Goal: Feedback & Contribution: Submit feedback/report problem

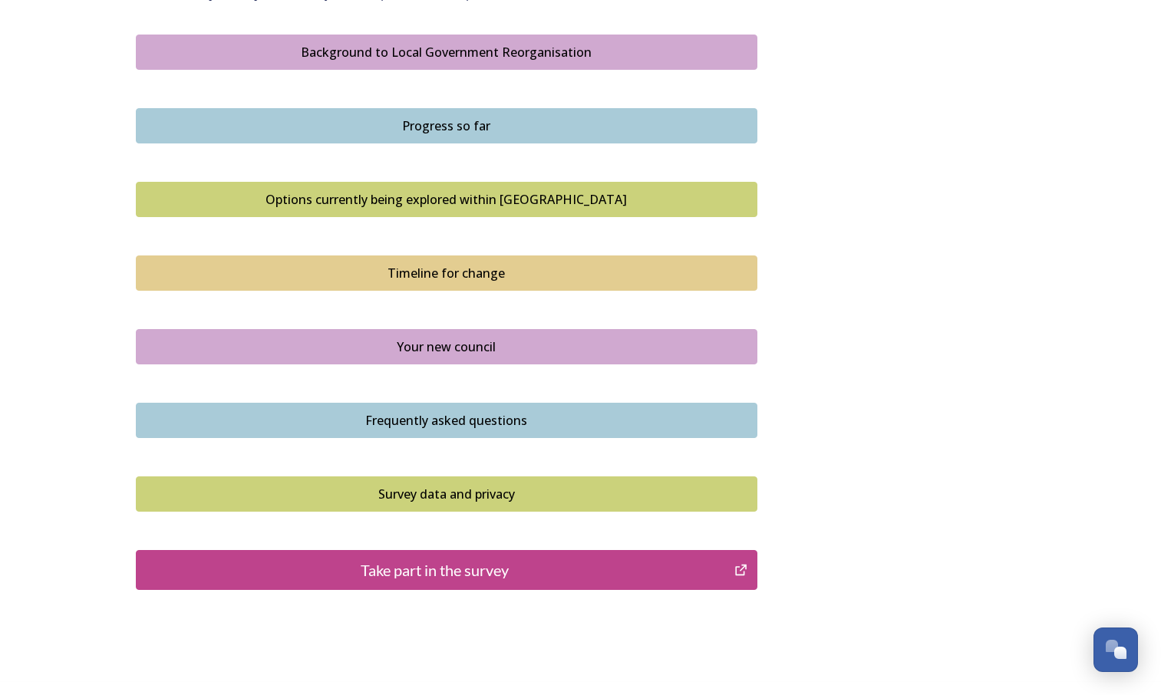
scroll to position [956, 0]
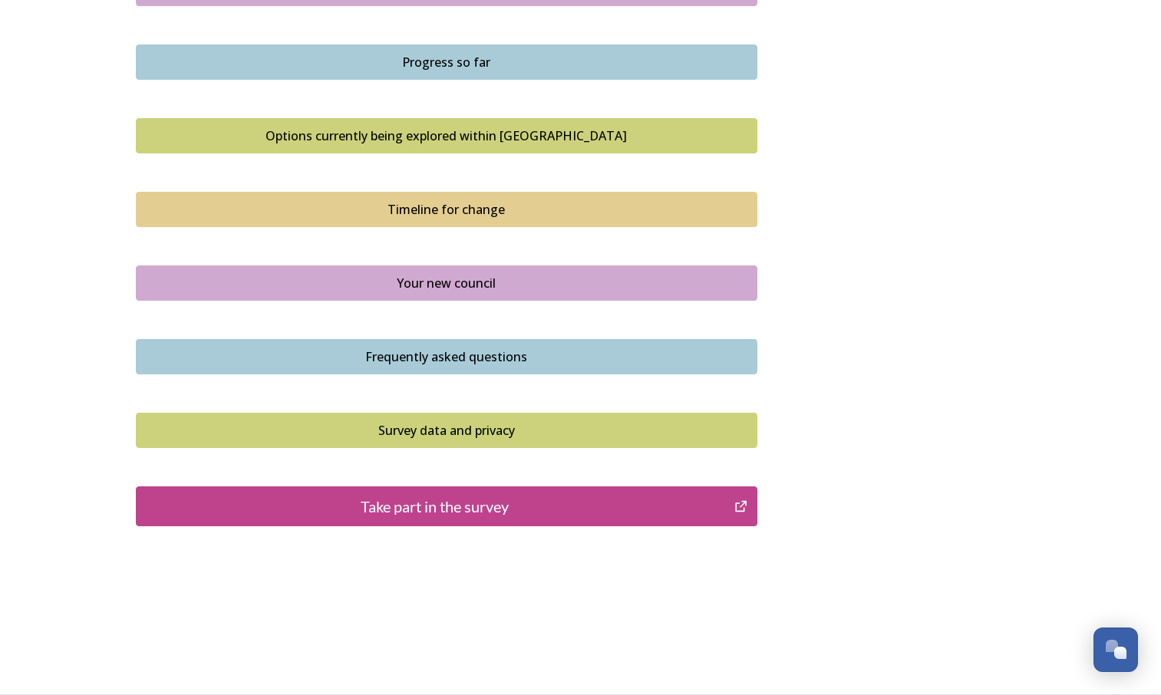
click at [497, 510] on div "Take part in the survey" at bounding box center [435, 506] width 583 height 23
click at [441, 517] on div "Take part in the survey" at bounding box center [435, 506] width 583 height 23
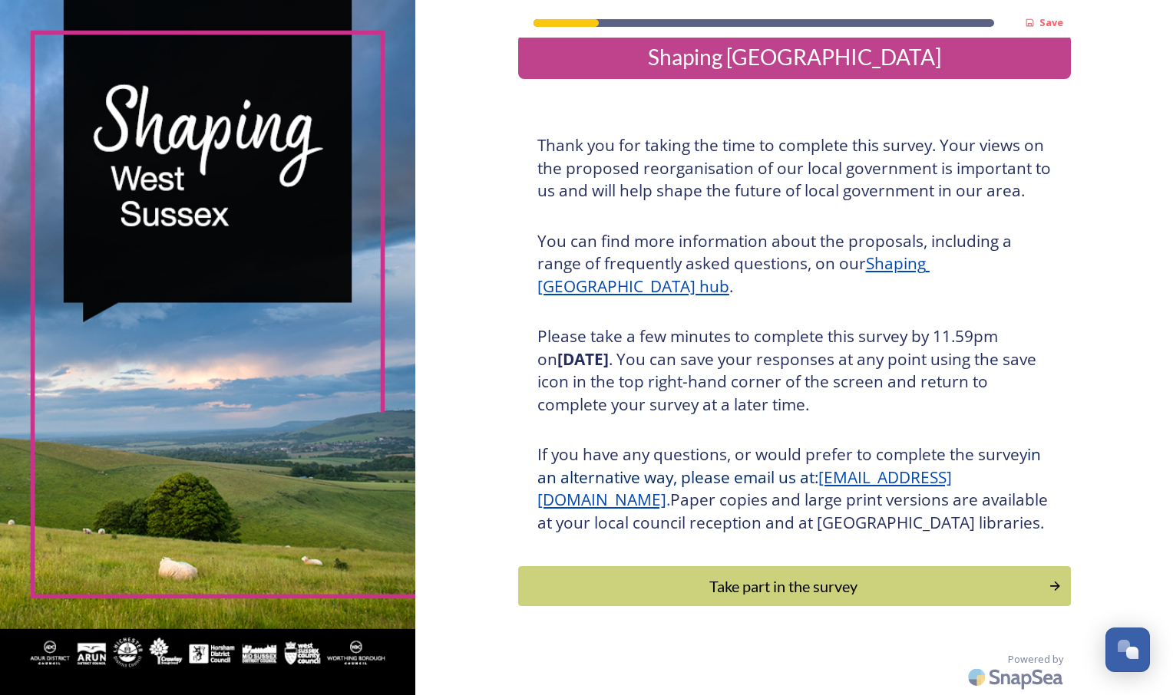
scroll to position [42, 0]
click at [712, 591] on div "Take part in the survey" at bounding box center [783, 586] width 519 height 23
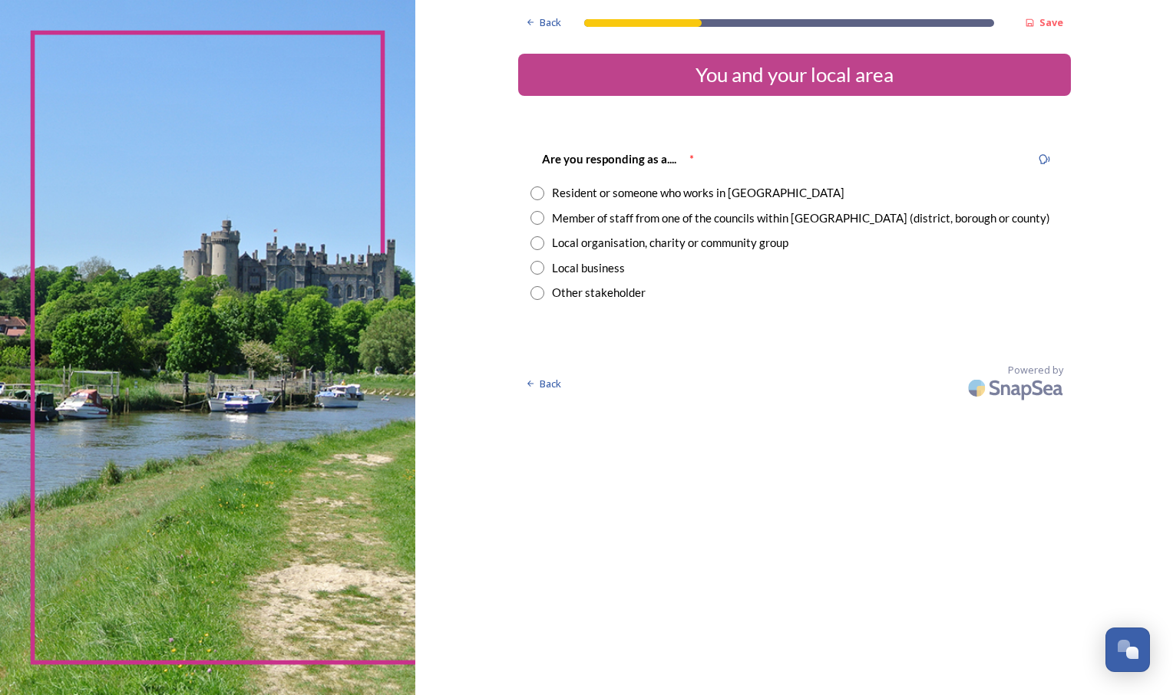
click at [539, 221] on input "radio" at bounding box center [537, 218] width 14 height 14
radio input "true"
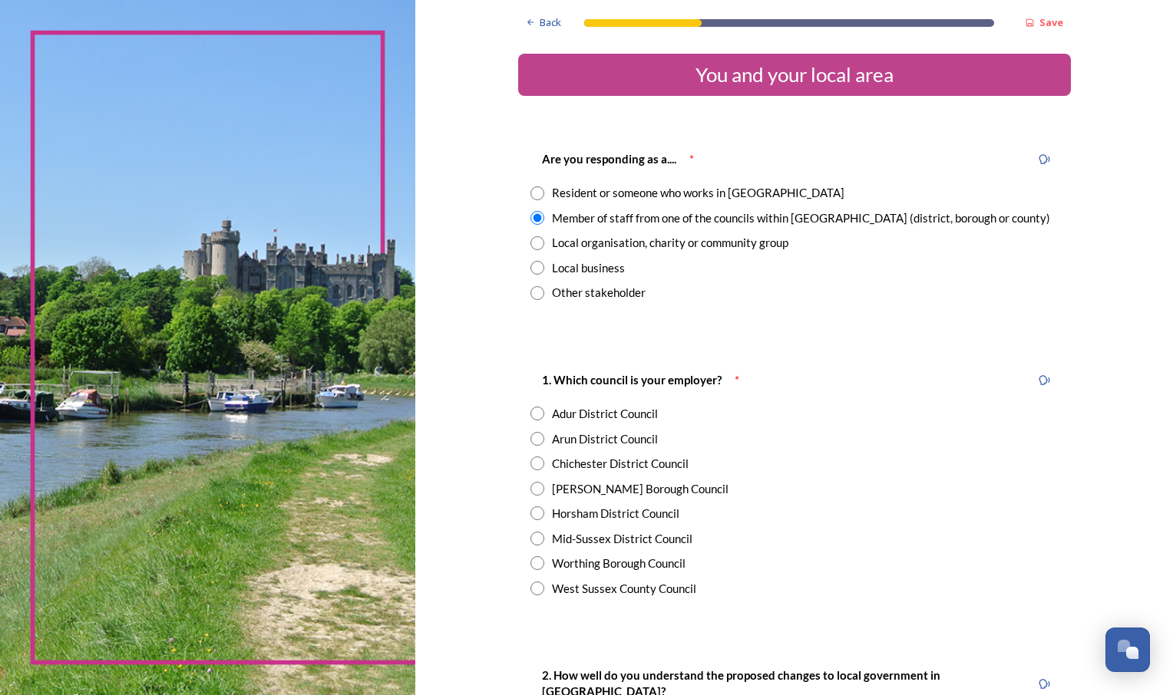
scroll to position [77, 0]
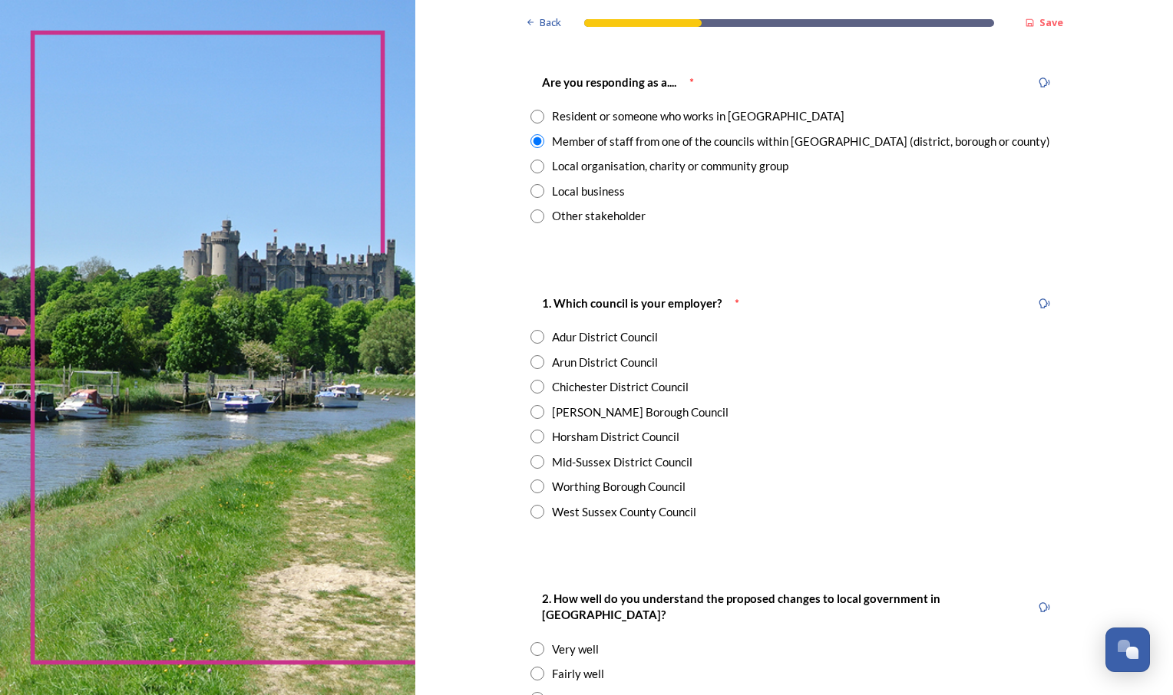
click at [616, 516] on div "West Sussex County Council" at bounding box center [624, 513] width 144 height 18
radio input "true"
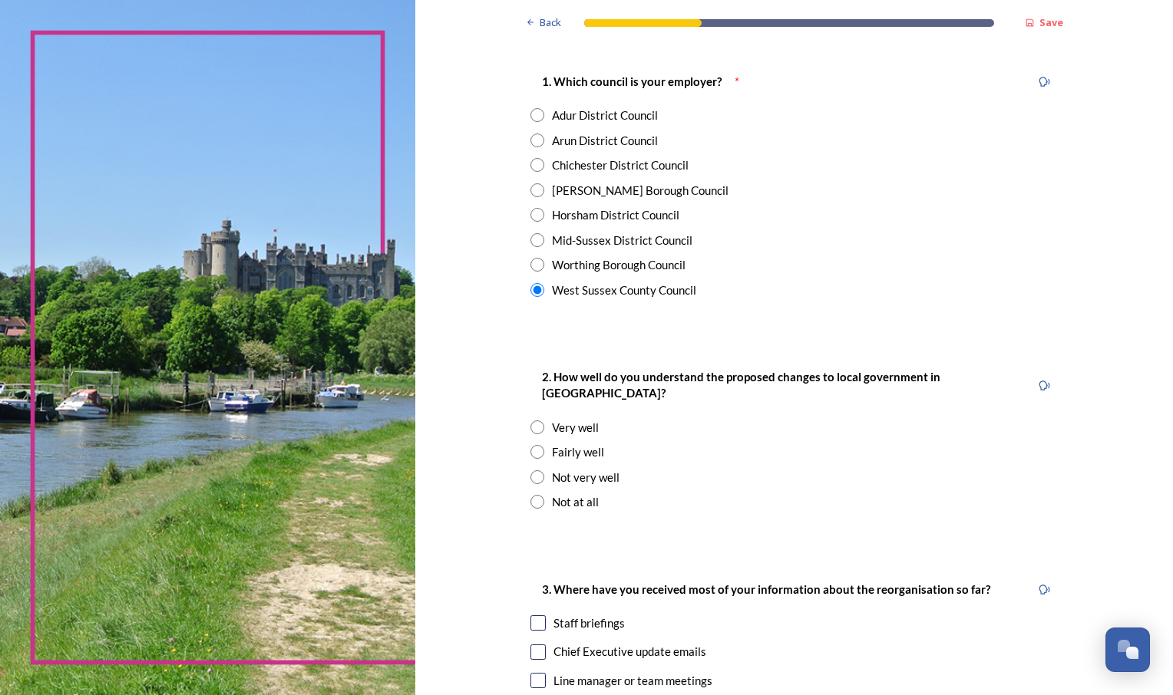
scroll to position [461, 0]
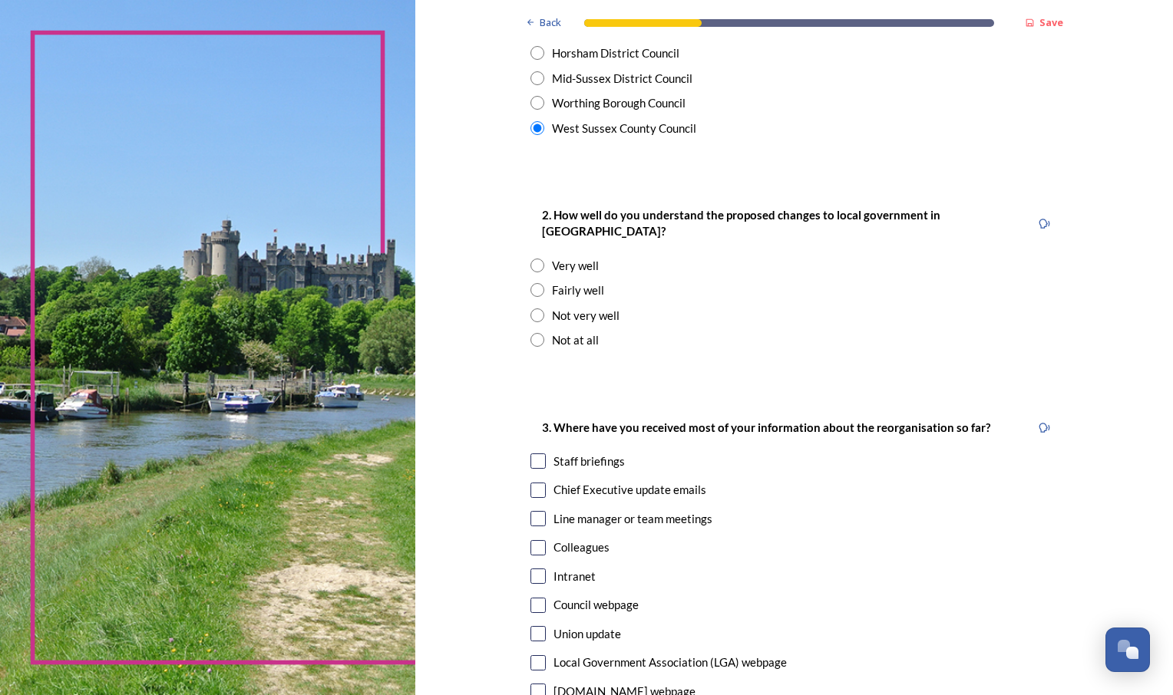
click at [552, 282] on div "Fairly well" at bounding box center [578, 291] width 52 height 18
radio input "true"
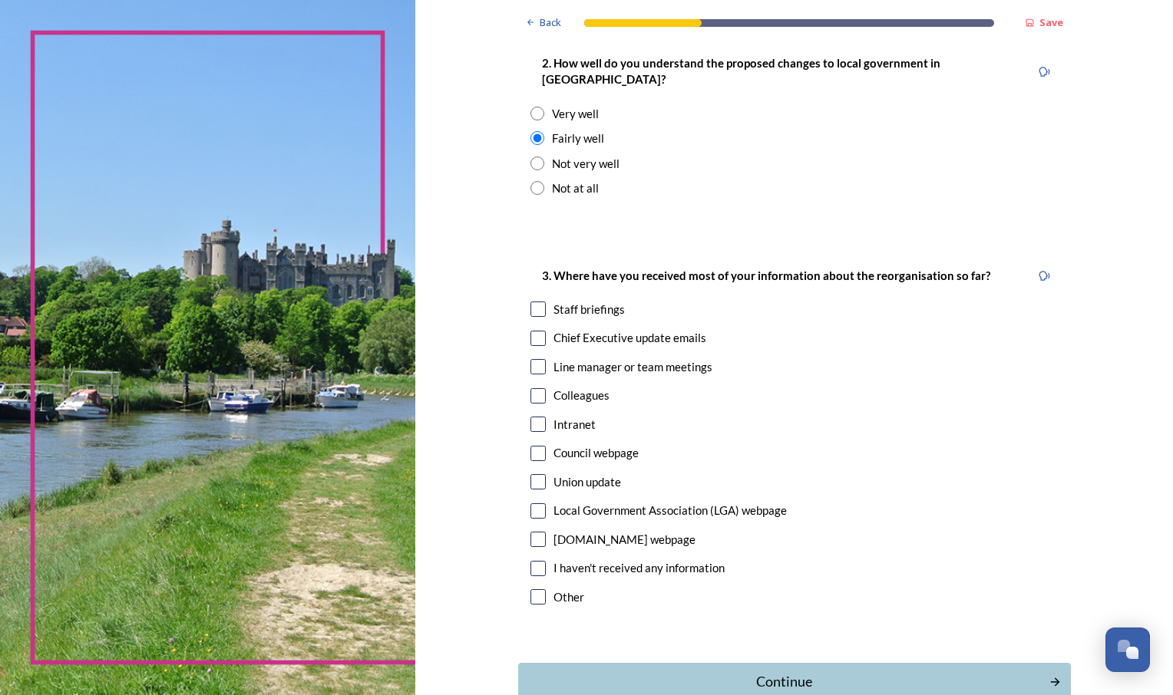
scroll to position [614, 0]
click at [577, 299] on div "Staff briefings" at bounding box center [588, 308] width 71 height 18
checkbox input "true"
click at [570, 328] on div "Chief Executive update emails" at bounding box center [629, 337] width 153 height 18
checkbox input "true"
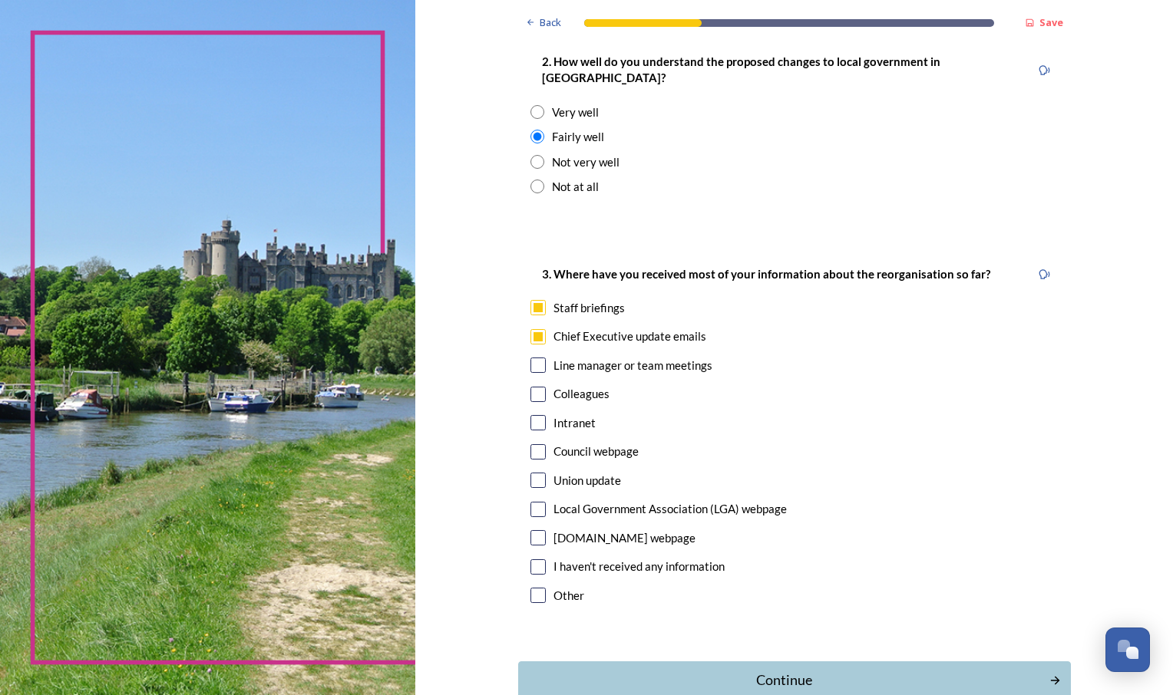
click at [572, 415] on div "Intranet" at bounding box center [574, 424] width 42 height 18
checkbox input "true"
click at [735, 670] on div "Continue" at bounding box center [784, 680] width 520 height 21
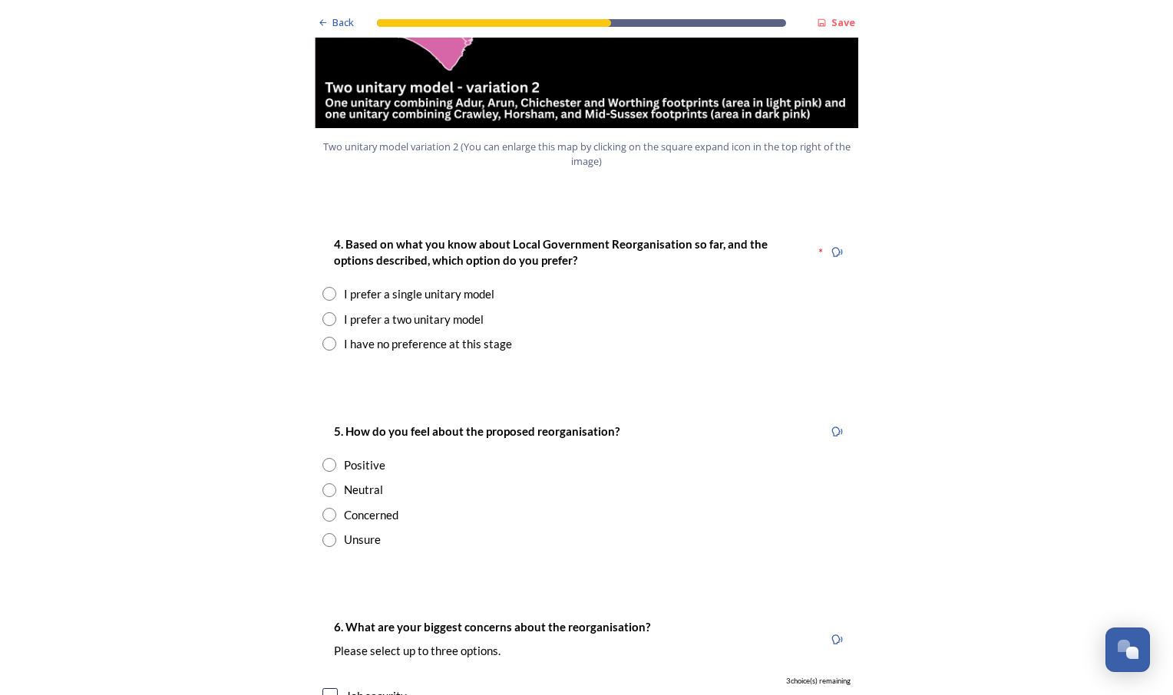
scroll to position [1919, 0]
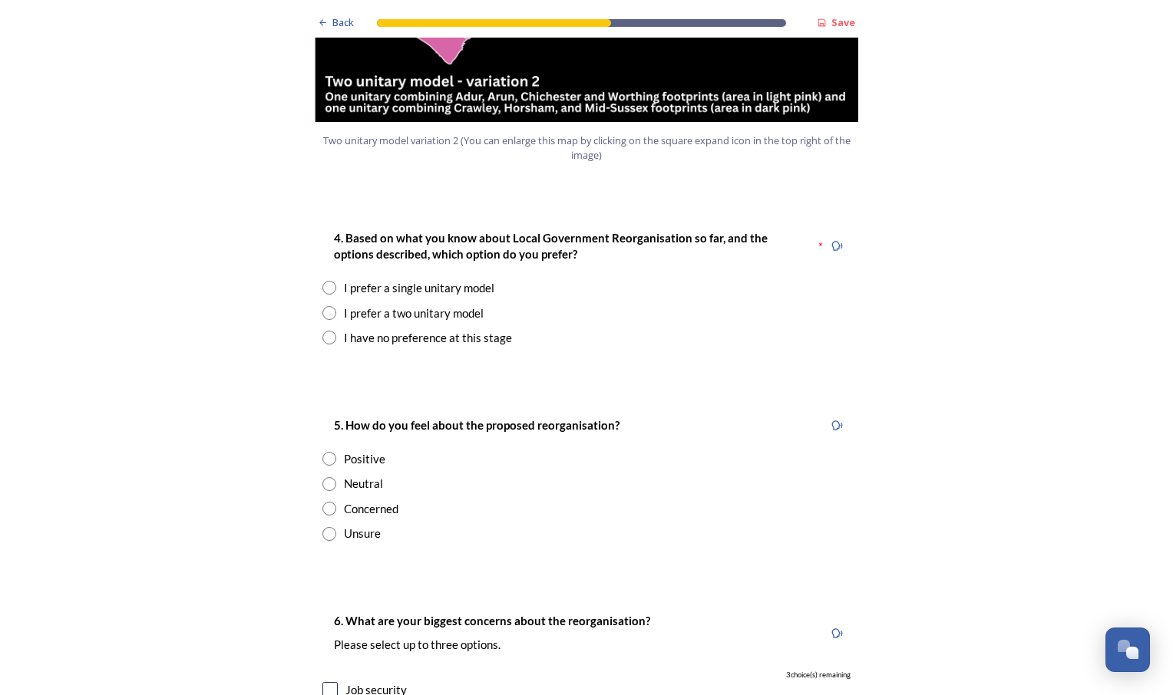
click at [326, 306] on input "radio" at bounding box center [329, 313] width 14 height 14
radio input "true"
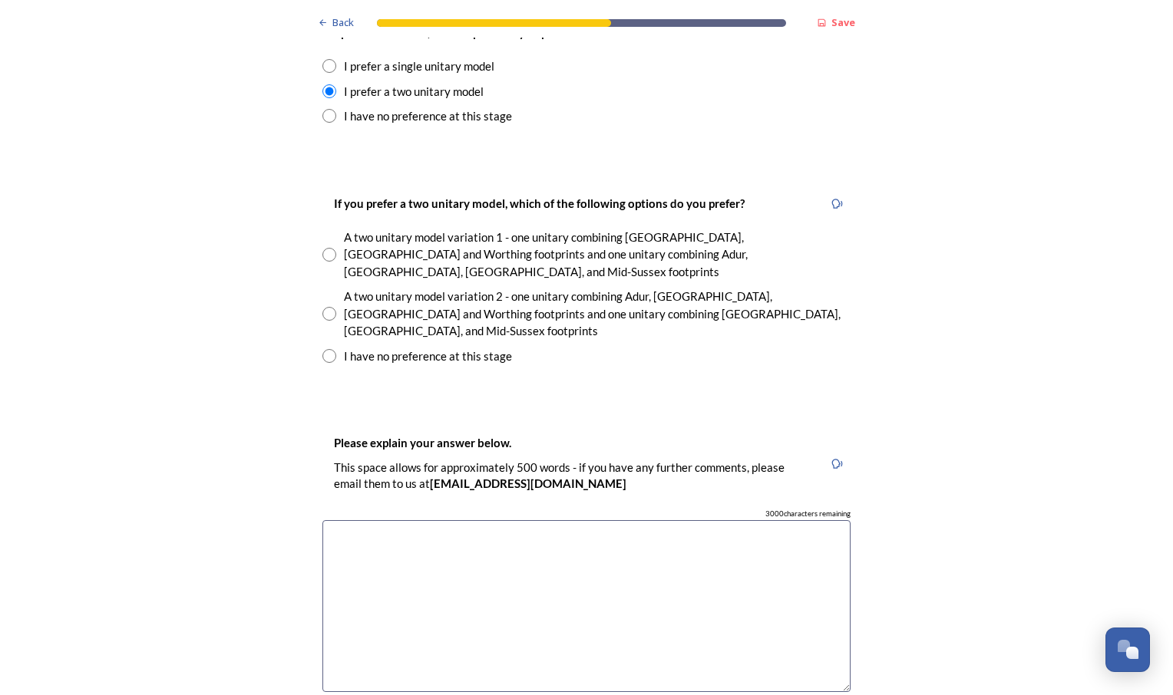
scroll to position [2149, 0]
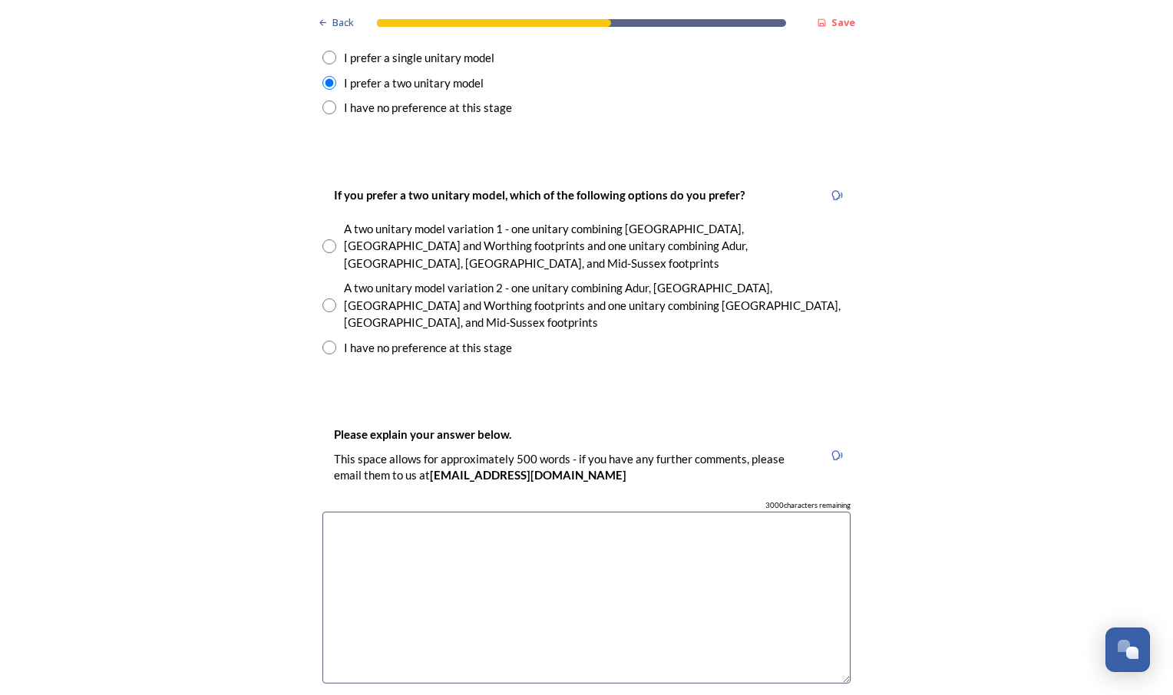
click at [328, 239] on input "radio" at bounding box center [329, 246] width 14 height 14
radio input "true"
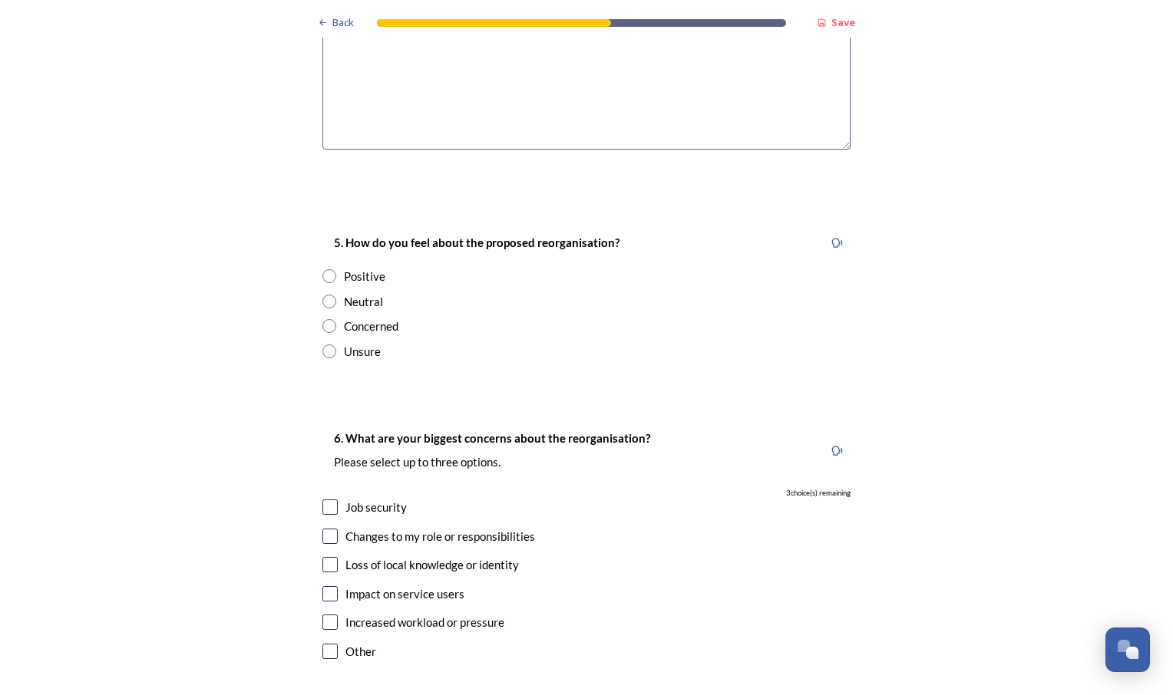
scroll to position [2687, 0]
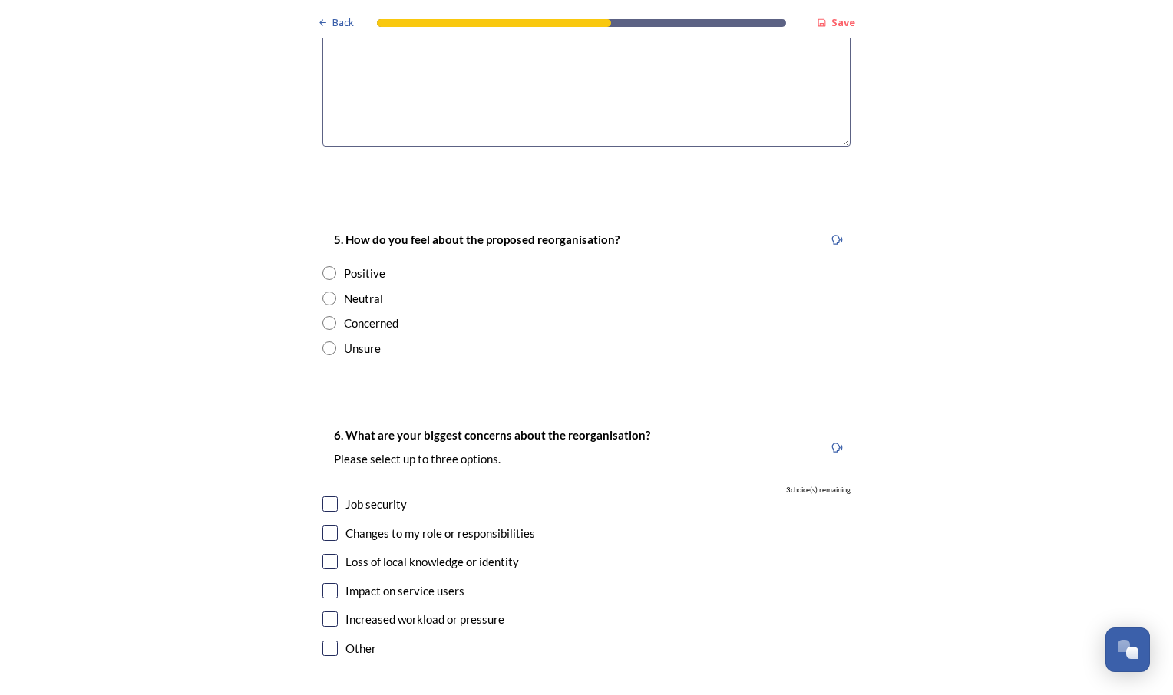
click at [327, 266] on input "radio" at bounding box center [329, 273] width 14 height 14
radio input "true"
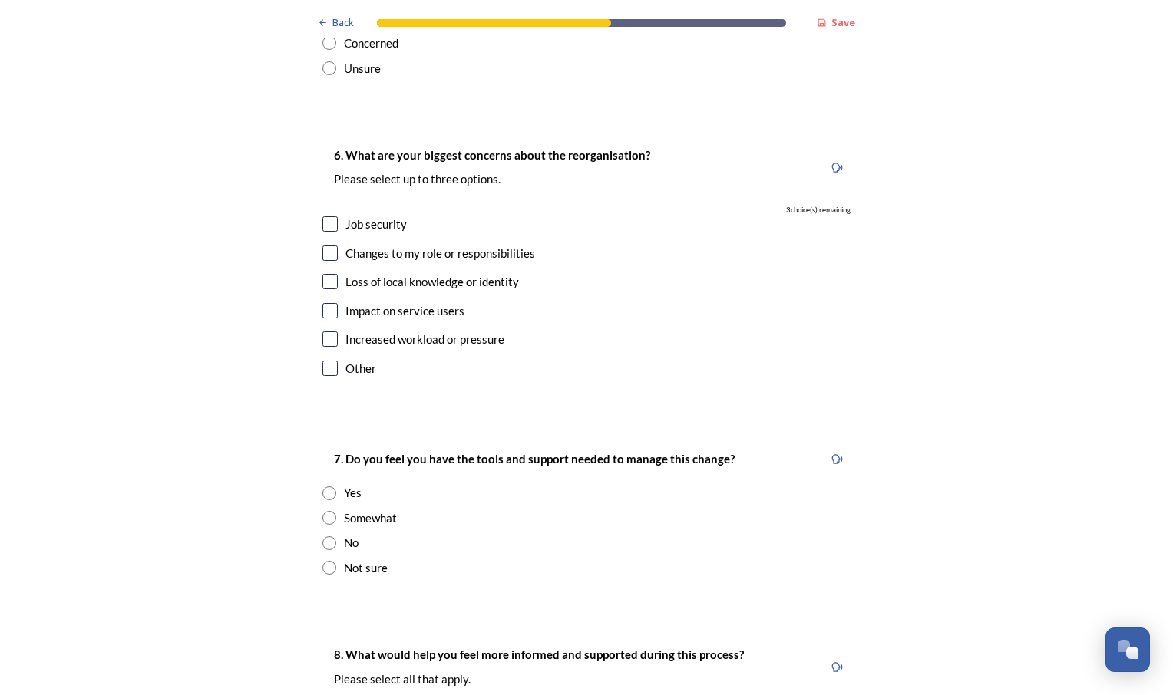
scroll to position [2994, 0]
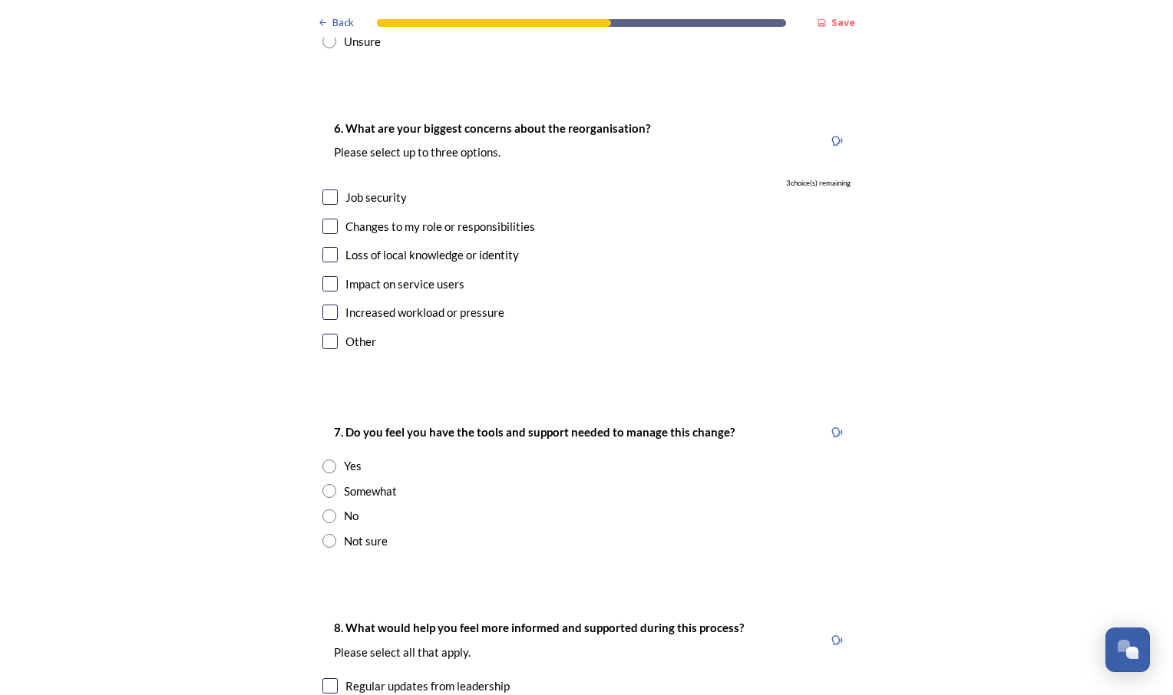
click at [325, 276] on input "checkbox" at bounding box center [329, 283] width 15 height 15
checkbox input "true"
click at [325, 190] on input "checkbox" at bounding box center [329, 197] width 15 height 15
checkbox input "true"
click at [327, 219] on input "checkbox" at bounding box center [329, 226] width 15 height 15
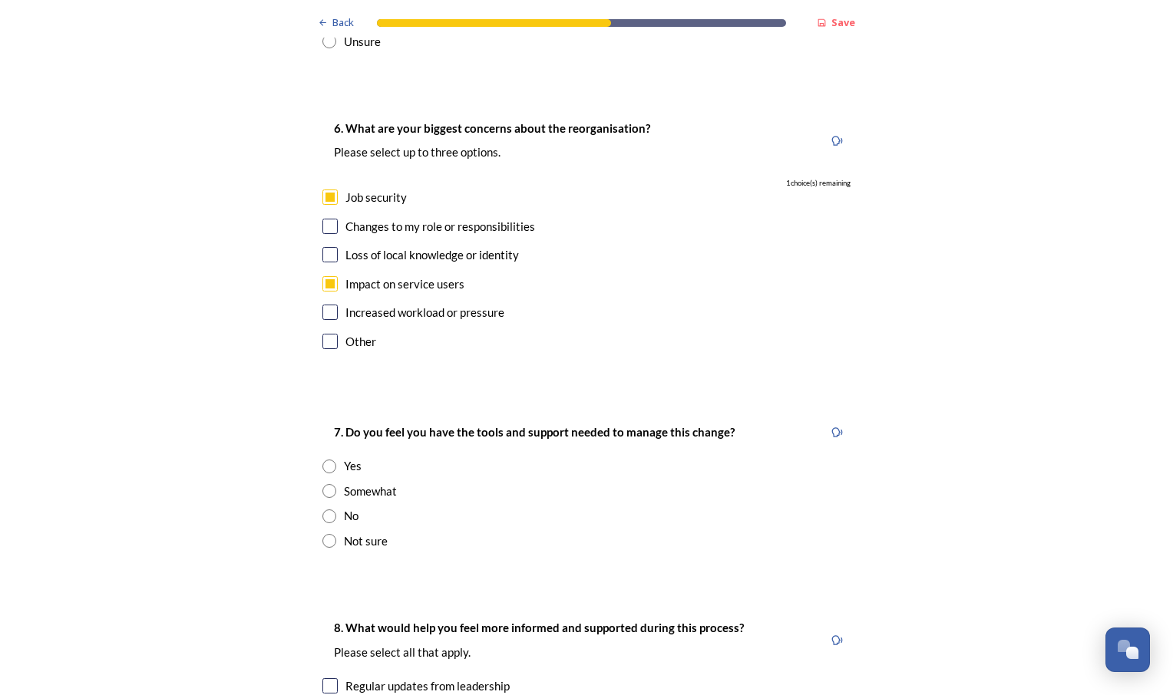
checkbox input "true"
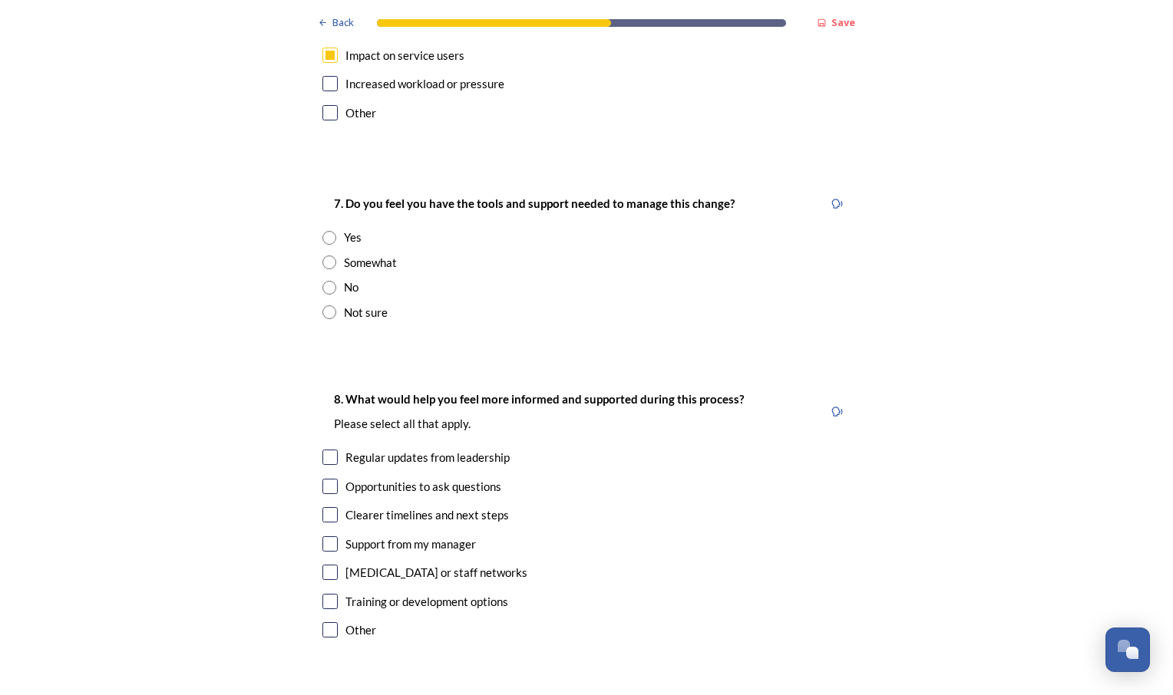
scroll to position [3224, 0]
click at [327, 254] on input "radio" at bounding box center [329, 261] width 14 height 14
radio input "true"
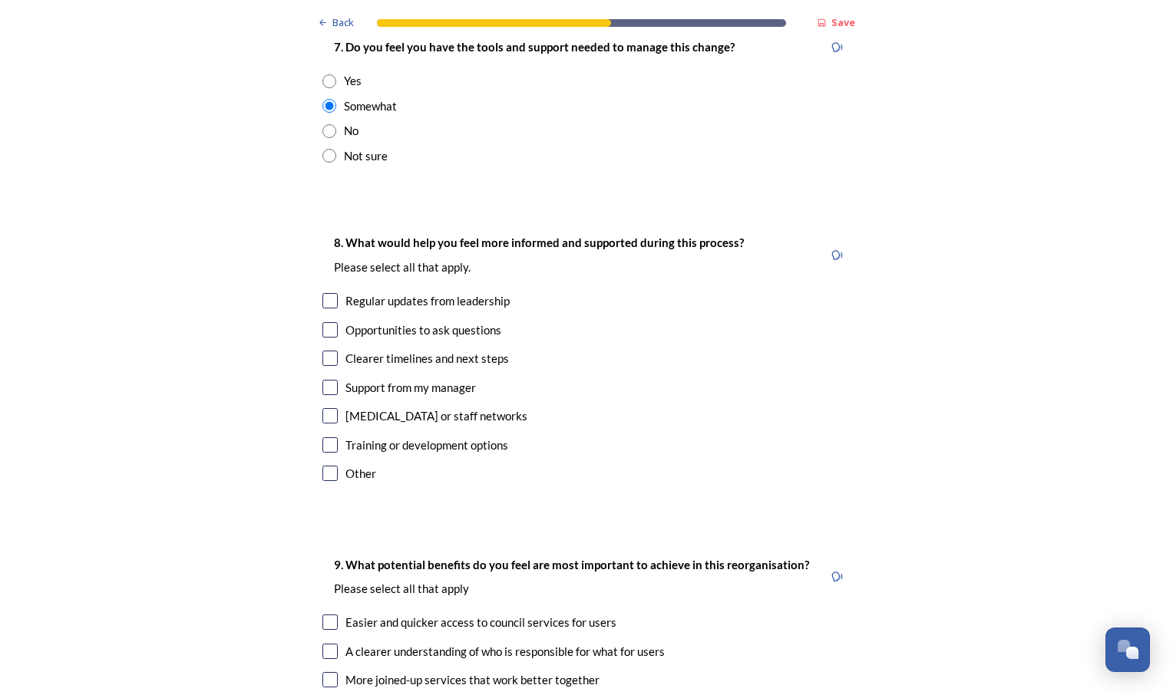
scroll to position [3454, 0]
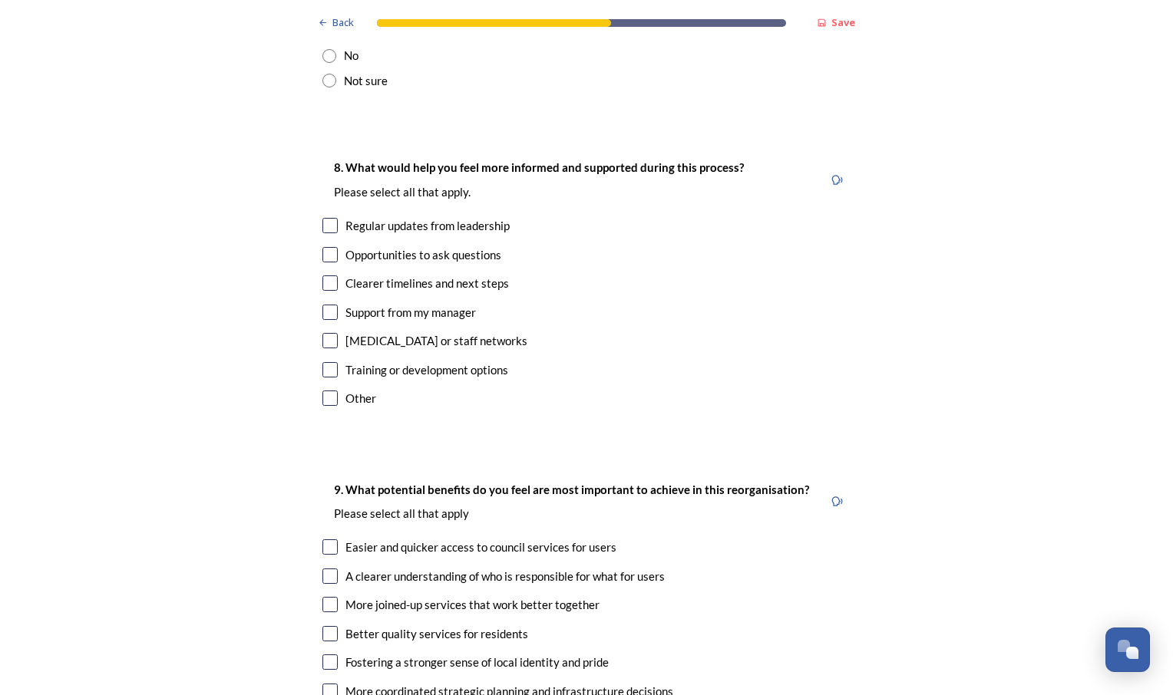
click at [322, 218] on input "checkbox" at bounding box center [329, 225] width 15 height 15
checkbox input "true"
click at [325, 305] on input "checkbox" at bounding box center [329, 312] width 15 height 15
checkbox input "true"
click at [323, 333] on input "checkbox" at bounding box center [329, 340] width 15 height 15
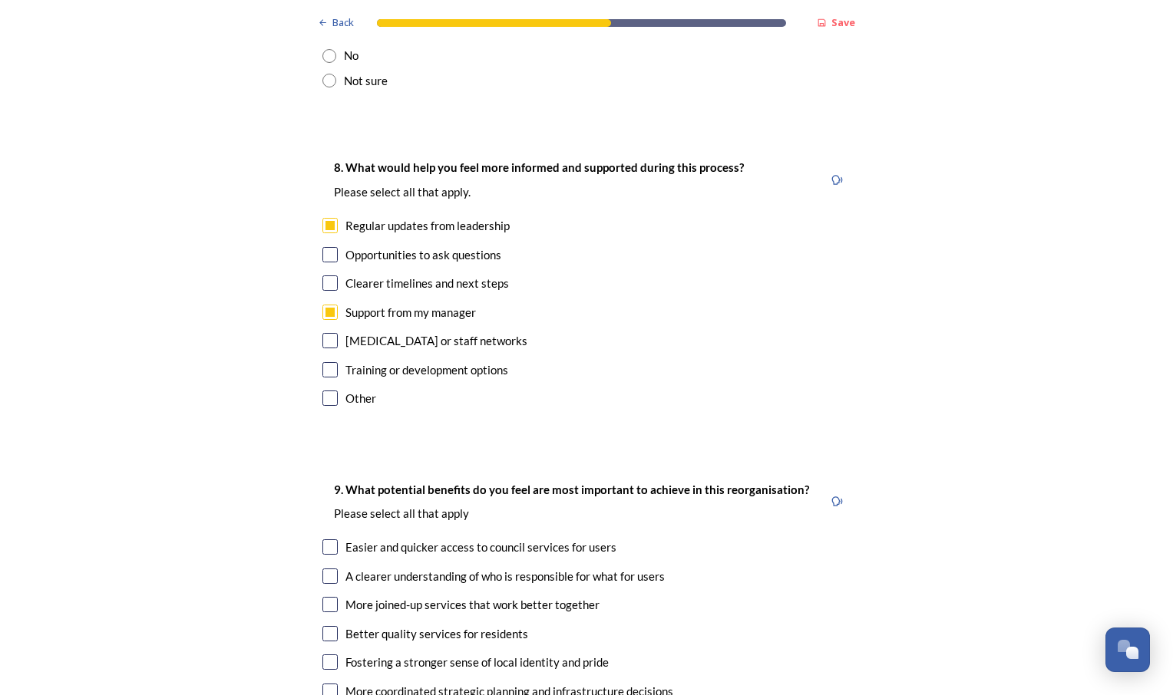
checkbox input "true"
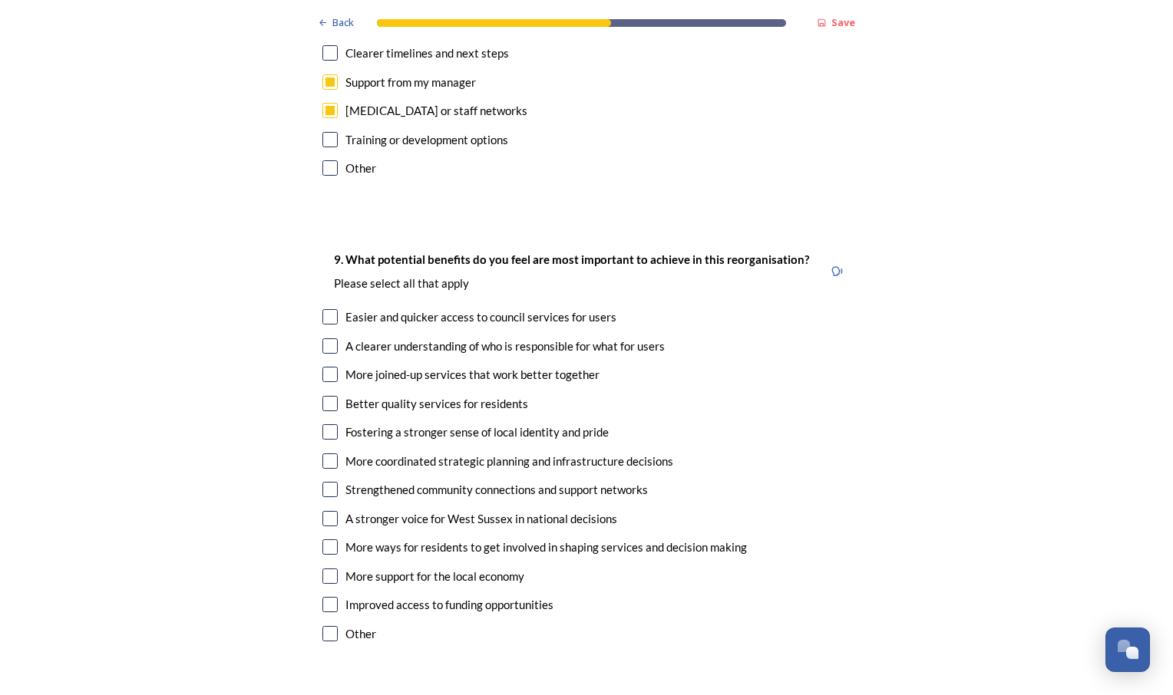
scroll to position [3761, 0]
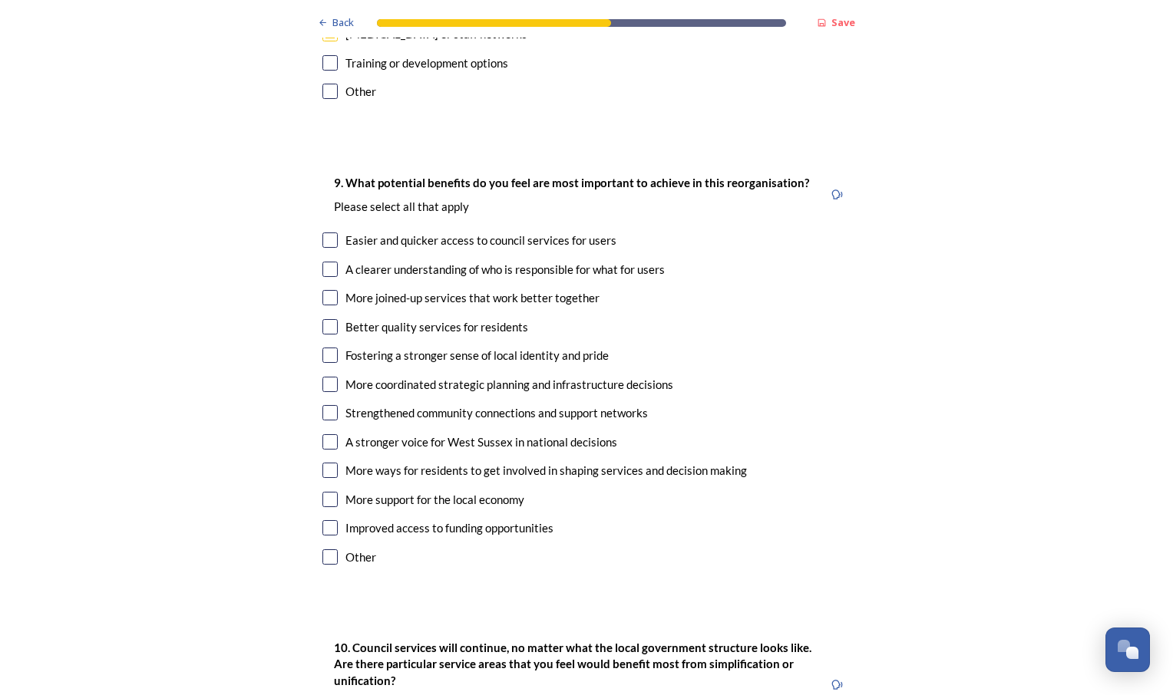
click at [324, 233] on input "checkbox" at bounding box center [329, 240] width 15 height 15
checkbox input "true"
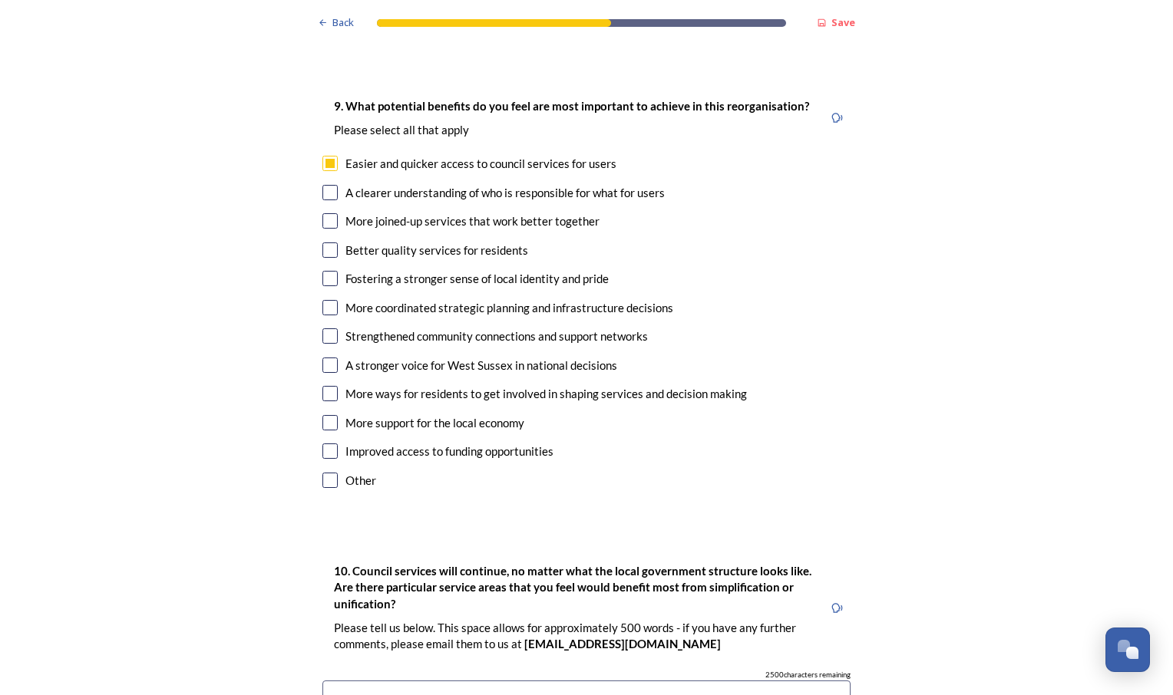
click at [329, 185] on input "checkbox" at bounding box center [329, 192] width 15 height 15
checkbox input "true"
click at [322, 213] on input "checkbox" at bounding box center [329, 220] width 15 height 15
checkbox input "true"
click at [326, 243] on input "checkbox" at bounding box center [329, 250] width 15 height 15
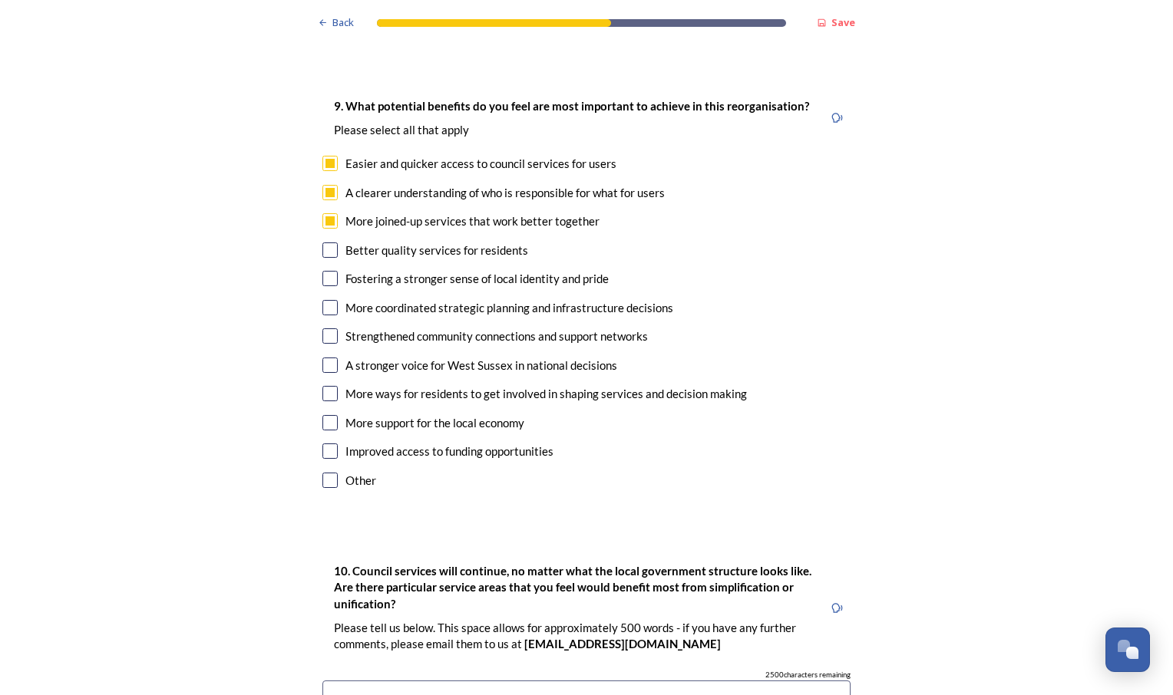
checkbox input "true"
click at [322, 300] on input "checkbox" at bounding box center [329, 307] width 15 height 15
checkbox input "true"
click at [325, 386] on input "checkbox" at bounding box center [329, 393] width 15 height 15
checkbox input "true"
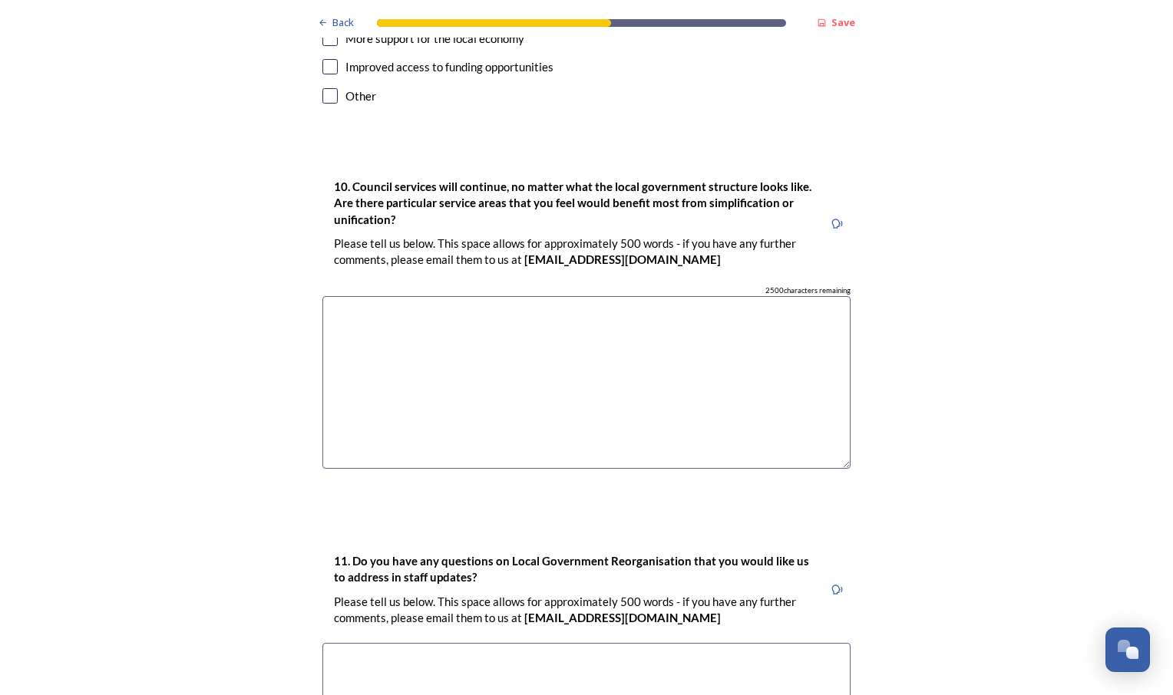
scroll to position [4222, 0]
click at [406, 297] on textarea at bounding box center [586, 383] width 528 height 173
click at [325, 297] on textarea "Waste collection," at bounding box center [586, 383] width 528 height 173
click at [478, 297] on textarea "Housing, waste collection," at bounding box center [586, 383] width 528 height 173
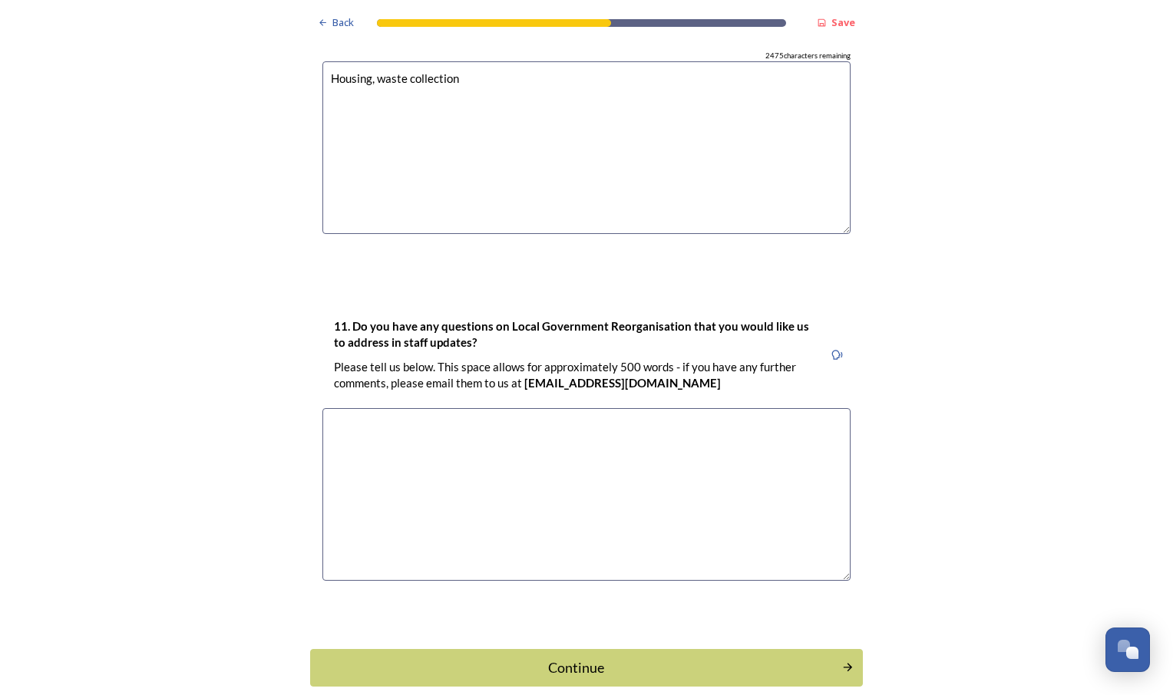
scroll to position [4458, 0]
type textarea "Housing, waste collection"
click at [530, 656] on div "Continue" at bounding box center [576, 666] width 520 height 21
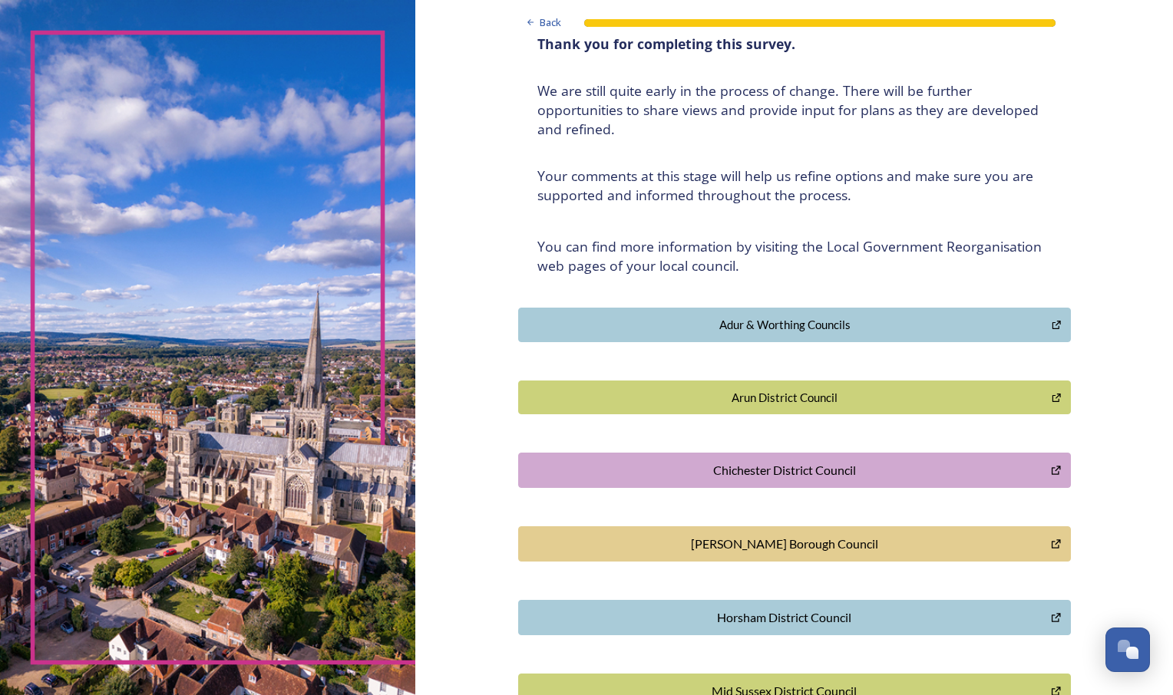
scroll to position [0, 0]
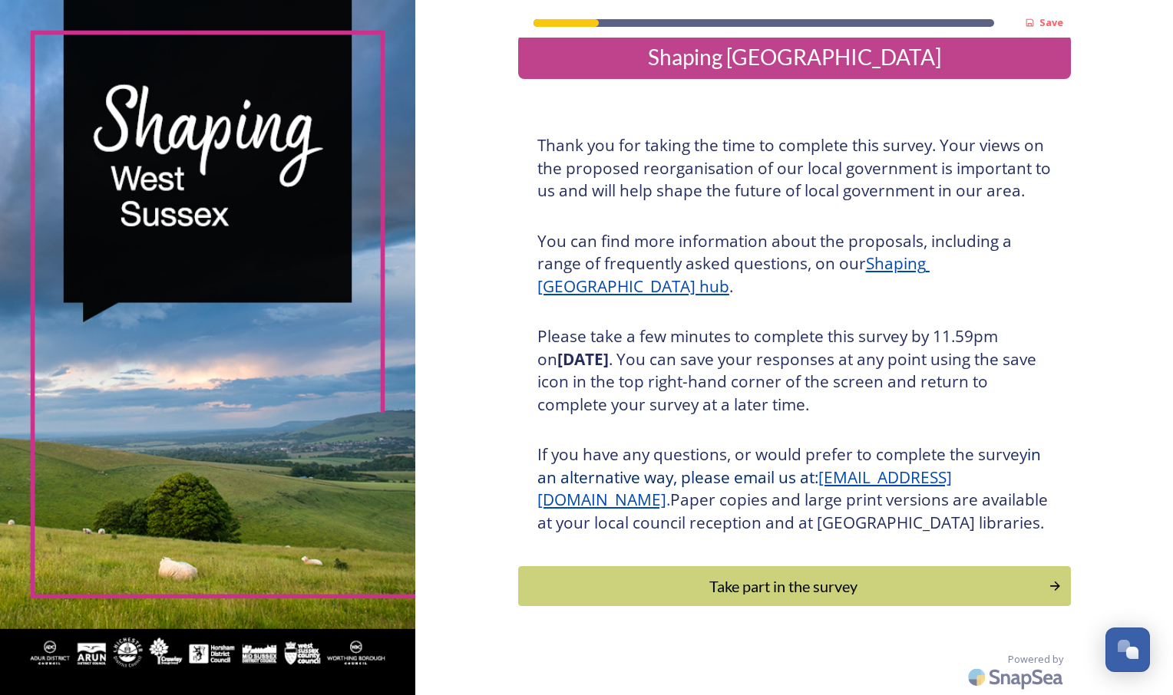
scroll to position [42, 0]
click at [742, 591] on div "Take part in the survey" at bounding box center [783, 586] width 519 height 23
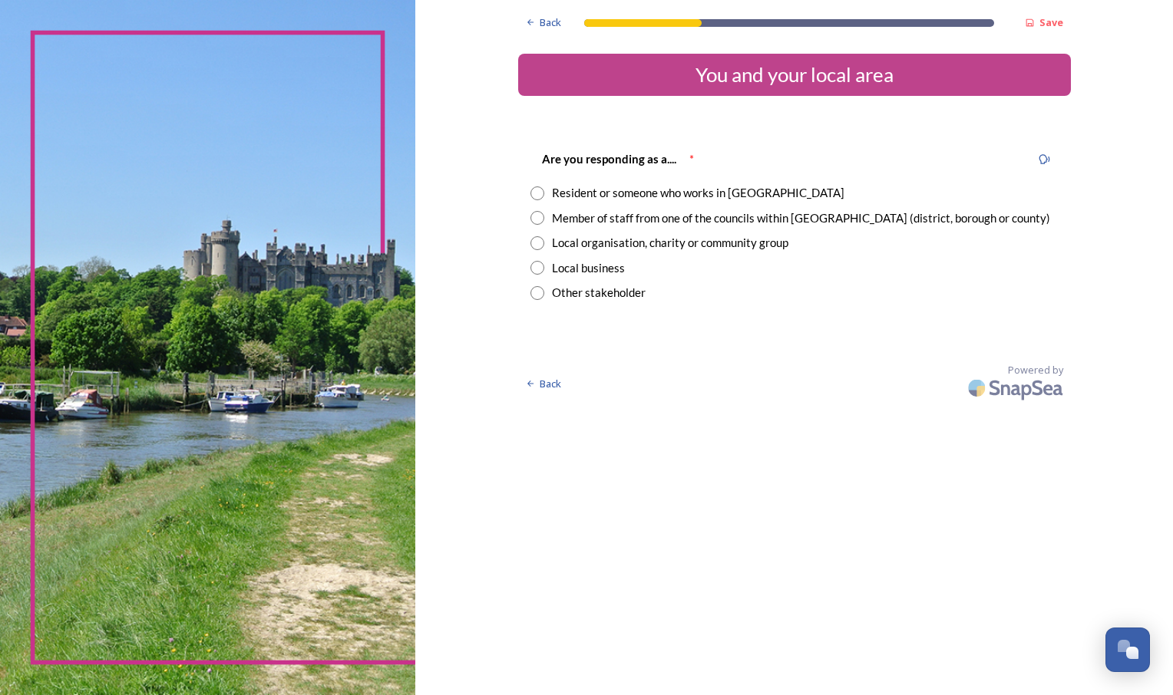
click at [616, 191] on div "Resident or someone who works in [GEOGRAPHIC_DATA]" at bounding box center [698, 193] width 292 height 18
radio input "true"
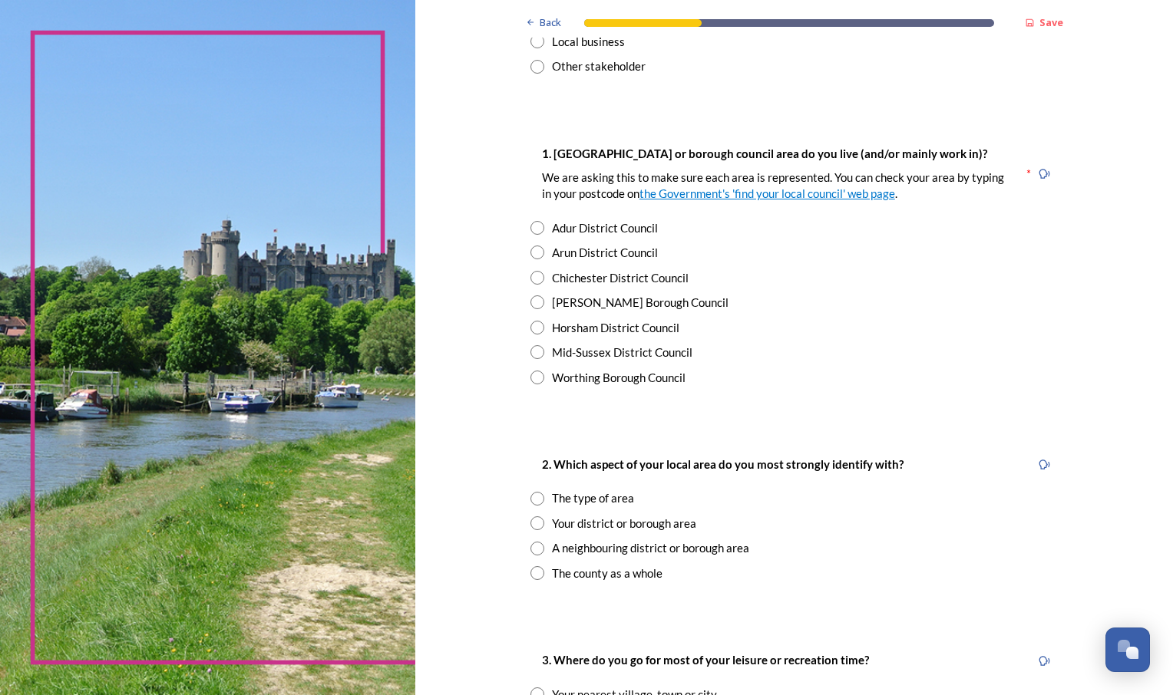
scroll to position [230, 0]
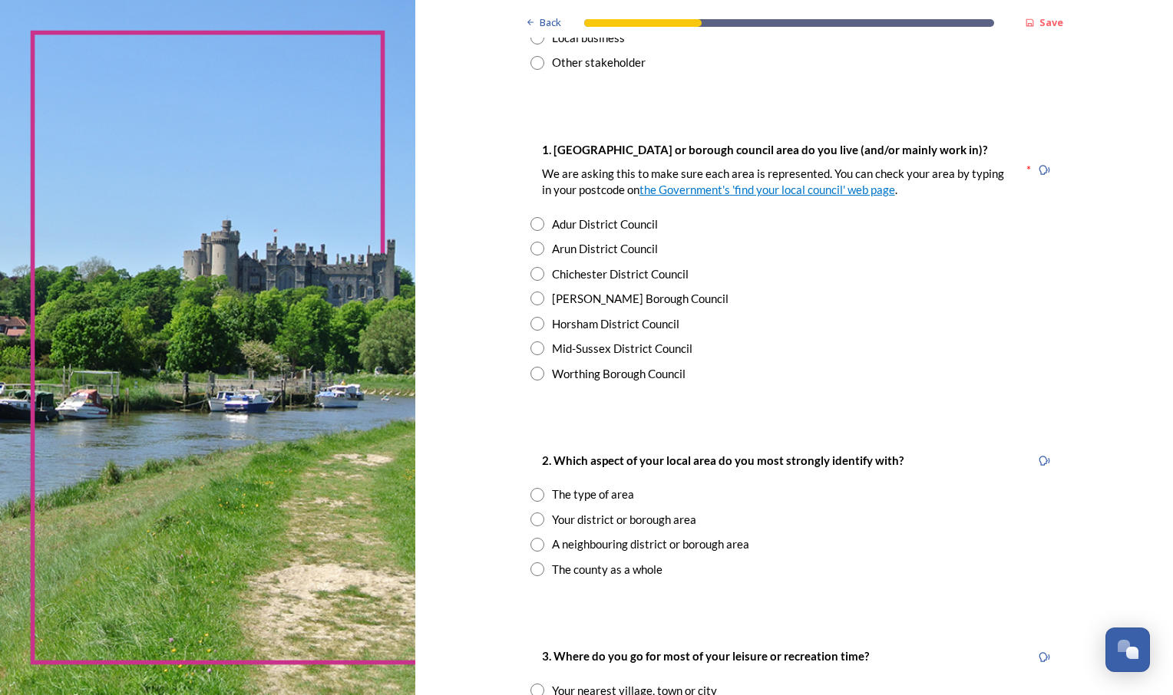
click at [608, 270] on div "Chichester District Council" at bounding box center [620, 275] width 137 height 18
radio input "true"
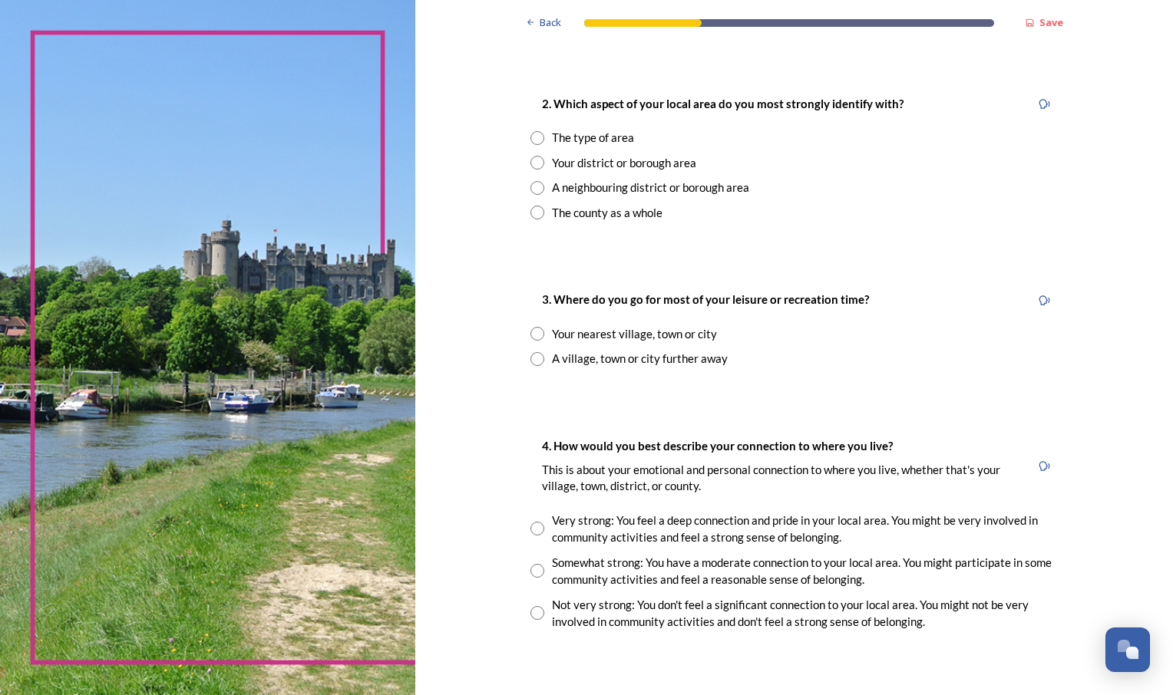
scroll to position [614, 0]
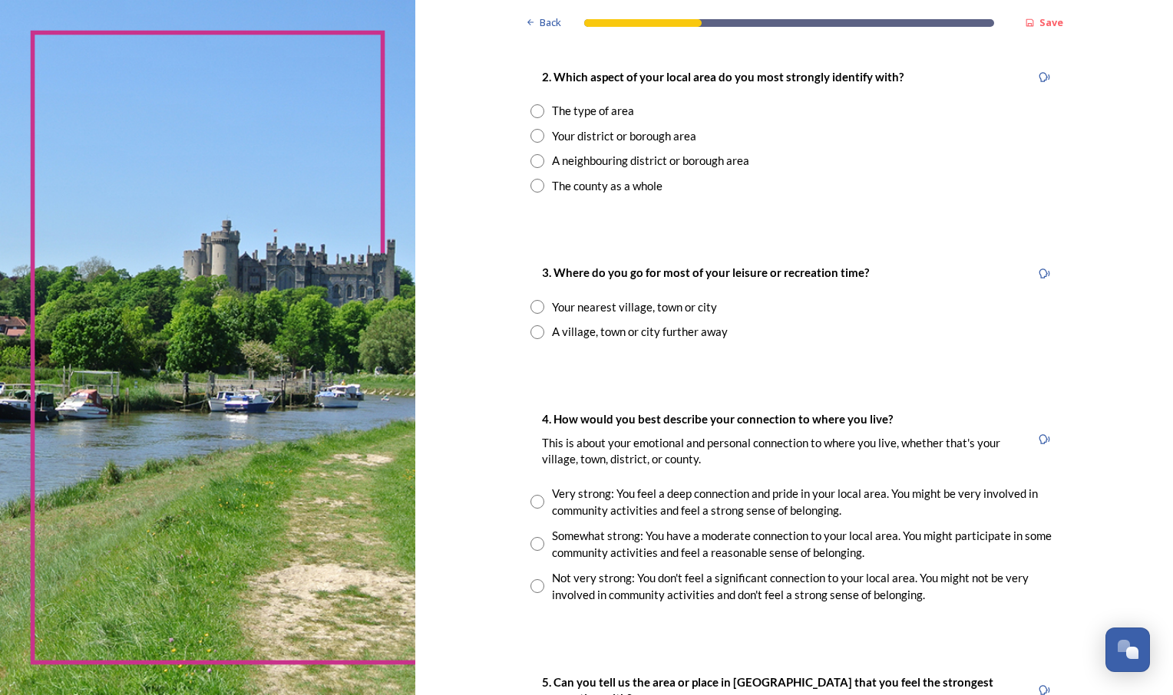
click at [531, 137] on input "radio" at bounding box center [537, 136] width 14 height 14
radio input "true"
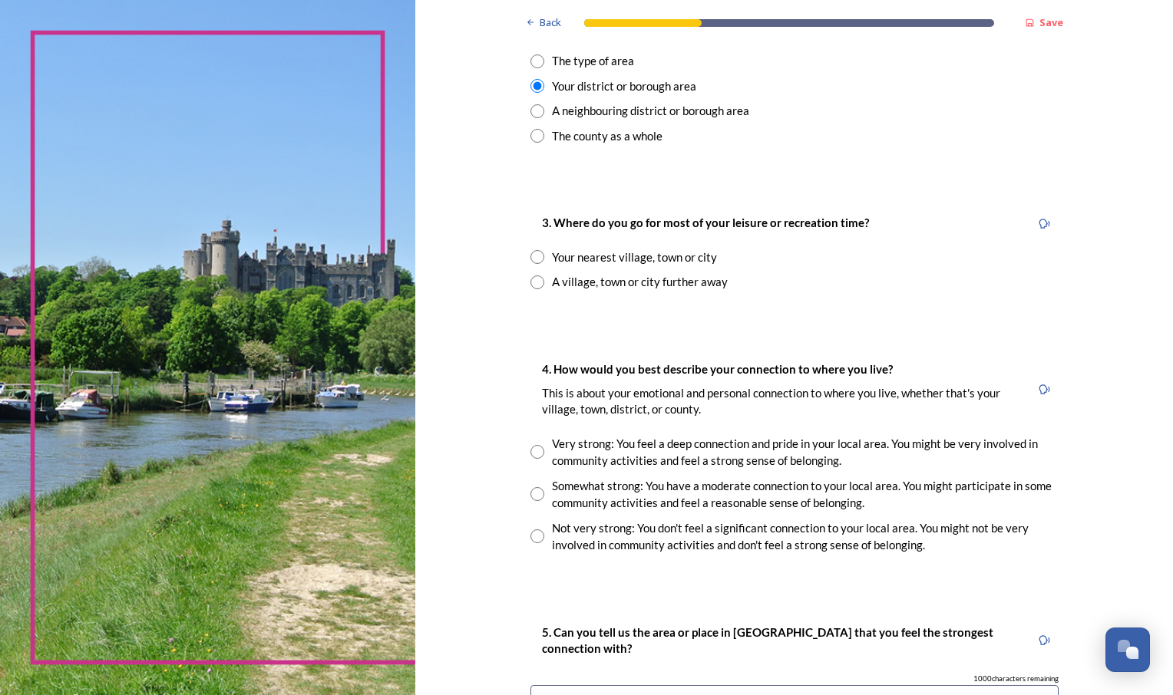
scroll to position [691, 0]
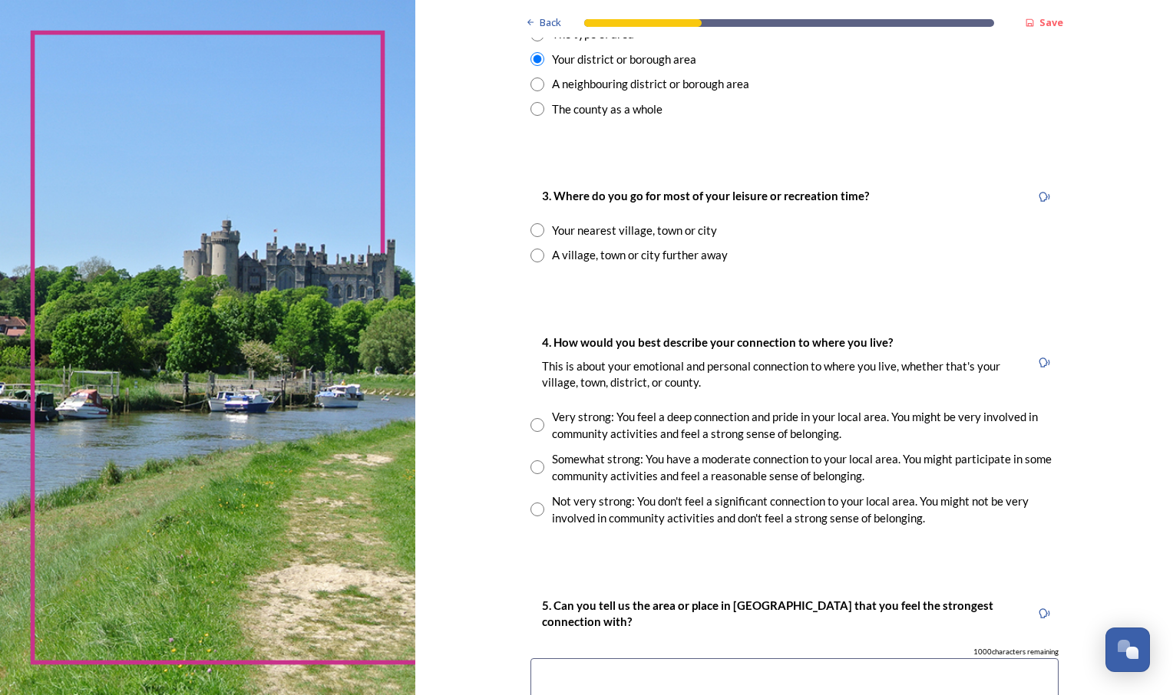
click at [530, 229] on input "radio" at bounding box center [537, 230] width 14 height 14
radio input "true"
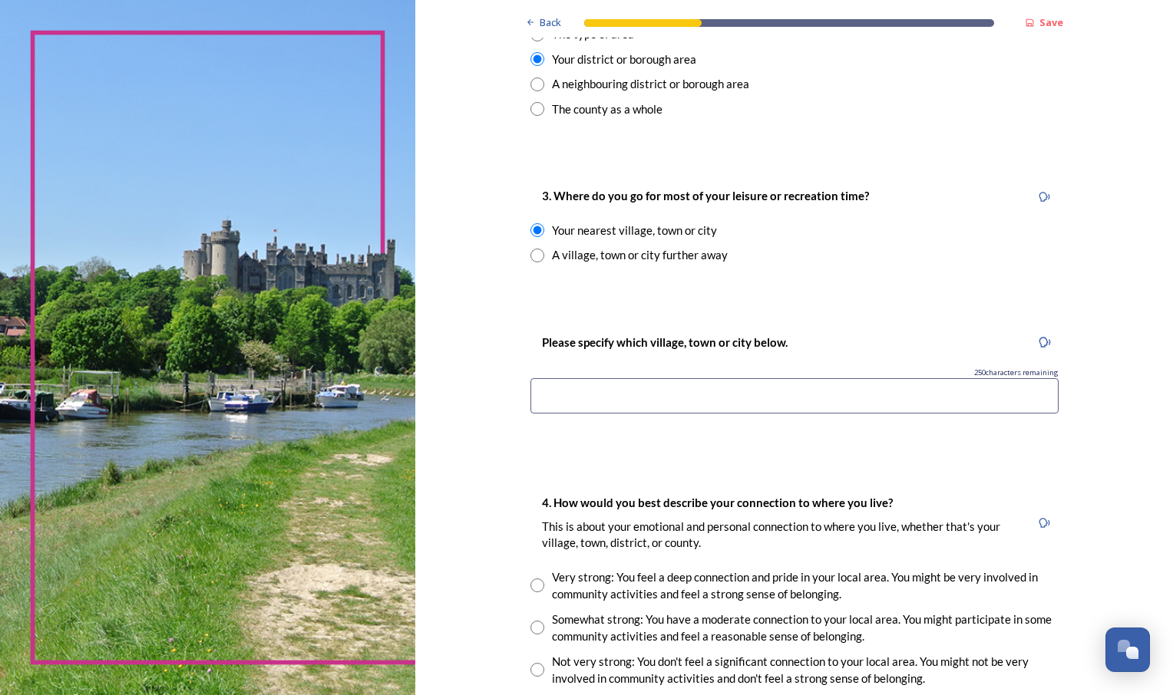
click at [646, 400] on input at bounding box center [794, 395] width 528 height 35
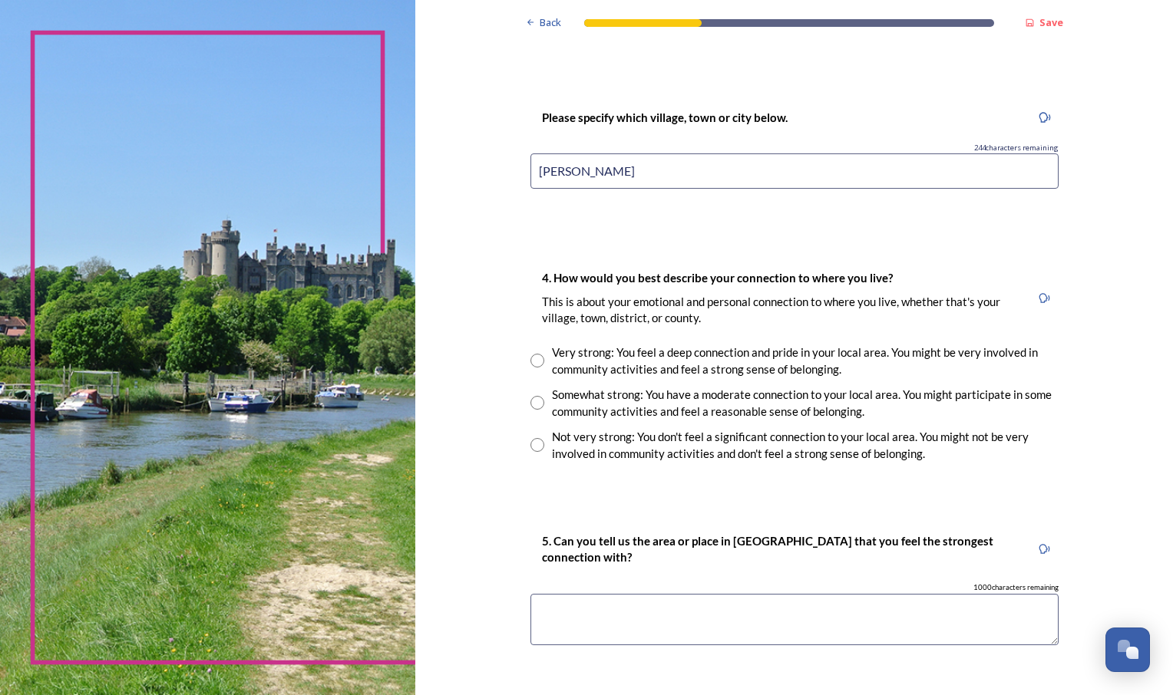
scroll to position [998, 0]
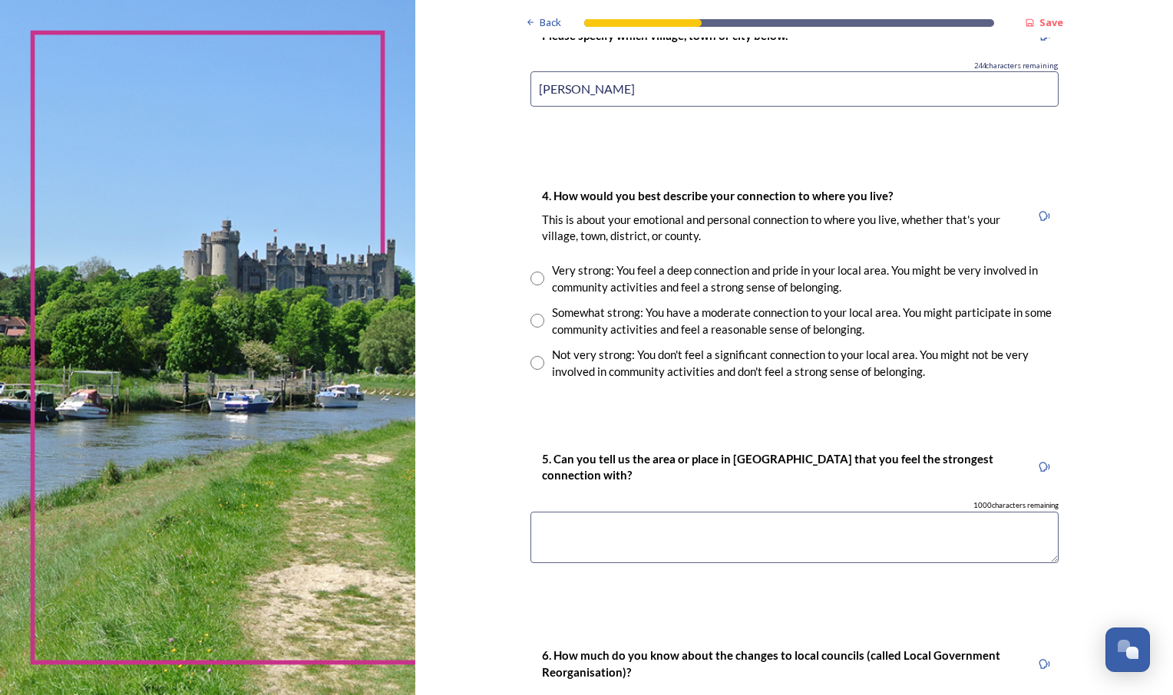
type input "[PERSON_NAME]"
click at [530, 319] on input "radio" at bounding box center [537, 321] width 14 height 14
radio input "true"
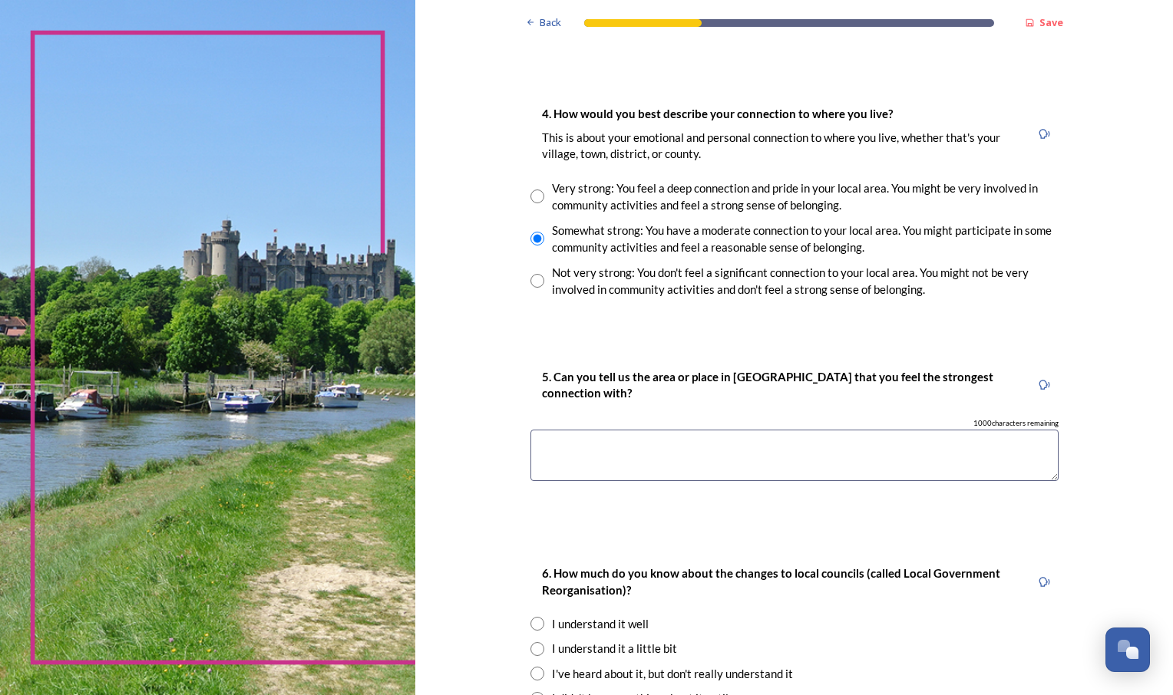
scroll to position [1075, 0]
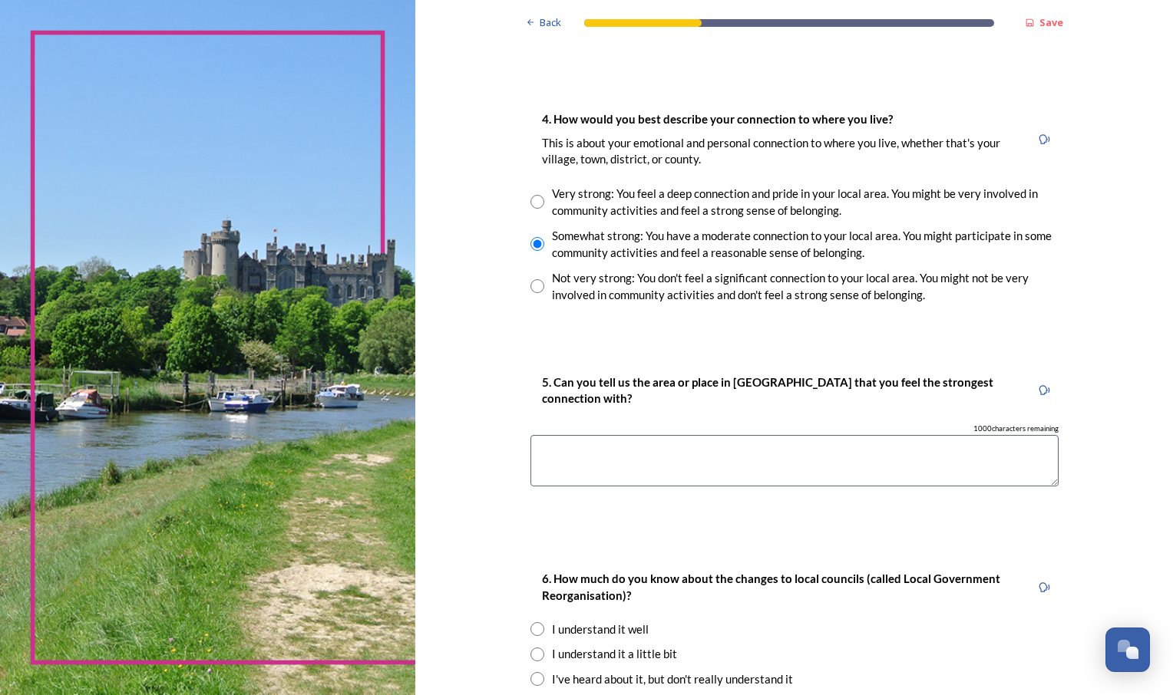
click at [654, 461] on textarea at bounding box center [794, 460] width 528 height 51
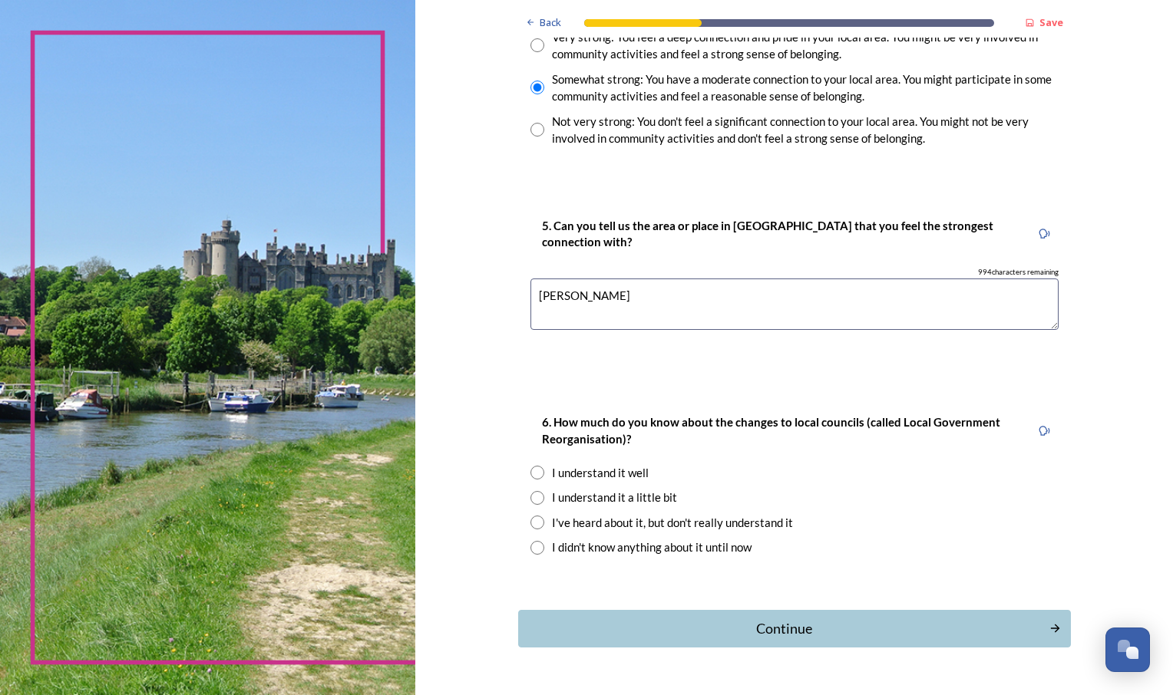
scroll to position [1273, 0]
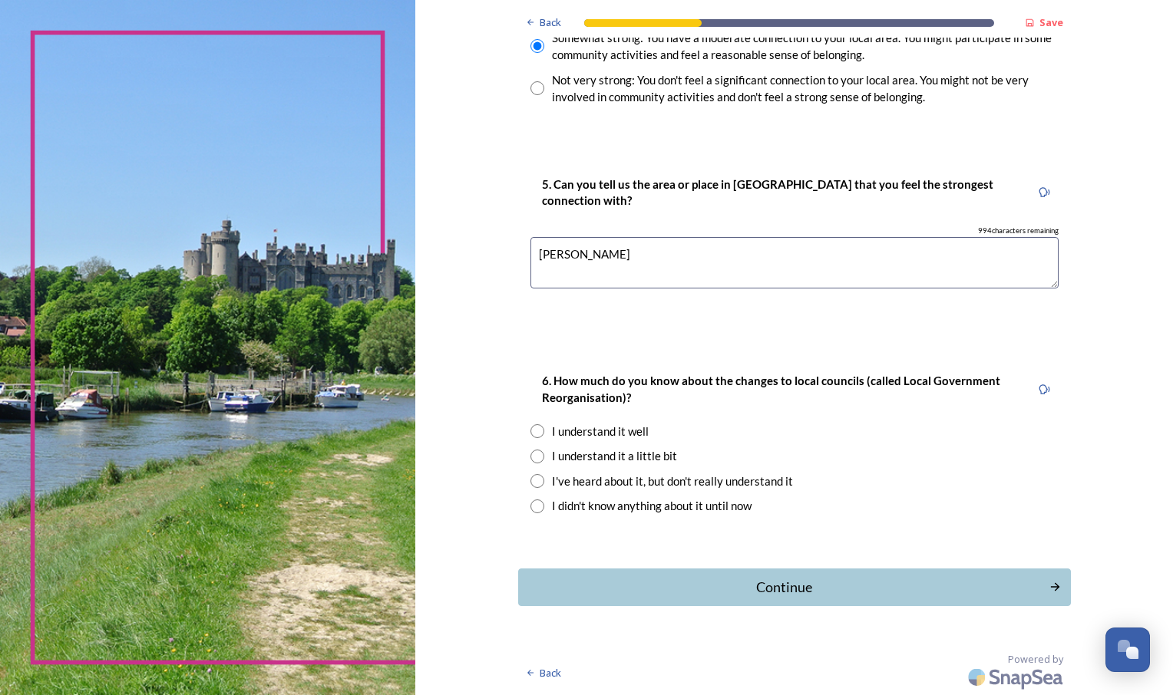
type textarea "[PERSON_NAME]"
click at [531, 438] on input "radio" at bounding box center [537, 431] width 14 height 14
radio input "true"
click at [633, 586] on div "Continue" at bounding box center [784, 587] width 520 height 21
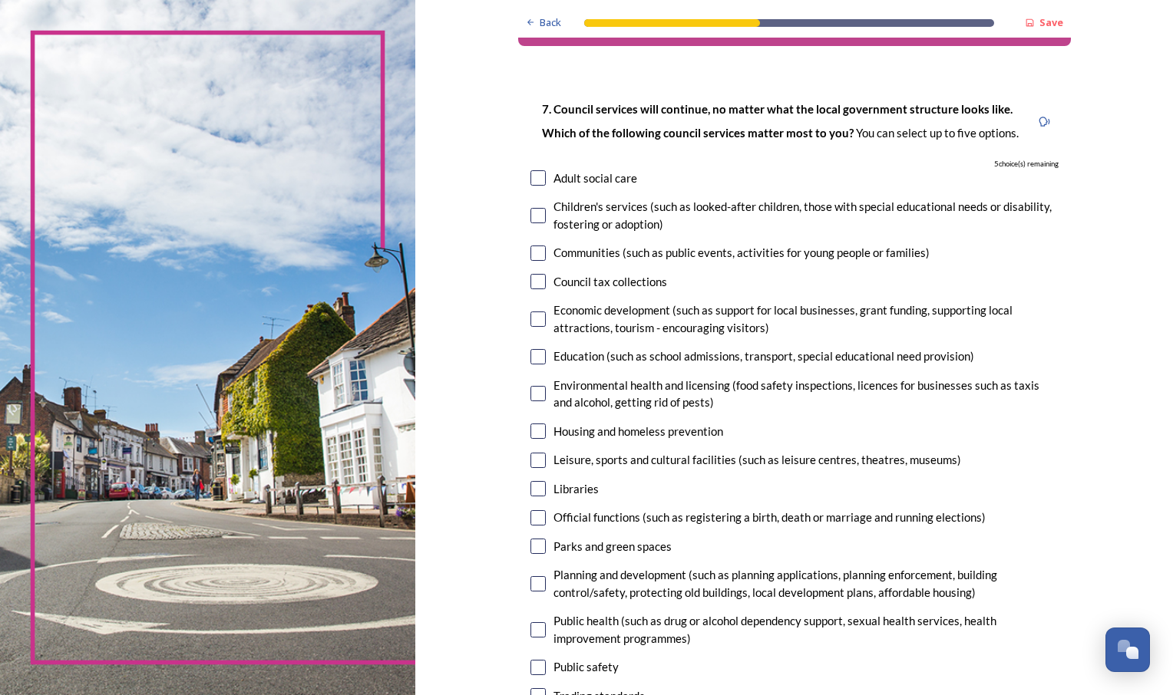
scroll to position [77, 0]
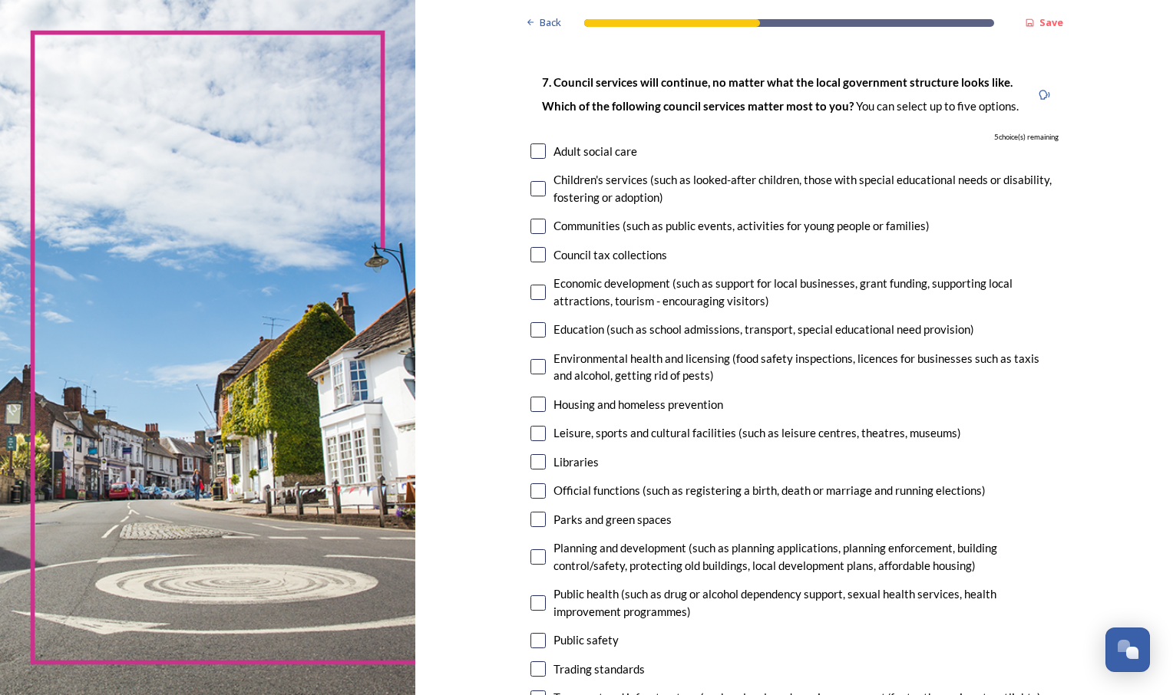
click at [532, 152] on input "checkbox" at bounding box center [537, 151] width 15 height 15
checkbox input "true"
click at [534, 193] on input "checkbox" at bounding box center [537, 188] width 15 height 15
checkbox input "true"
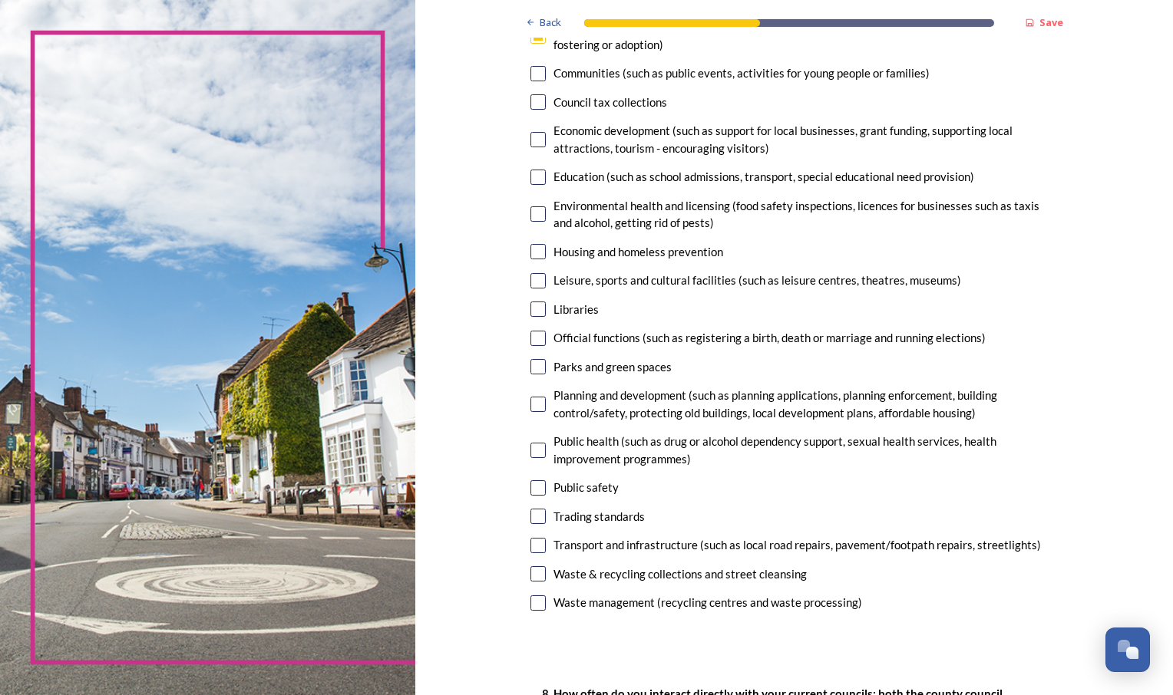
scroll to position [230, 0]
click at [533, 490] on input "checkbox" at bounding box center [537, 487] width 15 height 15
checkbox input "true"
click at [531, 408] on input "checkbox" at bounding box center [537, 403] width 15 height 15
checkbox input "true"
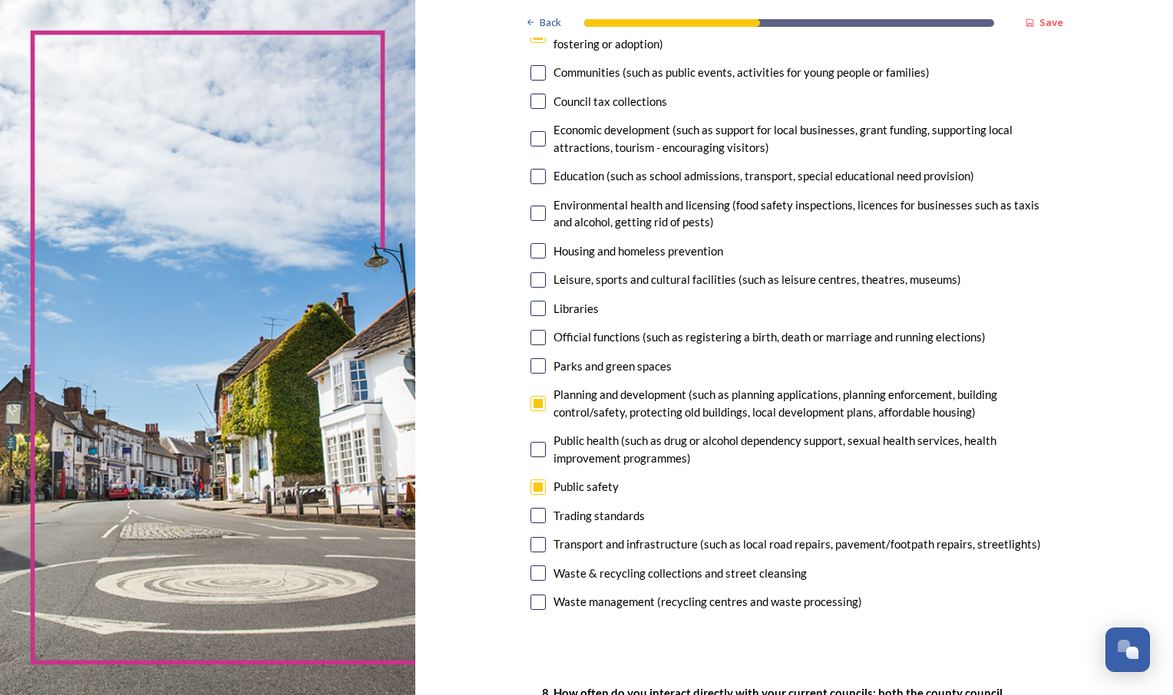
click at [535, 576] on input "checkbox" at bounding box center [537, 573] width 15 height 15
checkbox input "true"
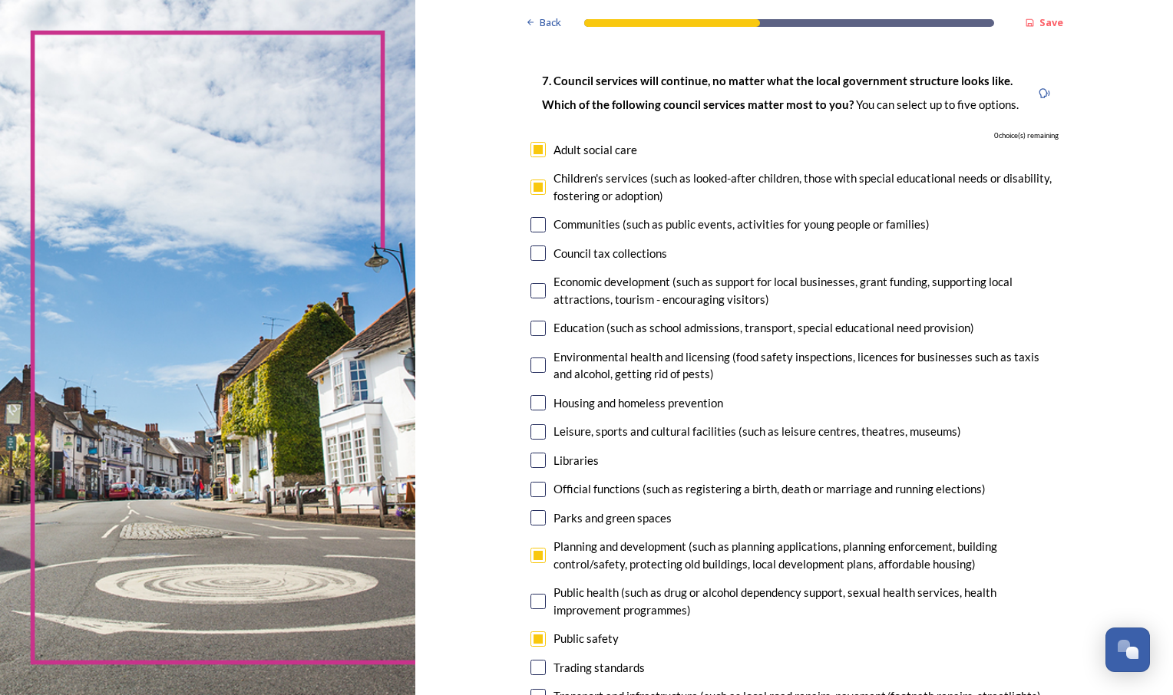
scroll to position [77, 0]
click at [536, 193] on input "checkbox" at bounding box center [537, 188] width 15 height 15
checkbox input "false"
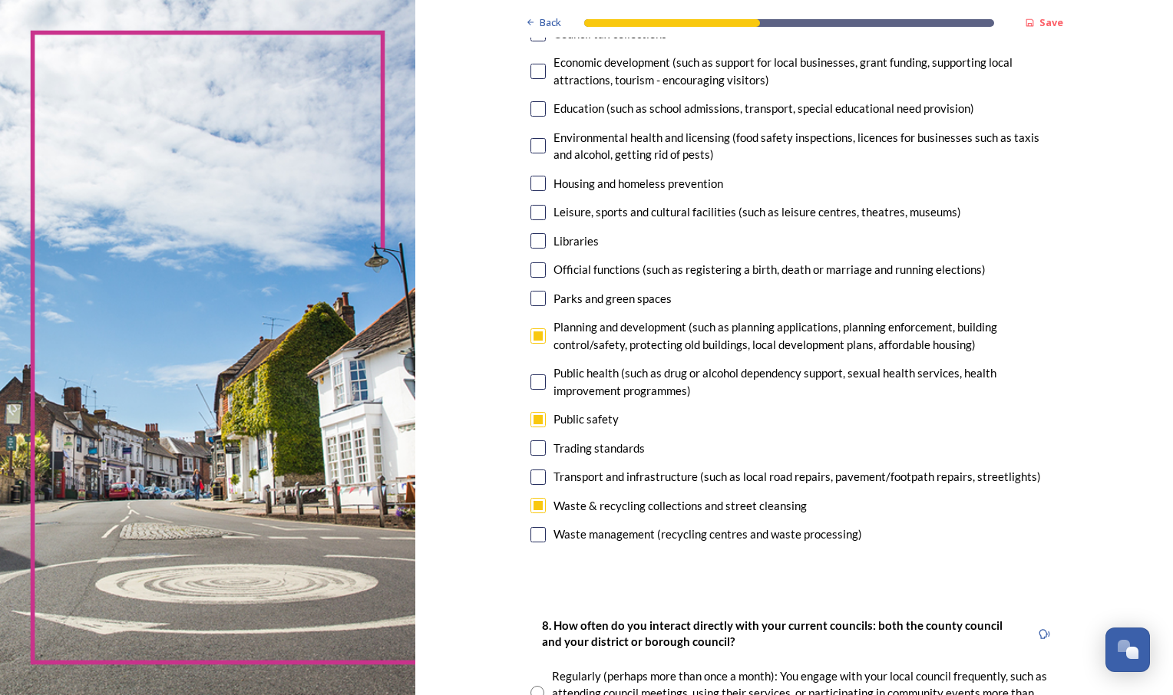
scroll to position [307, 0]
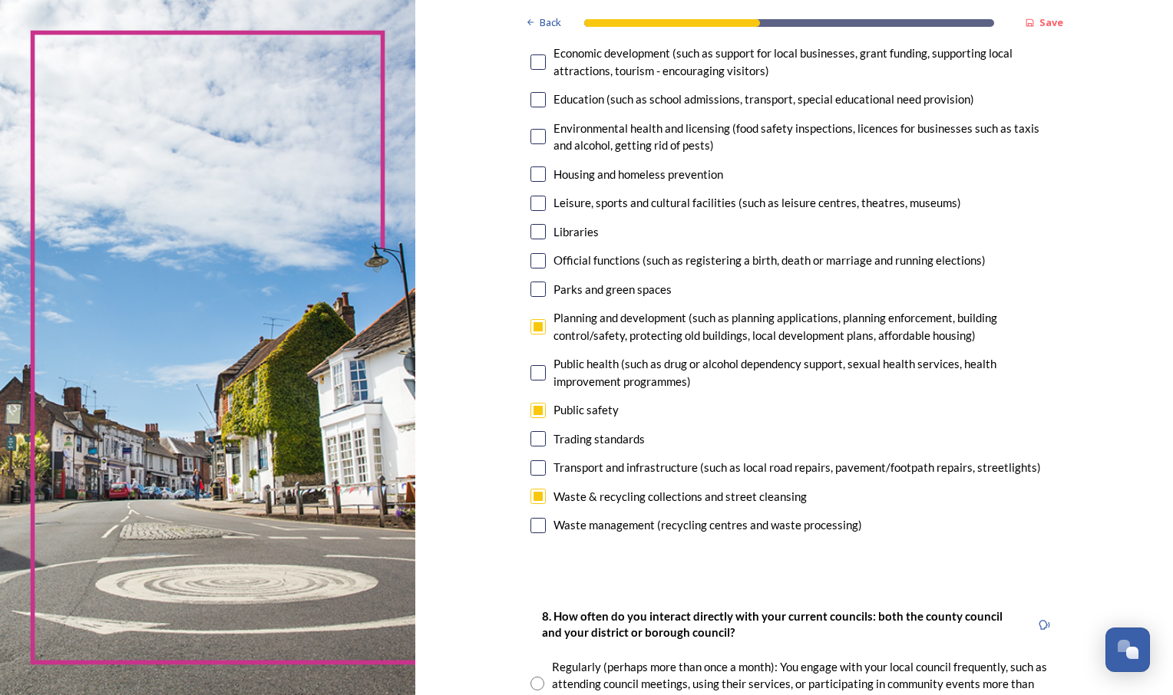
click at [534, 471] on input "checkbox" at bounding box center [537, 468] width 15 height 15
checkbox input "true"
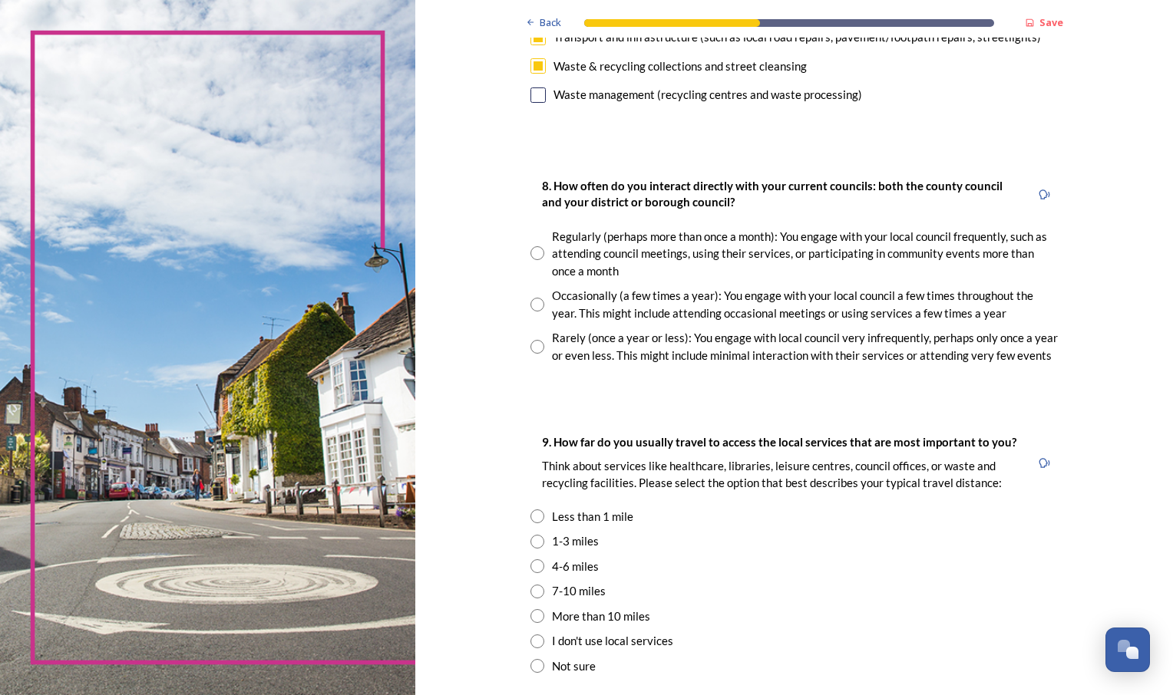
scroll to position [768, 0]
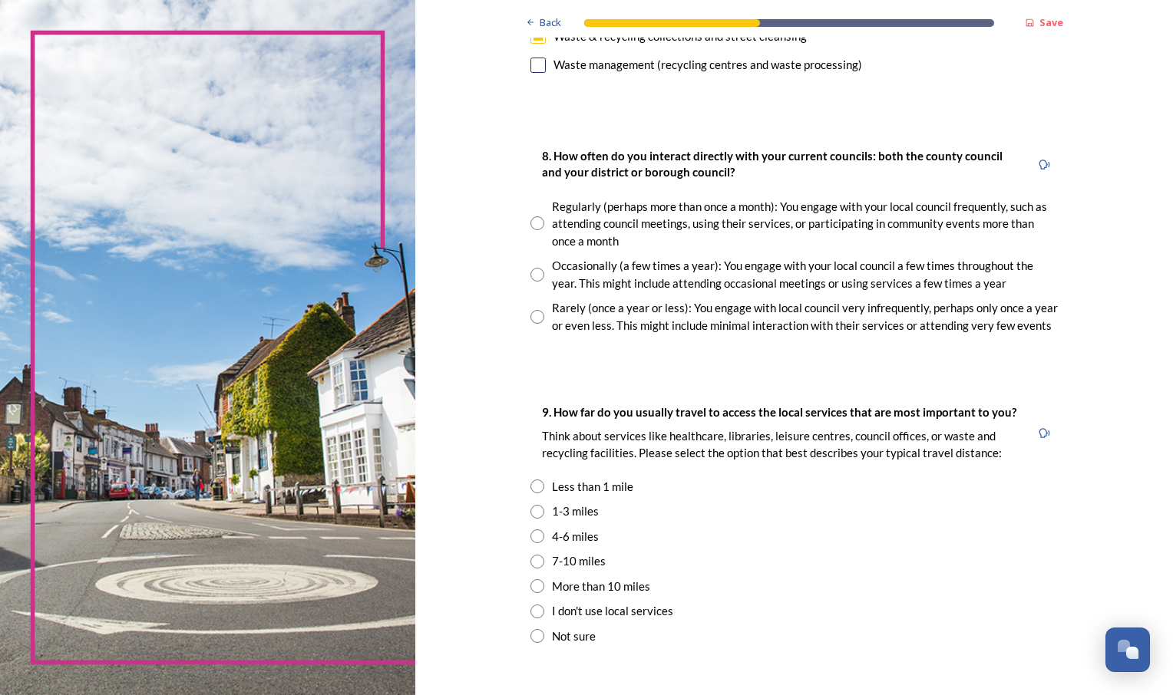
click at [530, 273] on input "radio" at bounding box center [537, 275] width 14 height 14
radio input "true"
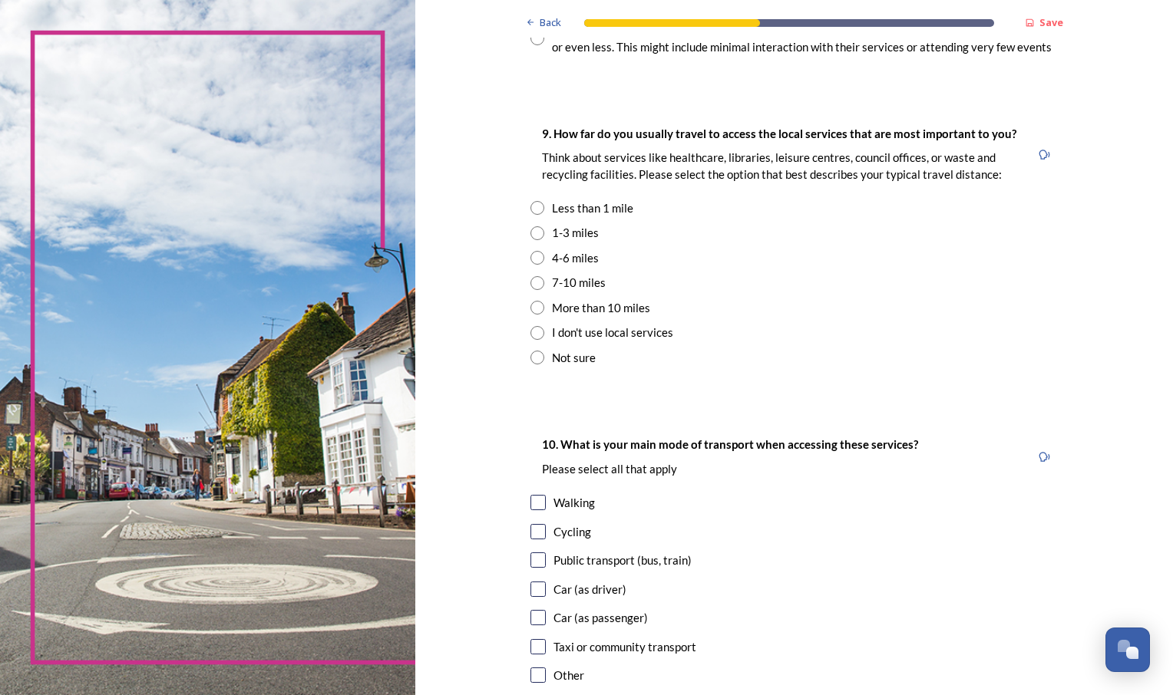
scroll to position [1075, 0]
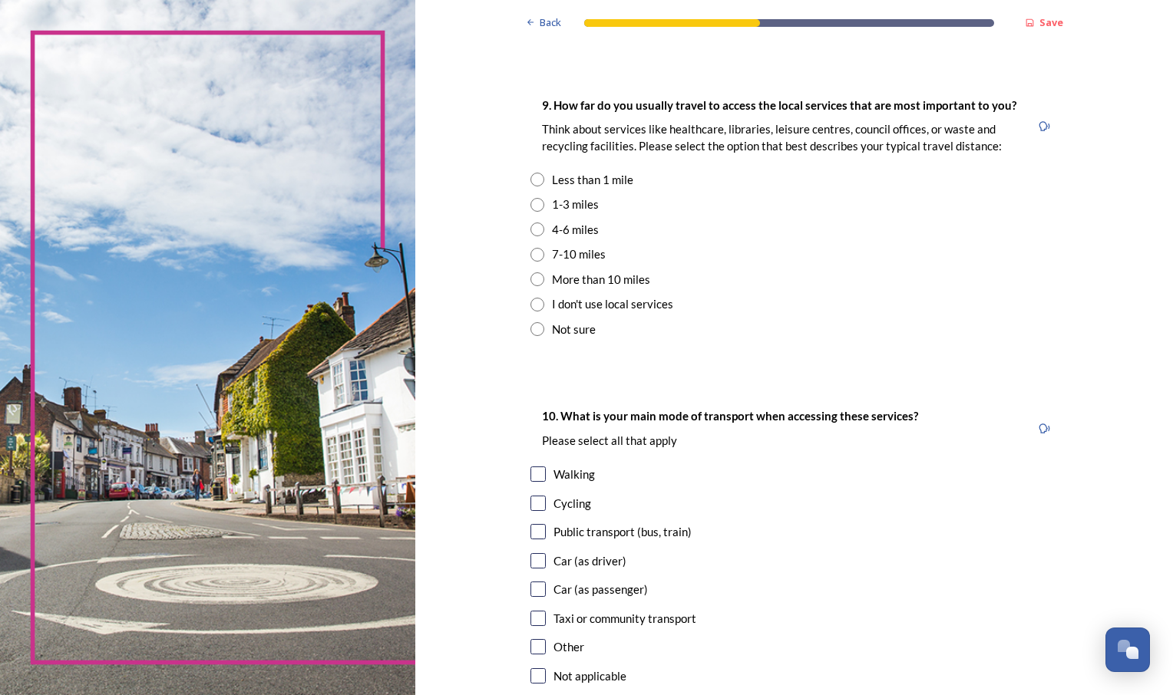
click at [532, 256] on input "radio" at bounding box center [537, 255] width 14 height 14
radio input "true"
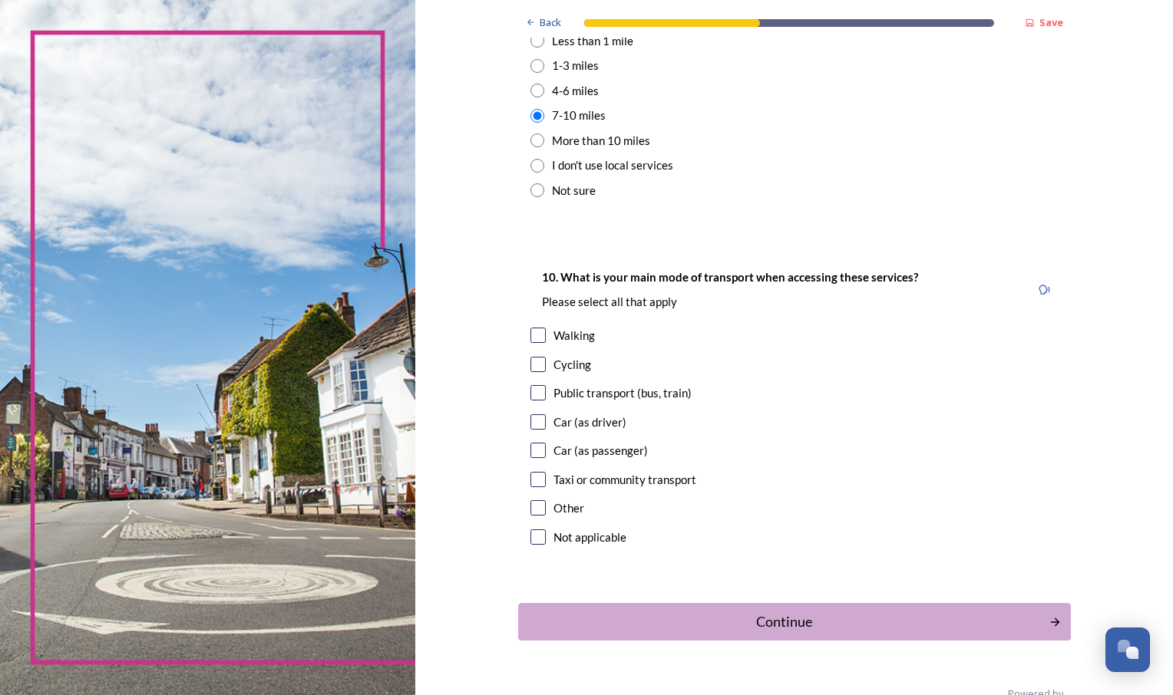
scroll to position [1248, 0]
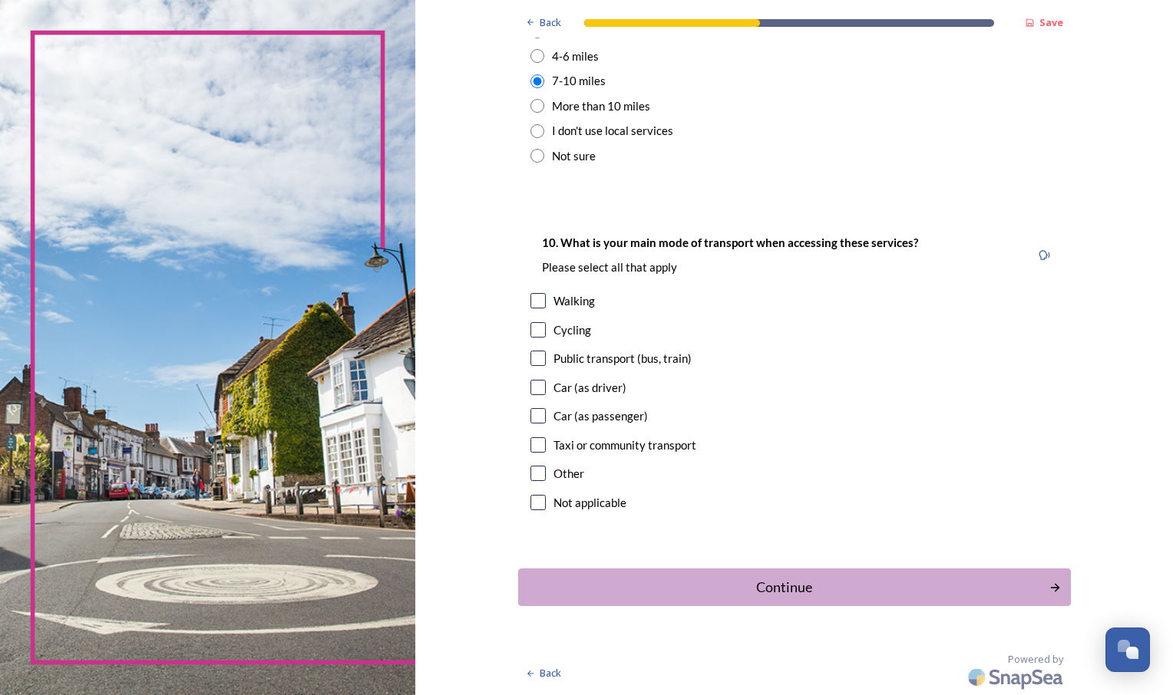
click at [530, 388] on input "checkbox" at bounding box center [537, 387] width 15 height 15
checkbox input "true"
click at [744, 584] on div "Continue" at bounding box center [784, 587] width 520 height 21
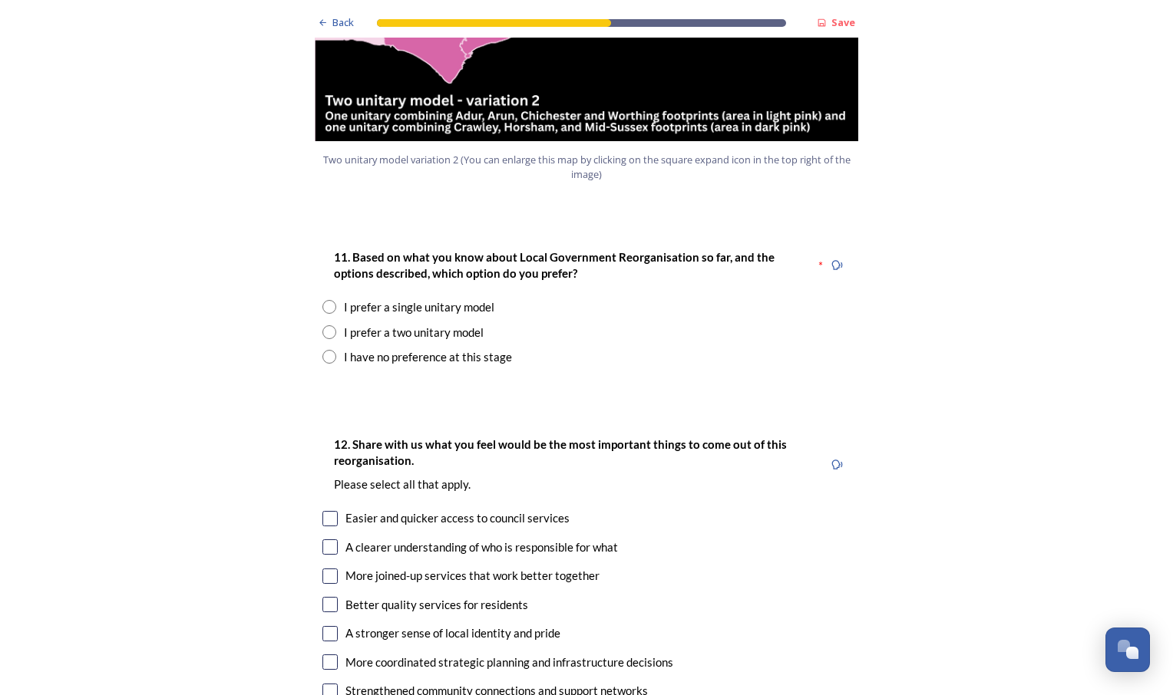
scroll to position [1919, 0]
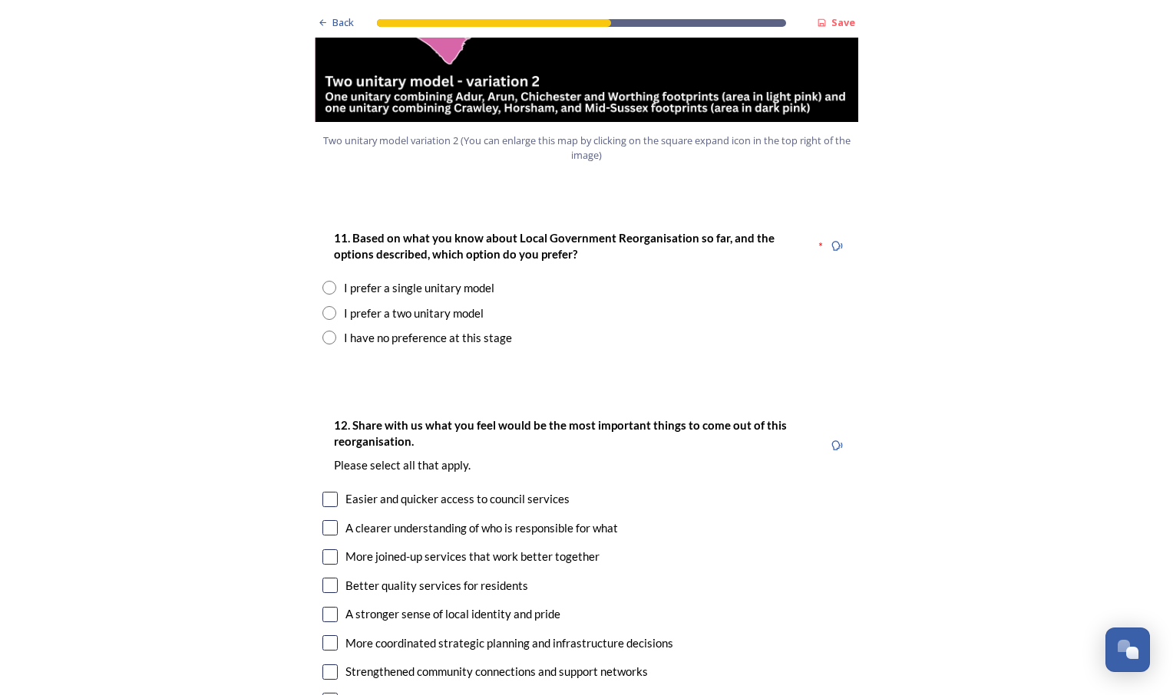
click at [380, 305] on div "I prefer a two unitary model" at bounding box center [414, 314] width 140 height 18
radio input "true"
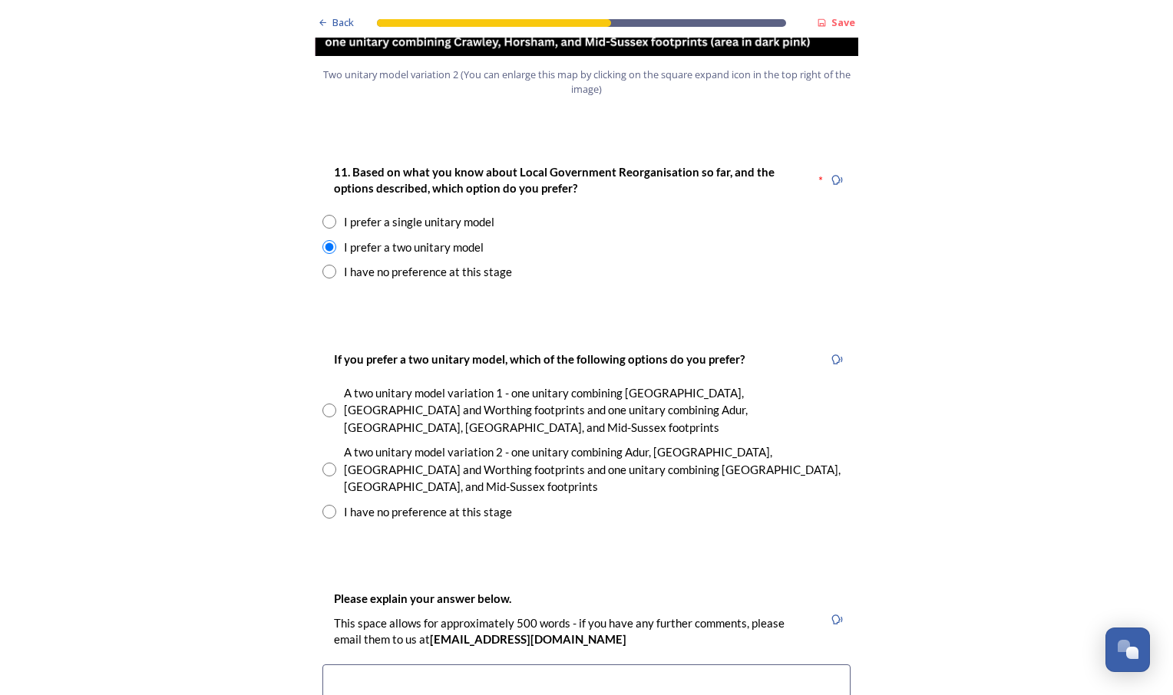
scroll to position [2149, 0]
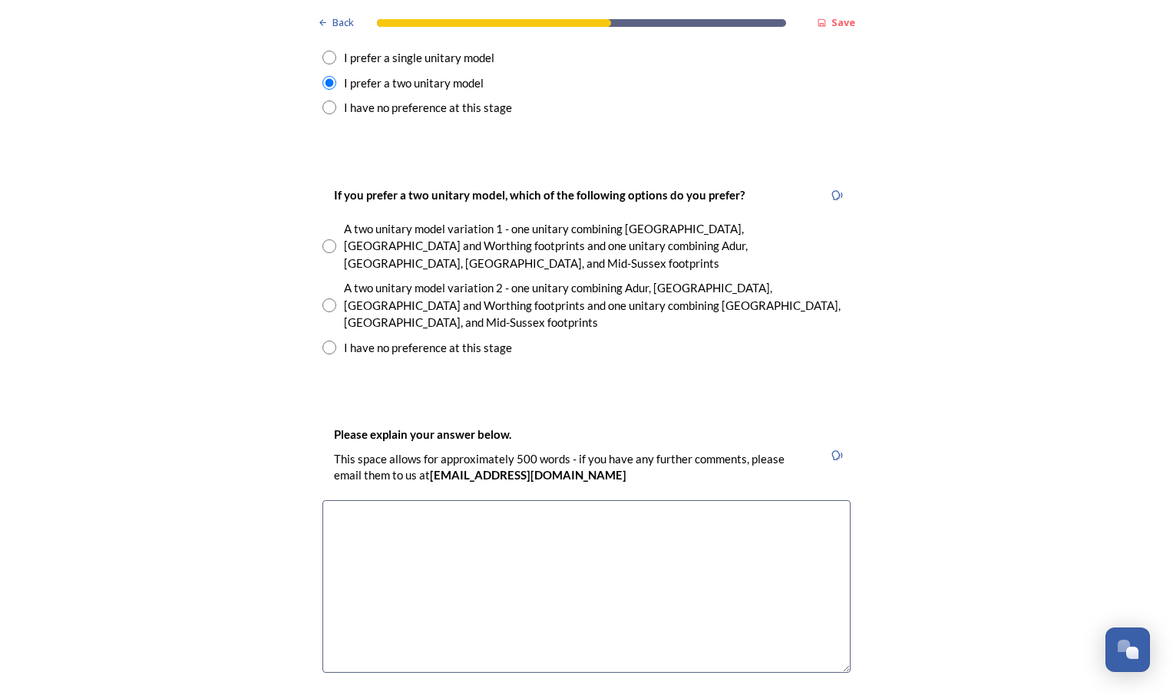
click at [330, 239] on input "radio" at bounding box center [329, 246] width 14 height 14
radio input "true"
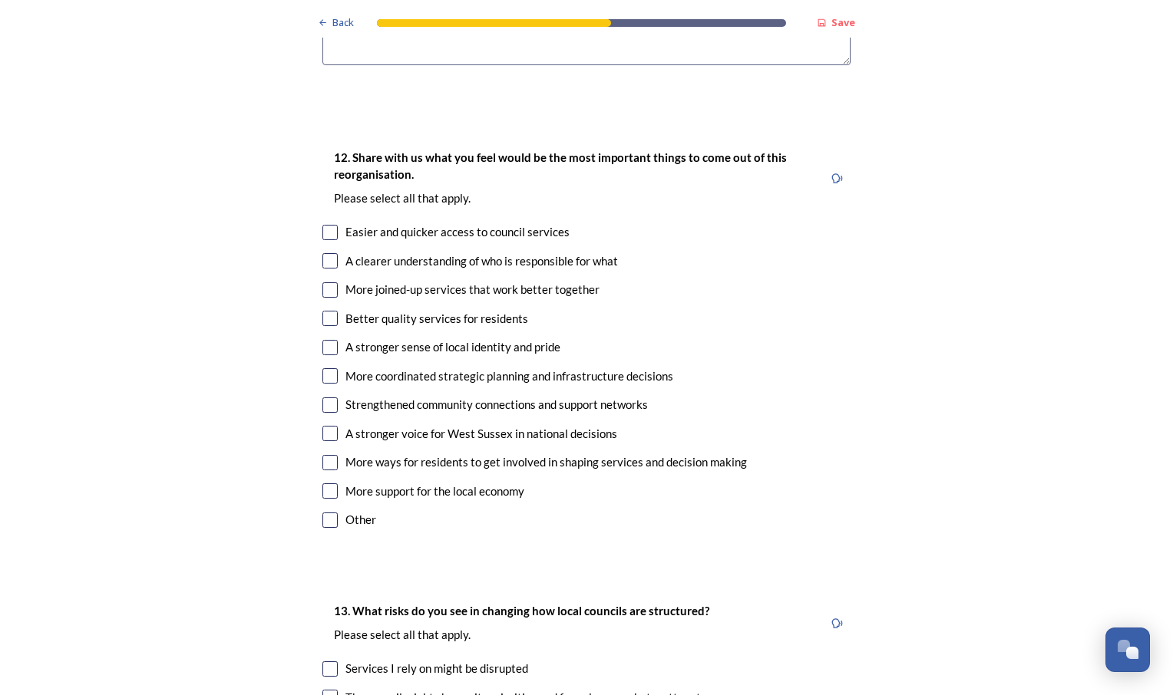
scroll to position [2763, 0]
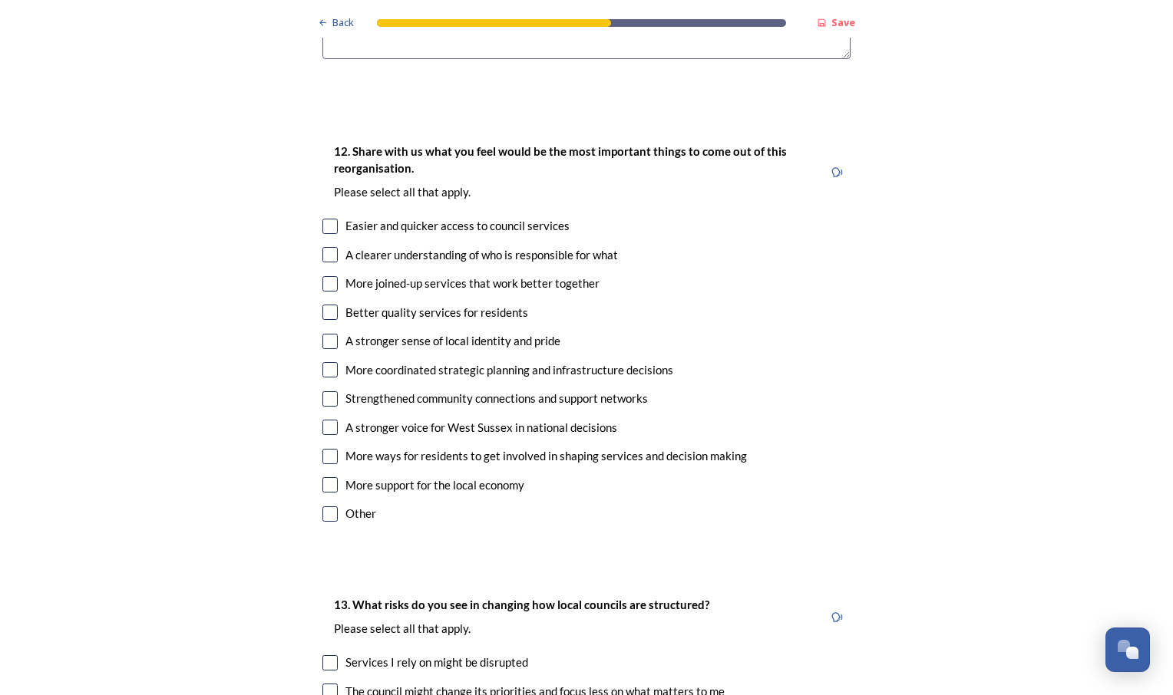
click at [322, 219] on input "checkbox" at bounding box center [329, 226] width 15 height 15
checkbox input "true"
click at [325, 247] on input "checkbox" at bounding box center [329, 254] width 15 height 15
checkbox input "true"
click at [325, 276] on input "checkbox" at bounding box center [329, 283] width 15 height 15
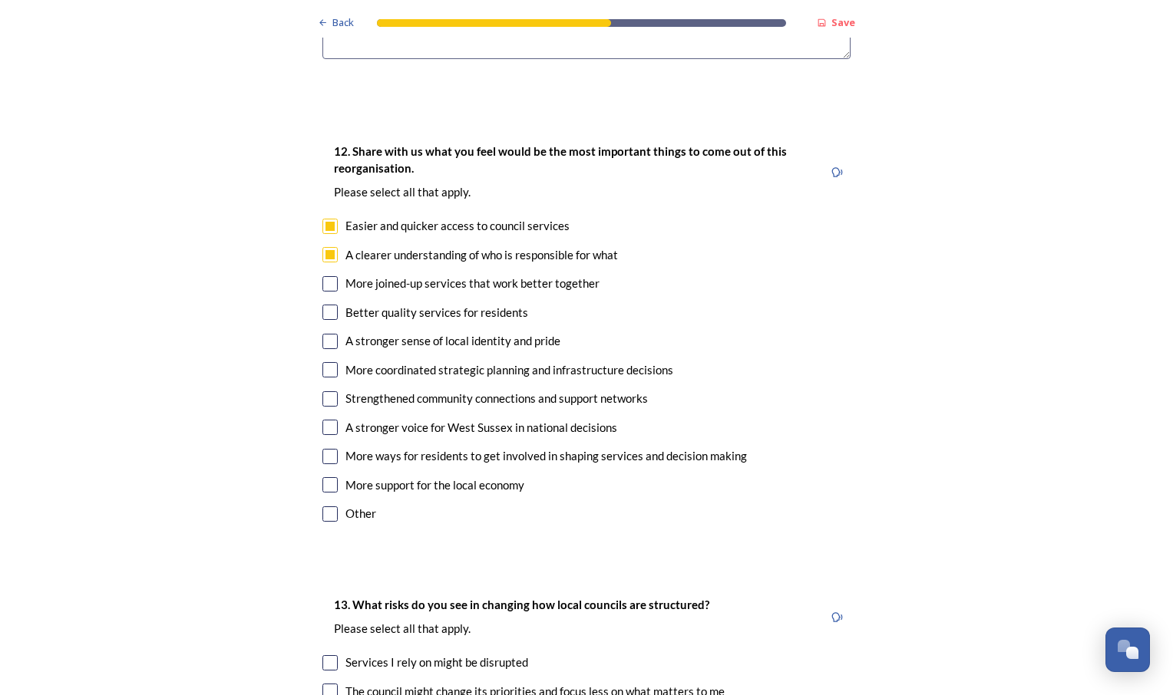
checkbox input "true"
click at [328, 305] on input "checkbox" at bounding box center [329, 312] width 15 height 15
checkbox input "true"
click at [325, 362] on input "checkbox" at bounding box center [329, 369] width 15 height 15
checkbox input "true"
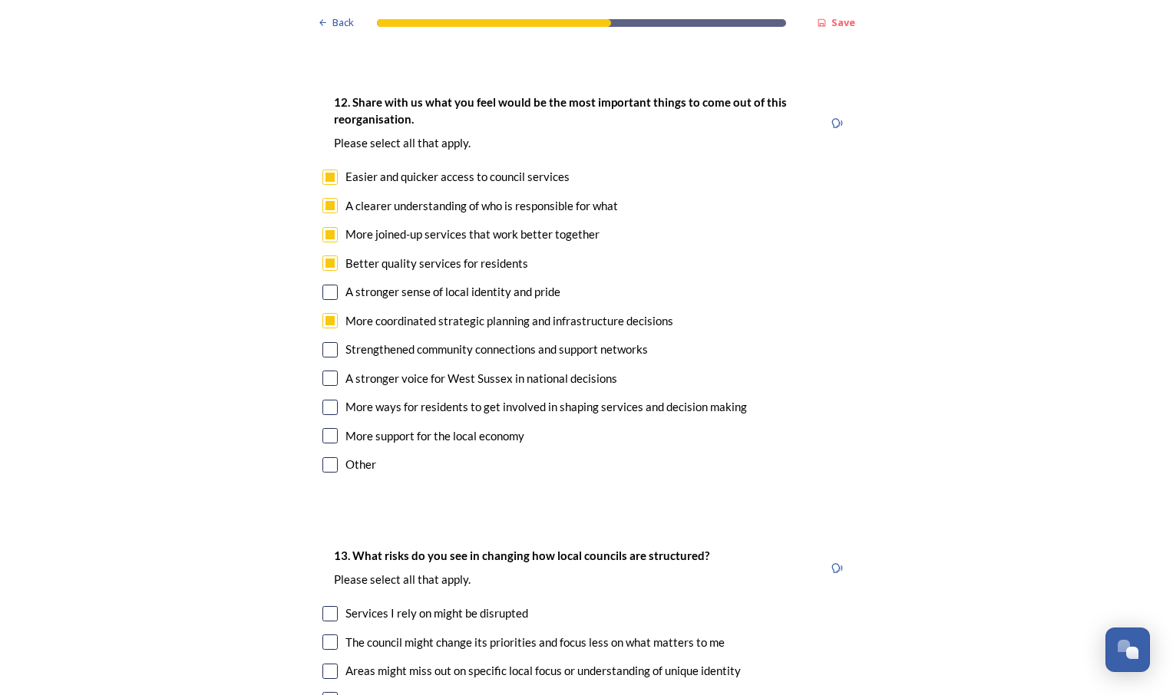
scroll to position [2840, 0]
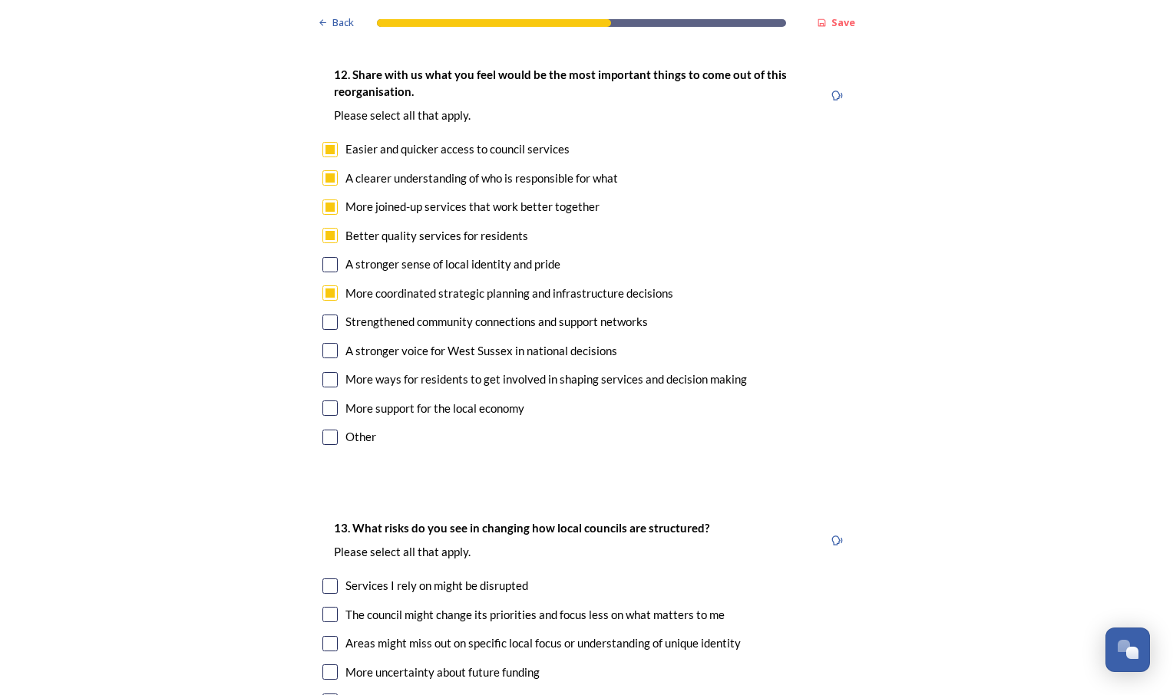
click at [326, 343] on input "checkbox" at bounding box center [329, 350] width 15 height 15
checkbox input "true"
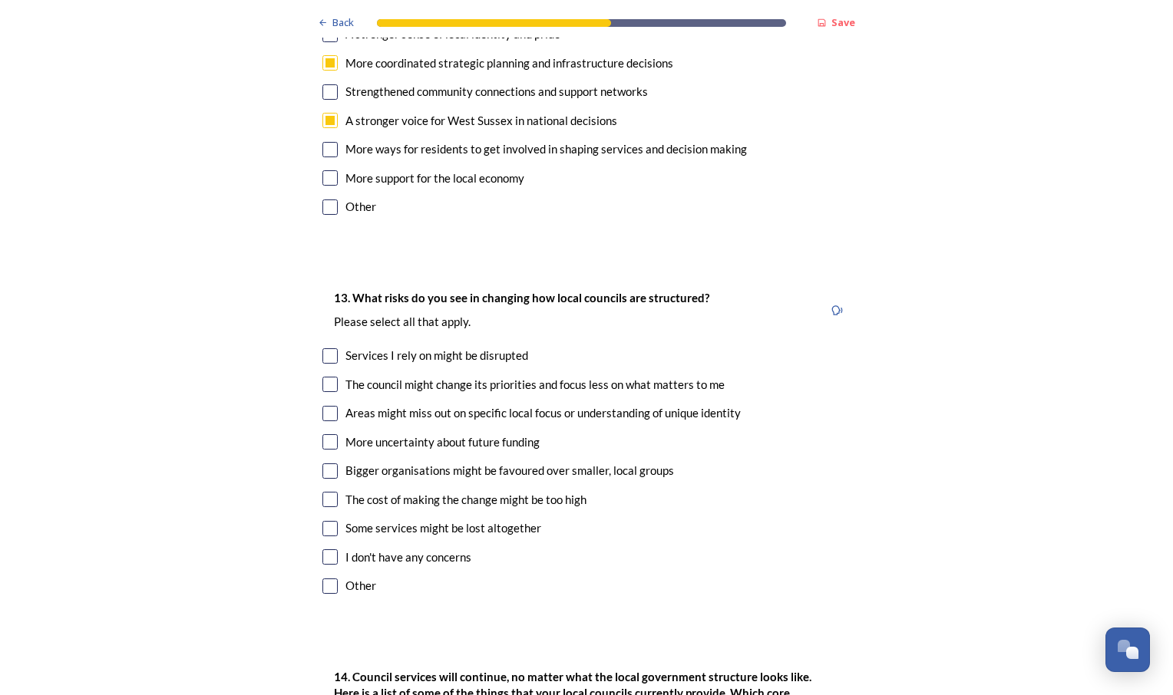
scroll to position [3147, 0]
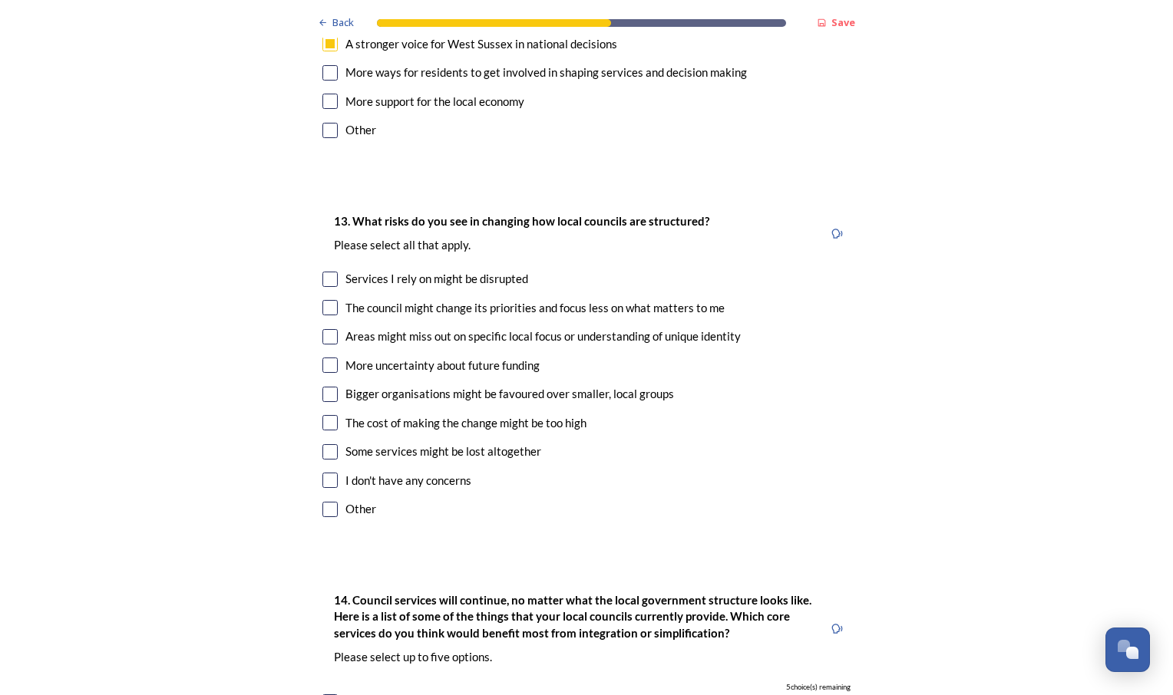
click at [327, 358] on input "checkbox" at bounding box center [329, 365] width 15 height 15
checkbox input "true"
click at [327, 415] on input "checkbox" at bounding box center [329, 422] width 15 height 15
checkbox input "true"
click at [325, 329] on input "checkbox" at bounding box center [329, 336] width 15 height 15
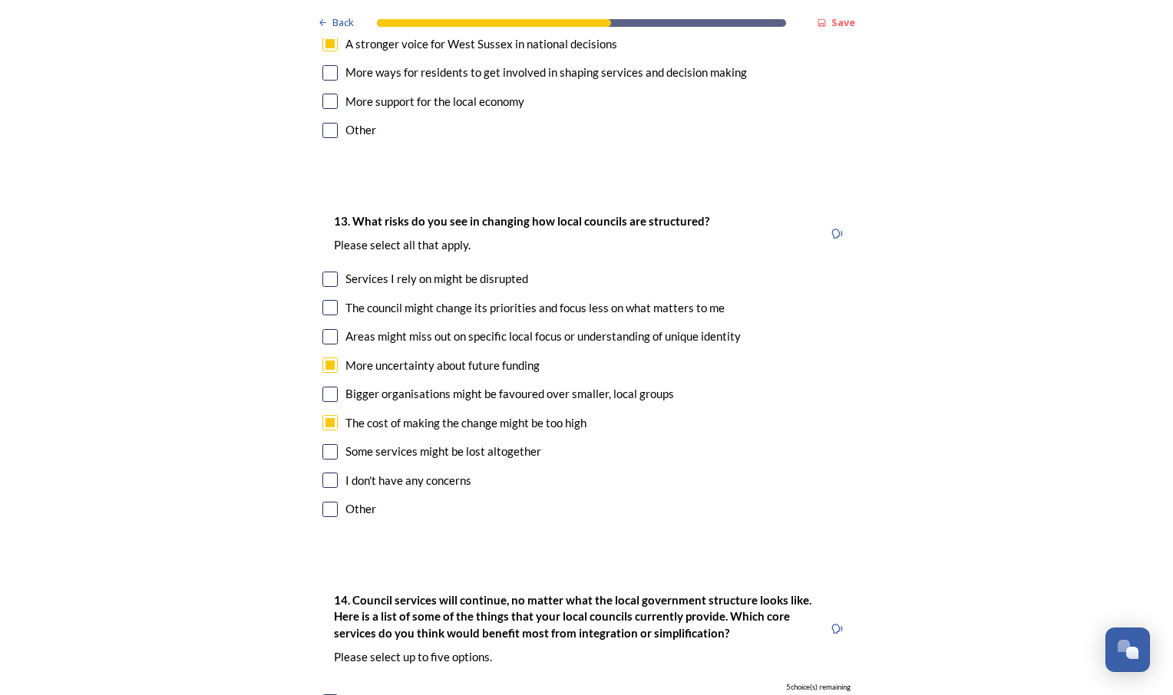
checkbox input "true"
click at [324, 272] on input "checkbox" at bounding box center [329, 279] width 15 height 15
checkbox input "true"
click at [324, 300] on input "checkbox" at bounding box center [329, 307] width 15 height 15
checkbox input "true"
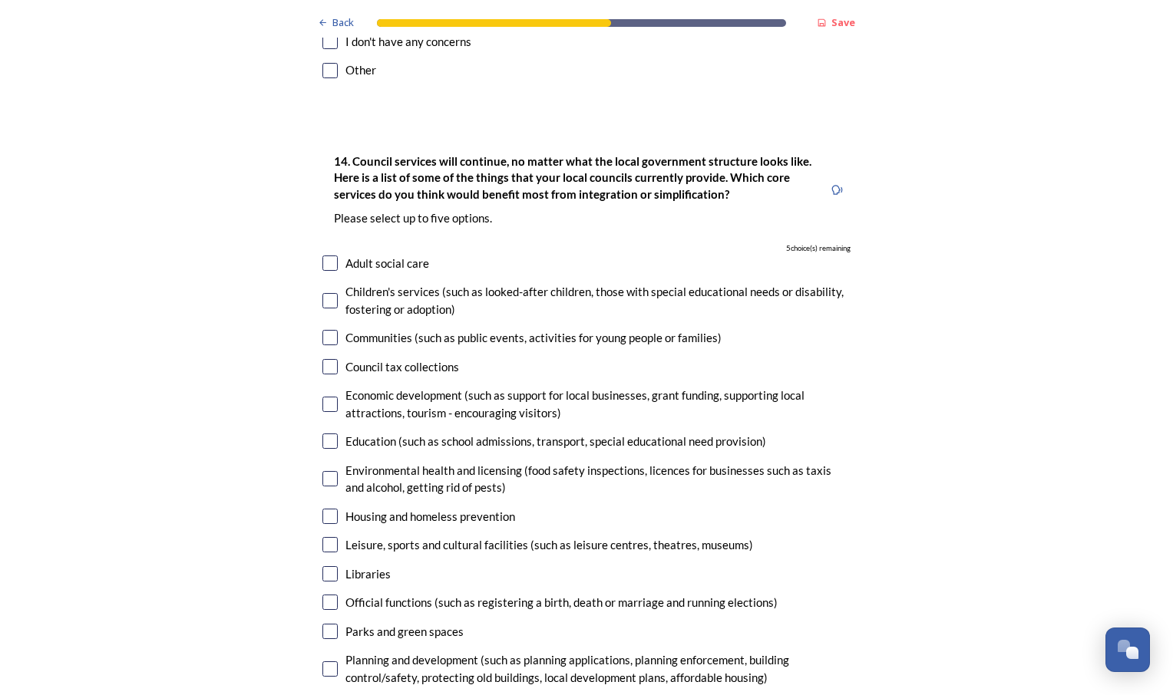
scroll to position [3608, 0]
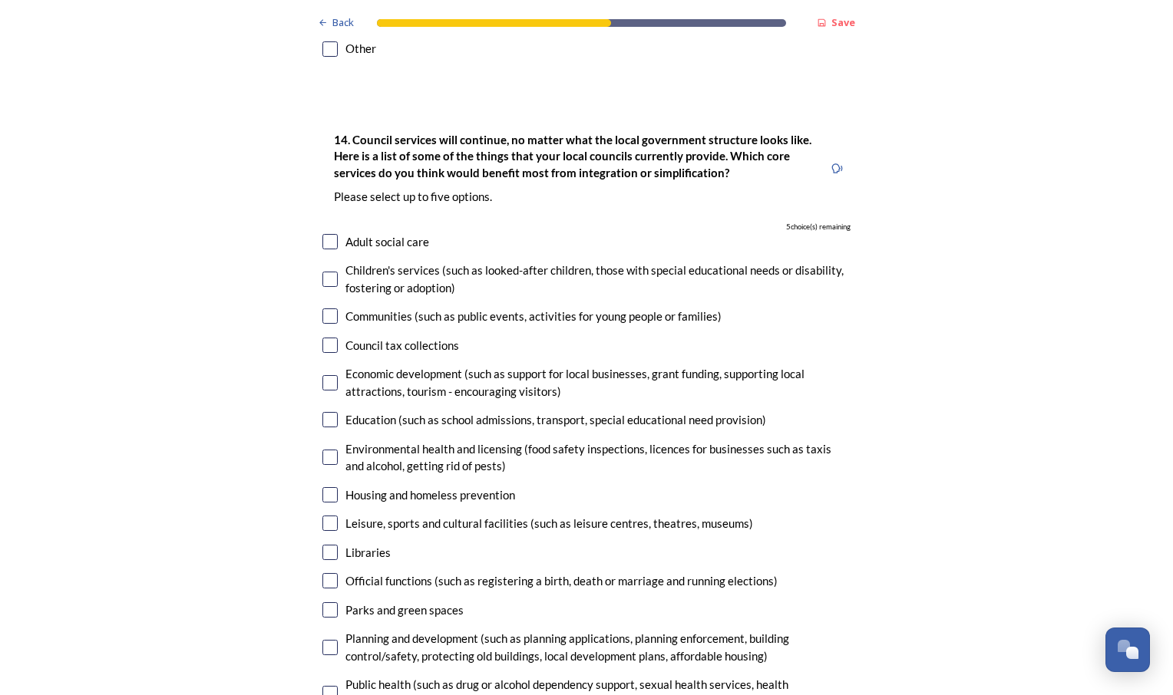
click at [325, 640] on input "checkbox" at bounding box center [329, 647] width 15 height 15
checkbox input "true"
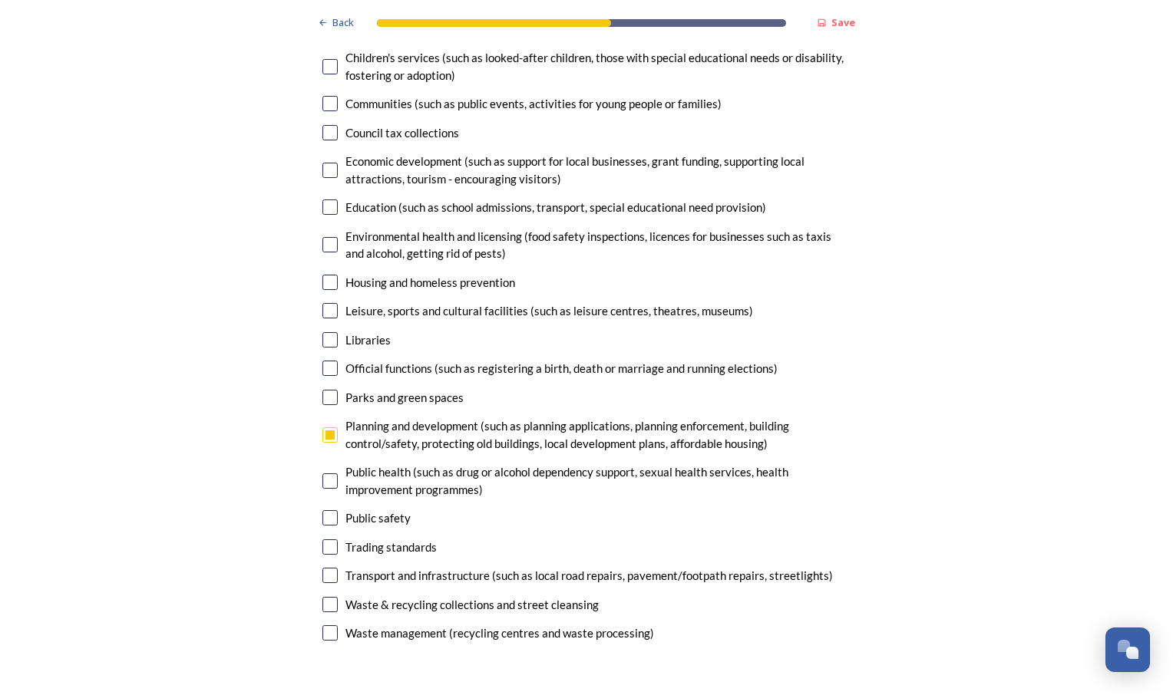
scroll to position [3838, 0]
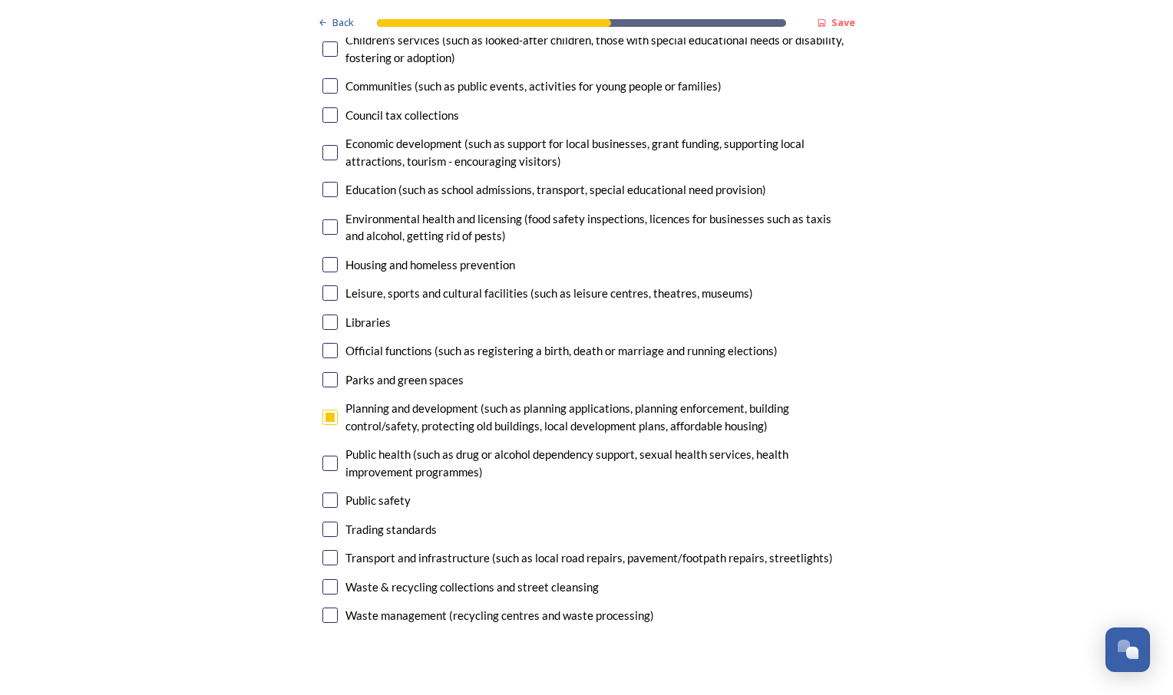
click at [322, 493] on input "checkbox" at bounding box center [329, 500] width 15 height 15
checkbox input "true"
click at [328, 580] on input "checkbox" at bounding box center [329, 587] width 15 height 15
checkbox input "true"
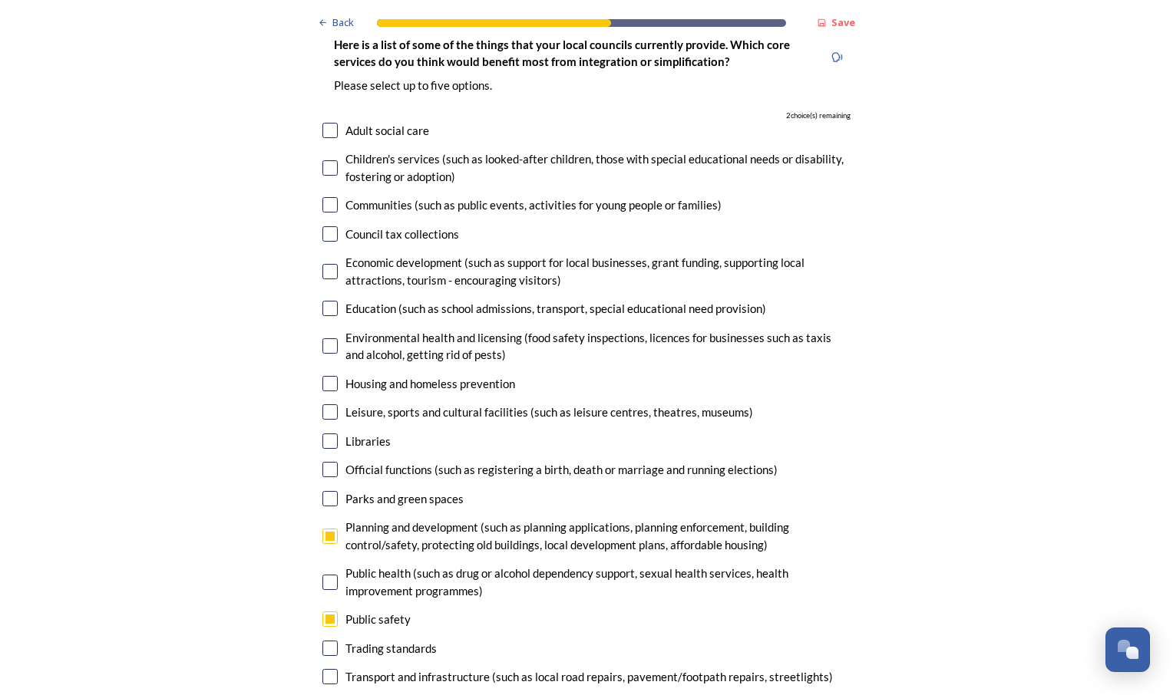
scroll to position [3685, 0]
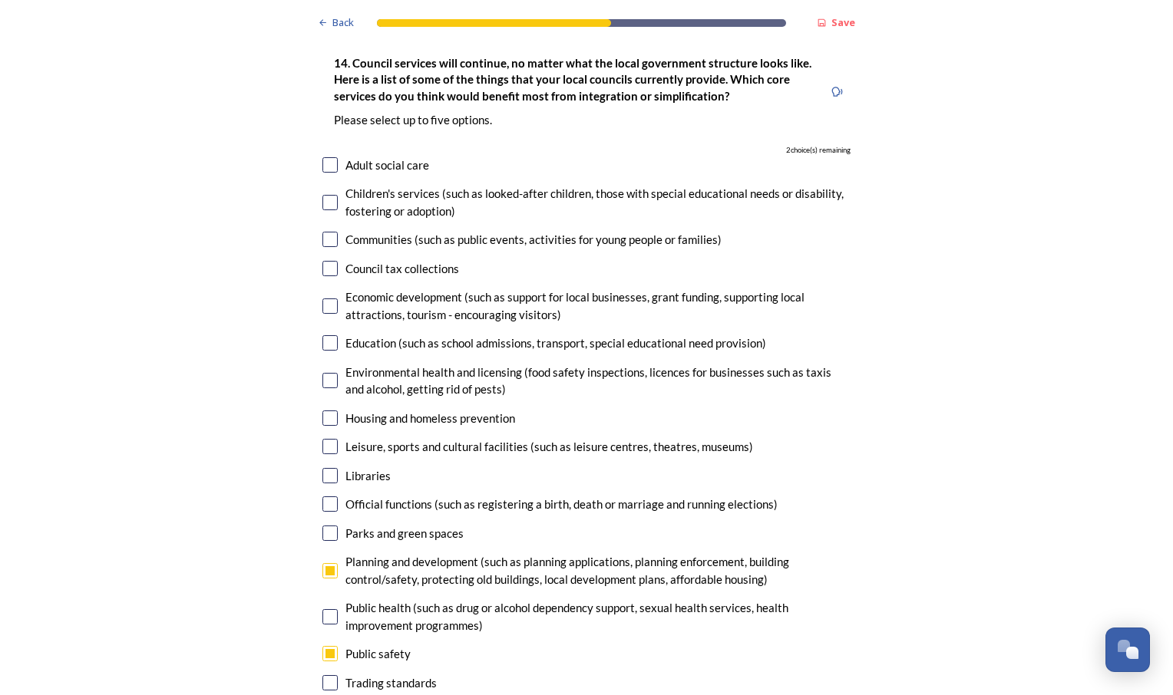
click at [325, 195] on input "checkbox" at bounding box center [329, 202] width 15 height 15
checkbox input "true"
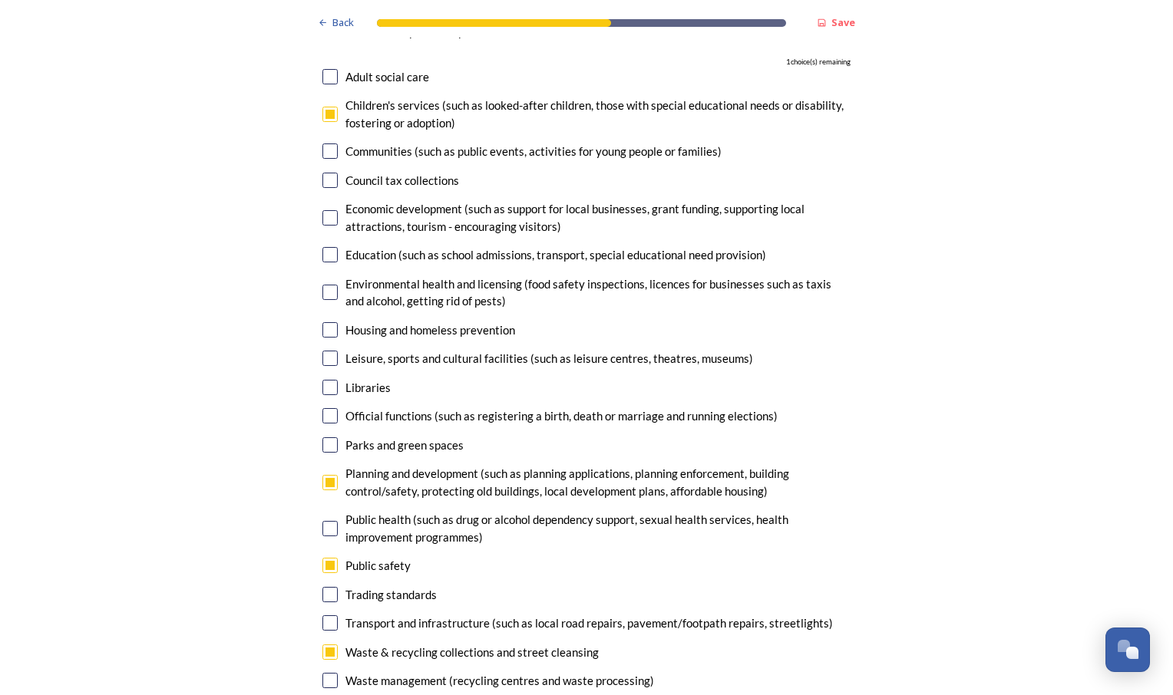
scroll to position [3838, 0]
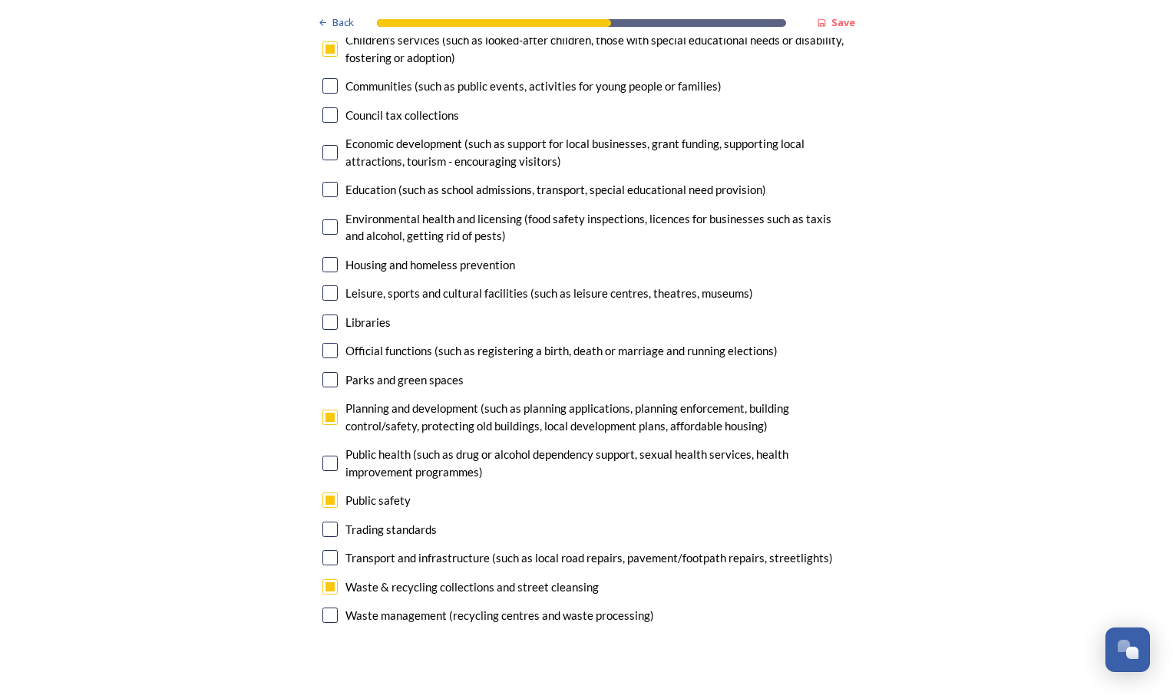
click at [330, 550] on input "checkbox" at bounding box center [329, 557] width 15 height 15
checkbox input "true"
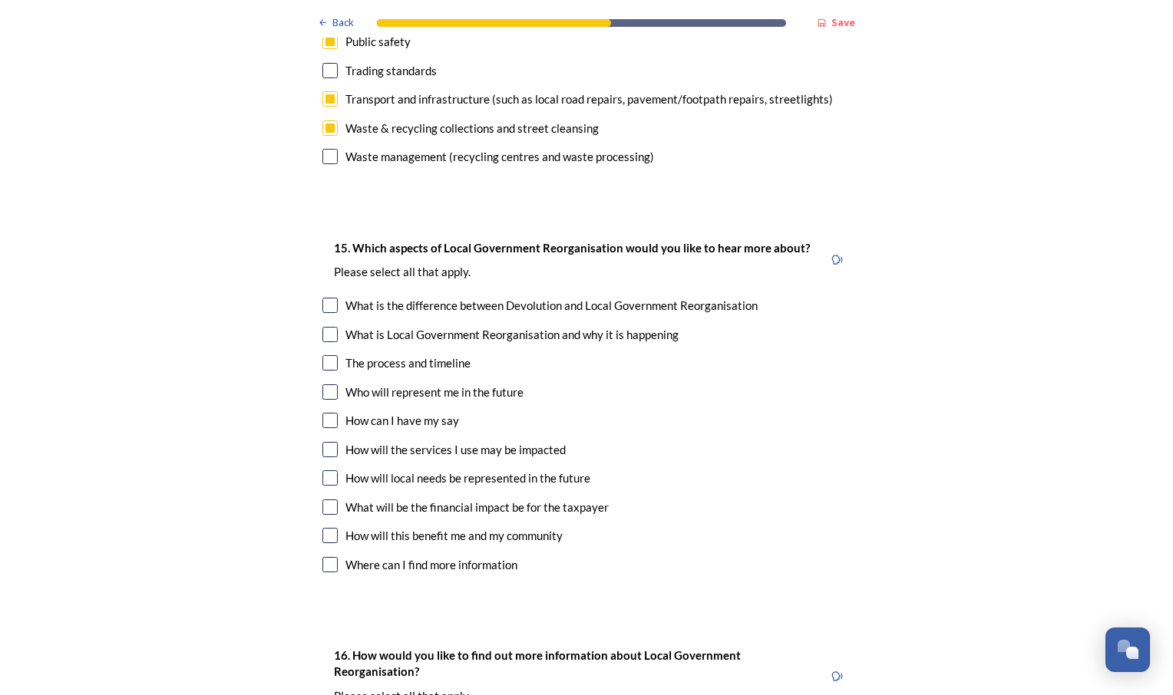
scroll to position [4299, 0]
click at [327, 469] on input "checkbox" at bounding box center [329, 476] width 15 height 15
checkbox input "true"
click at [325, 498] on input "checkbox" at bounding box center [329, 505] width 15 height 15
checkbox input "true"
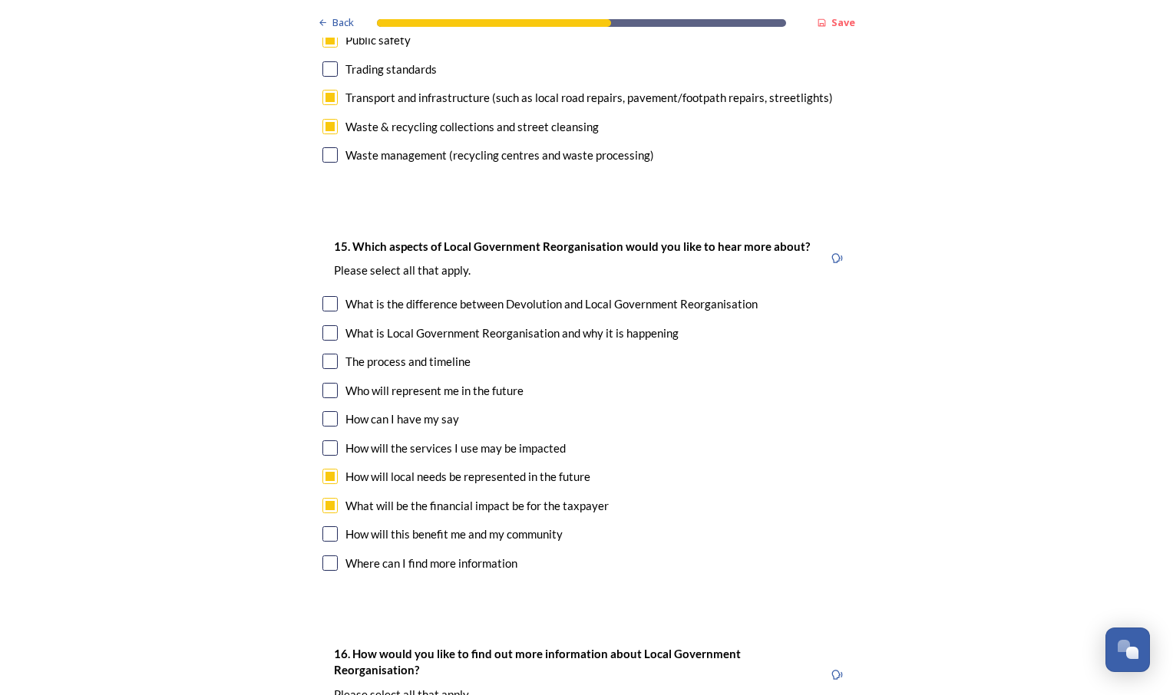
click at [329, 527] on input "checkbox" at bounding box center [329, 534] width 15 height 15
checkbox input "true"
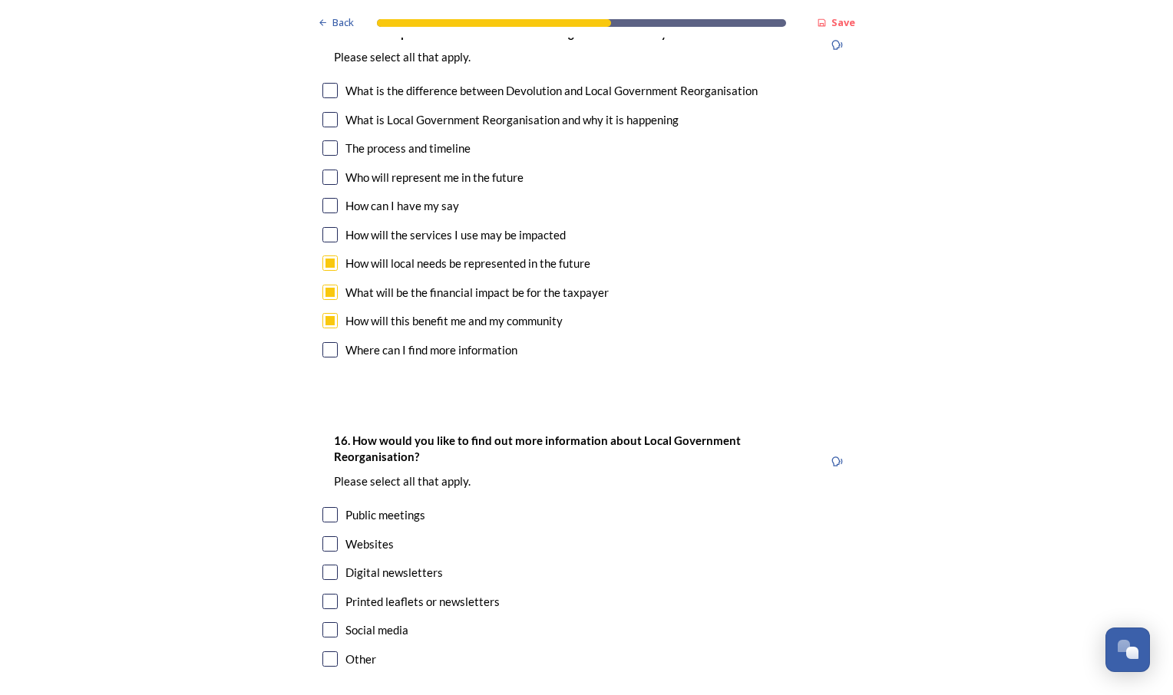
scroll to position [4589, 0]
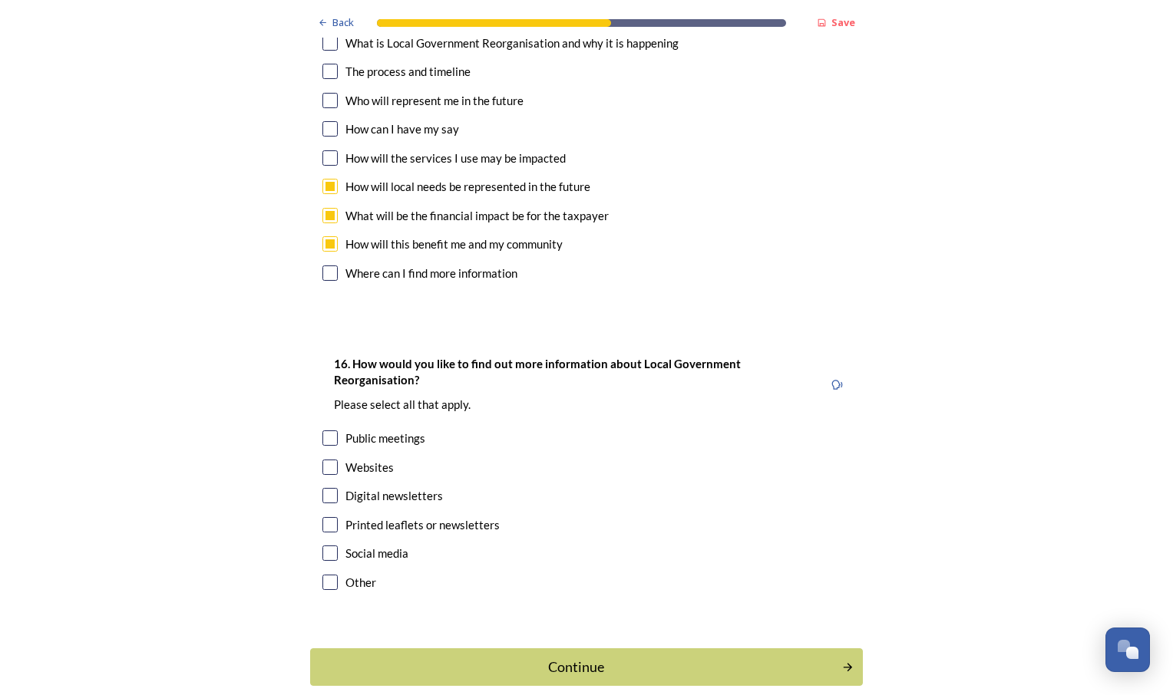
click at [323, 488] on input "checkbox" at bounding box center [329, 495] width 15 height 15
checkbox input "true"
click at [326, 431] on input "checkbox" at bounding box center [329, 438] width 15 height 15
checkbox input "true"
click at [536, 657] on div "Continue" at bounding box center [576, 667] width 520 height 21
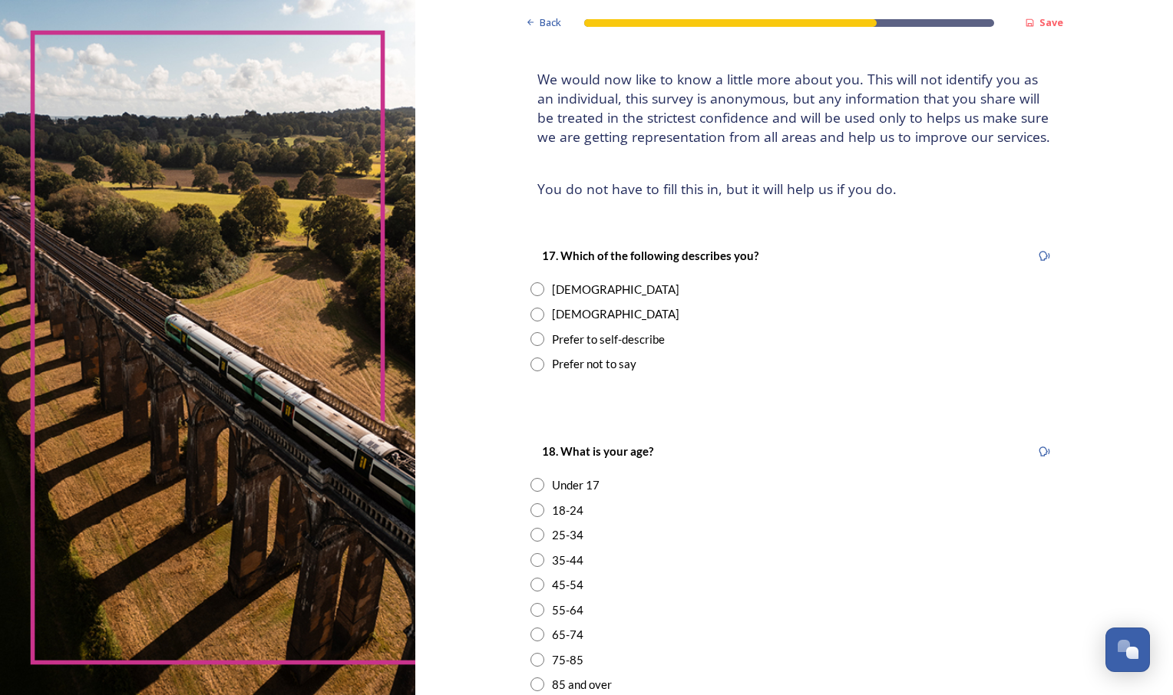
scroll to position [154, 0]
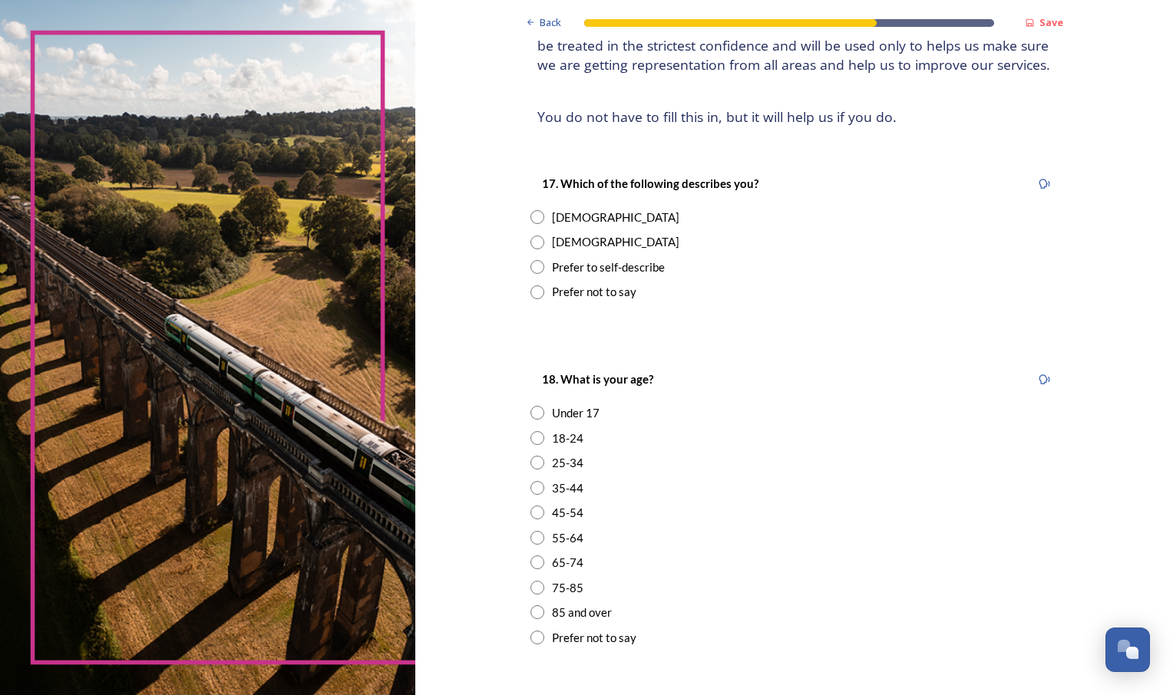
click at [530, 221] on input "radio" at bounding box center [537, 217] width 14 height 14
radio input "true"
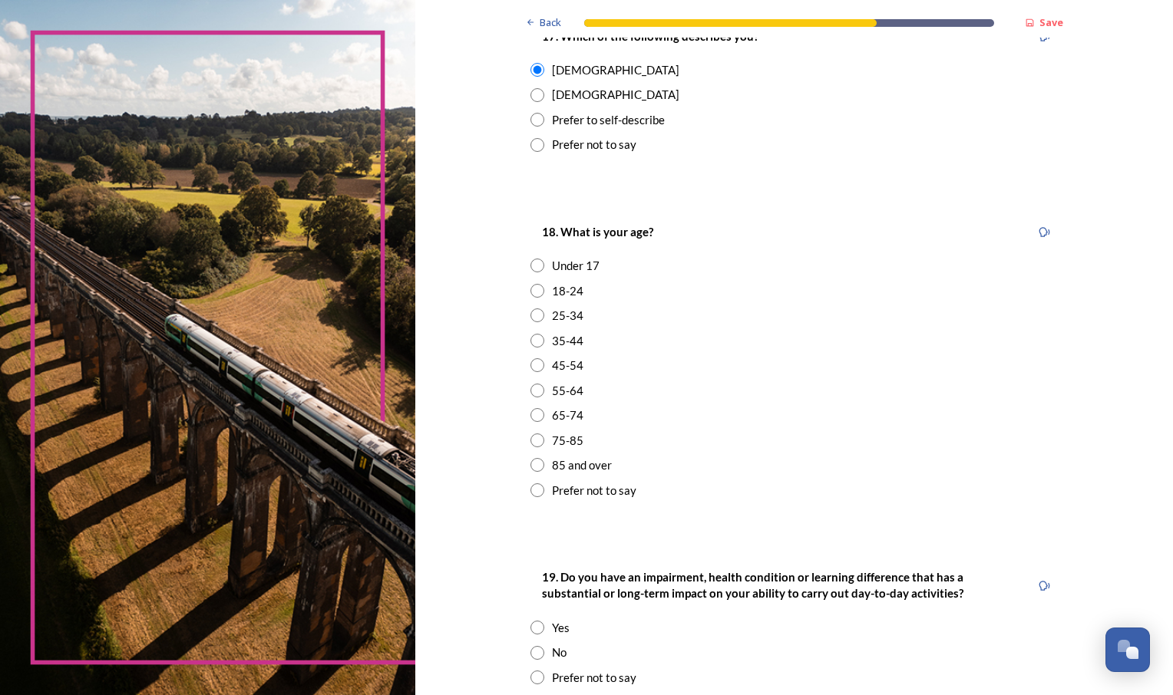
scroll to position [307, 0]
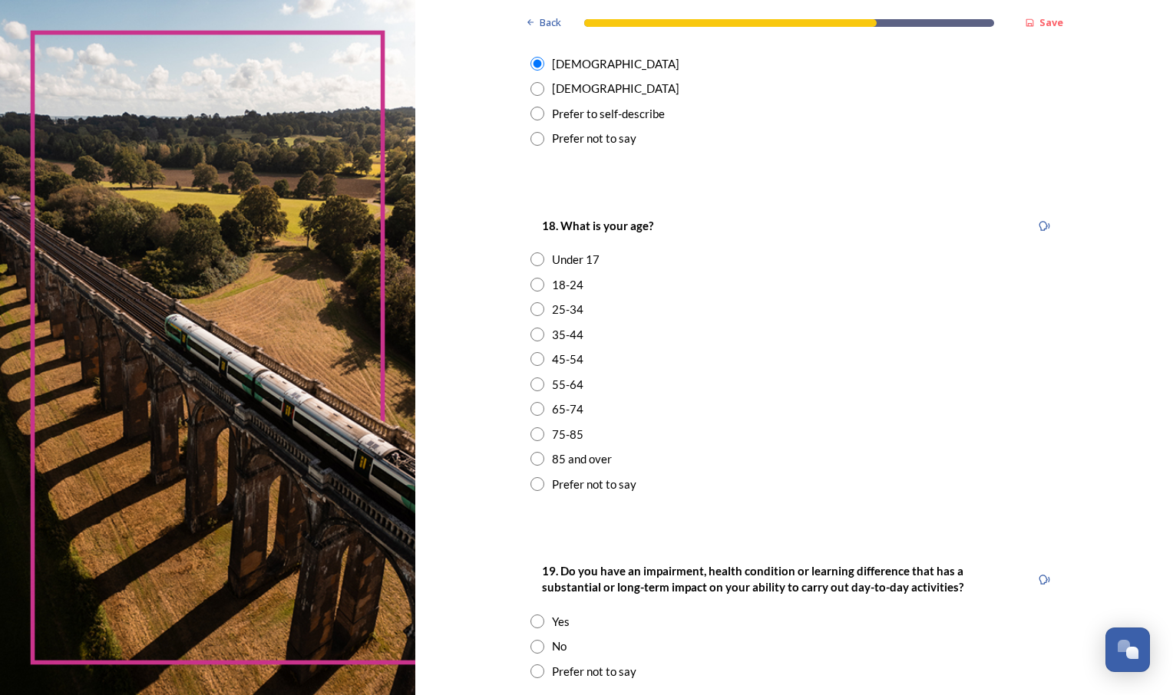
click at [537, 389] on input "radio" at bounding box center [537, 385] width 14 height 14
radio input "true"
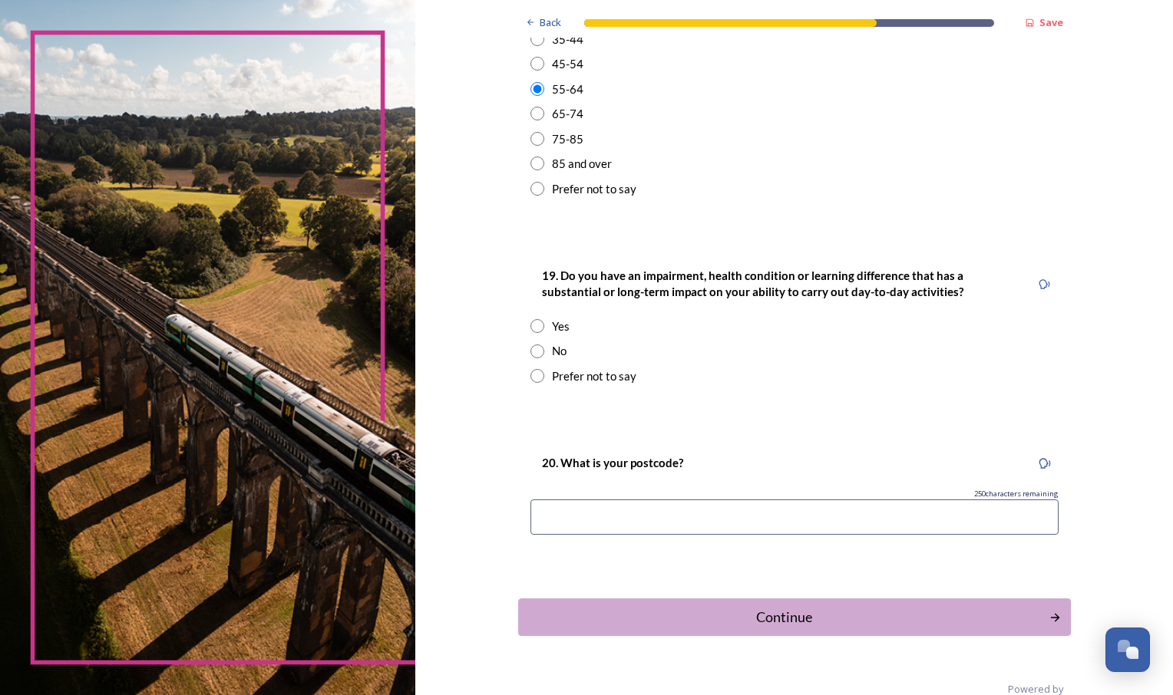
scroll to position [633, 0]
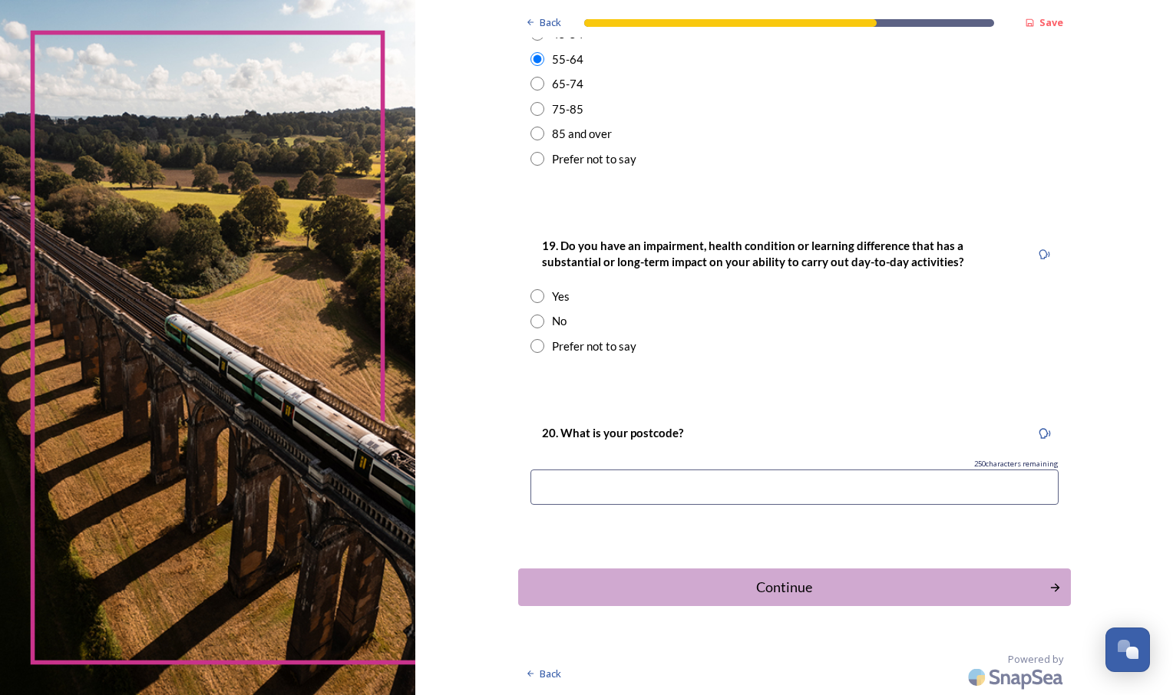
click at [533, 325] on input "radio" at bounding box center [537, 322] width 14 height 14
radio input "true"
click at [686, 483] on input at bounding box center [794, 487] width 528 height 35
type input "PO20 0LQ"
click at [763, 592] on div "Continue" at bounding box center [784, 587] width 520 height 21
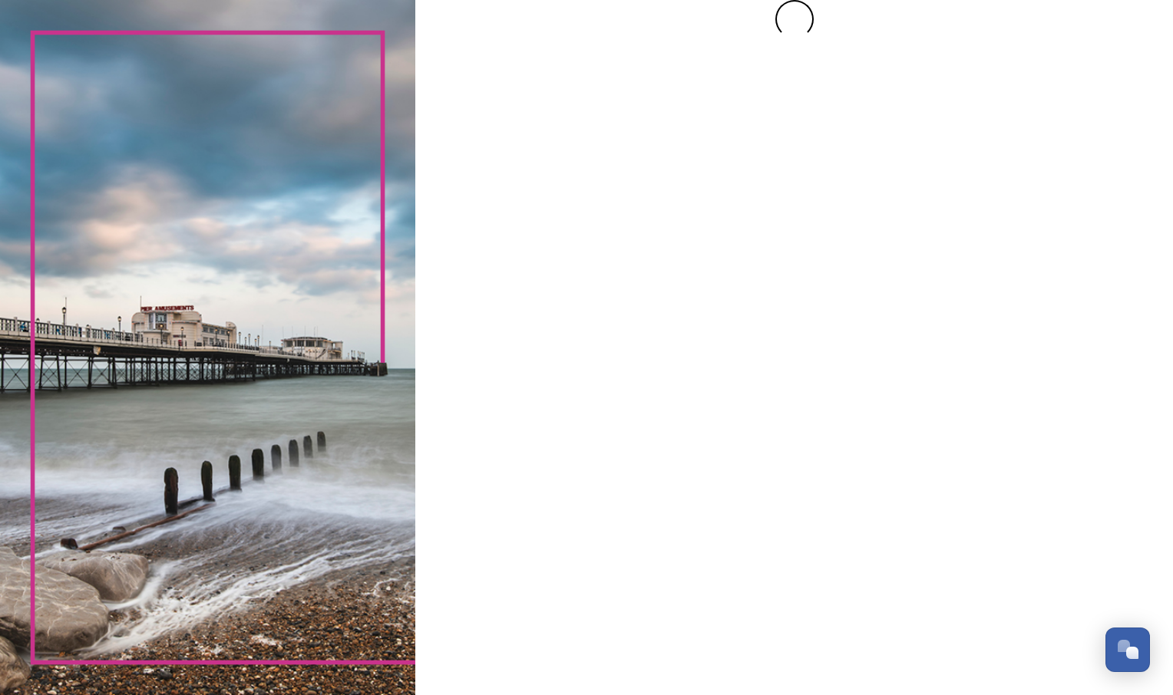
scroll to position [0, 0]
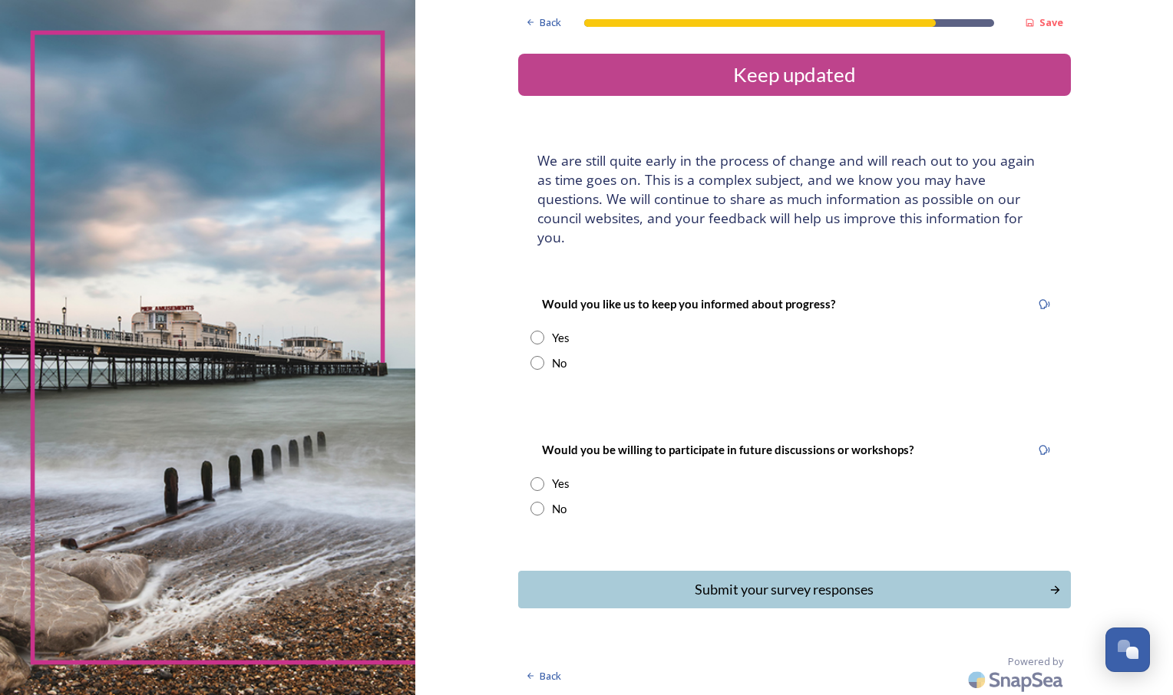
click at [537, 331] on input "radio" at bounding box center [537, 338] width 14 height 14
radio input "true"
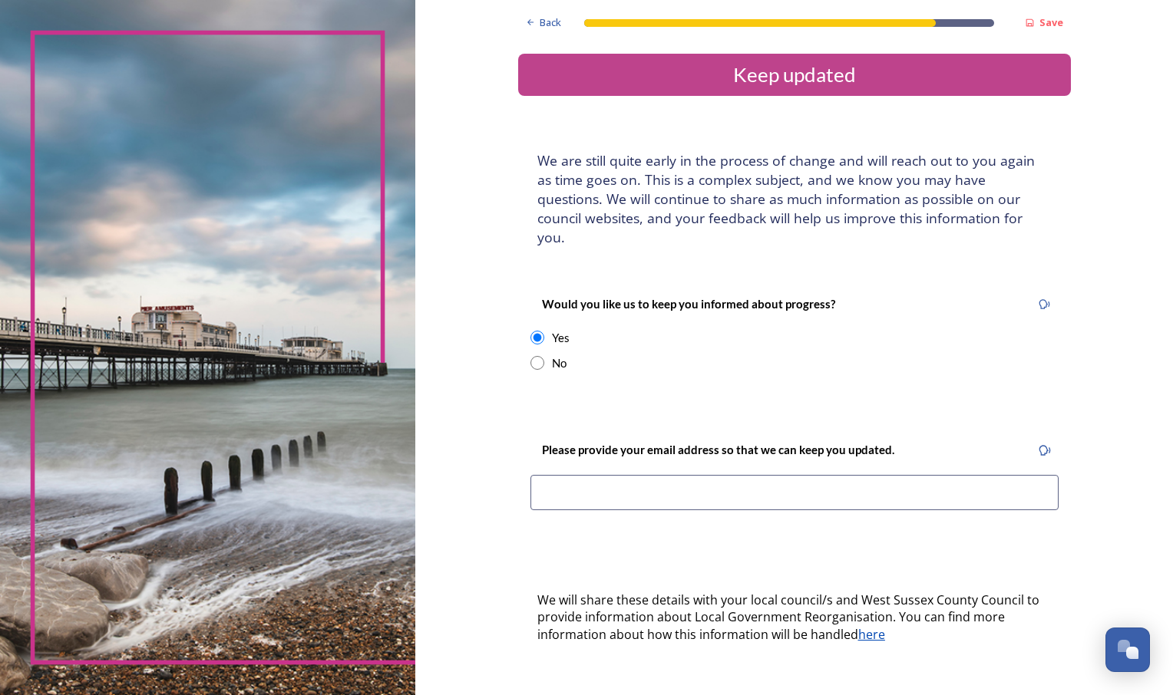
click at [606, 483] on input at bounding box center [794, 492] width 528 height 35
type input "[EMAIL_ADDRESS][DOMAIN_NAME]"
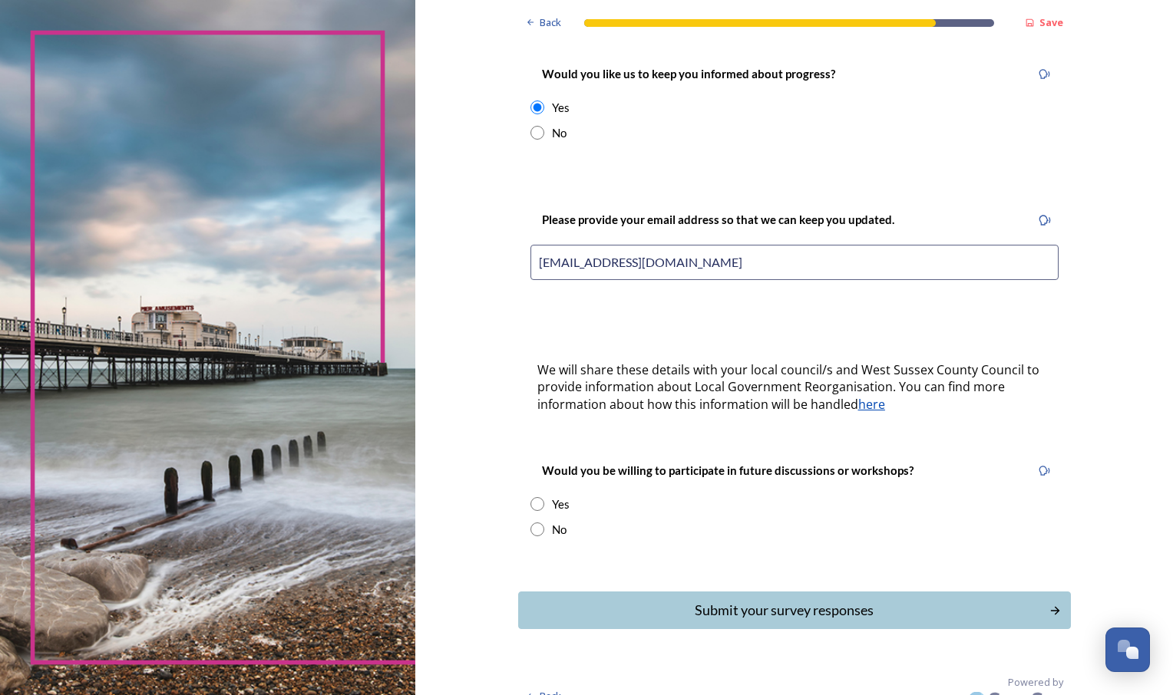
scroll to position [234, 0]
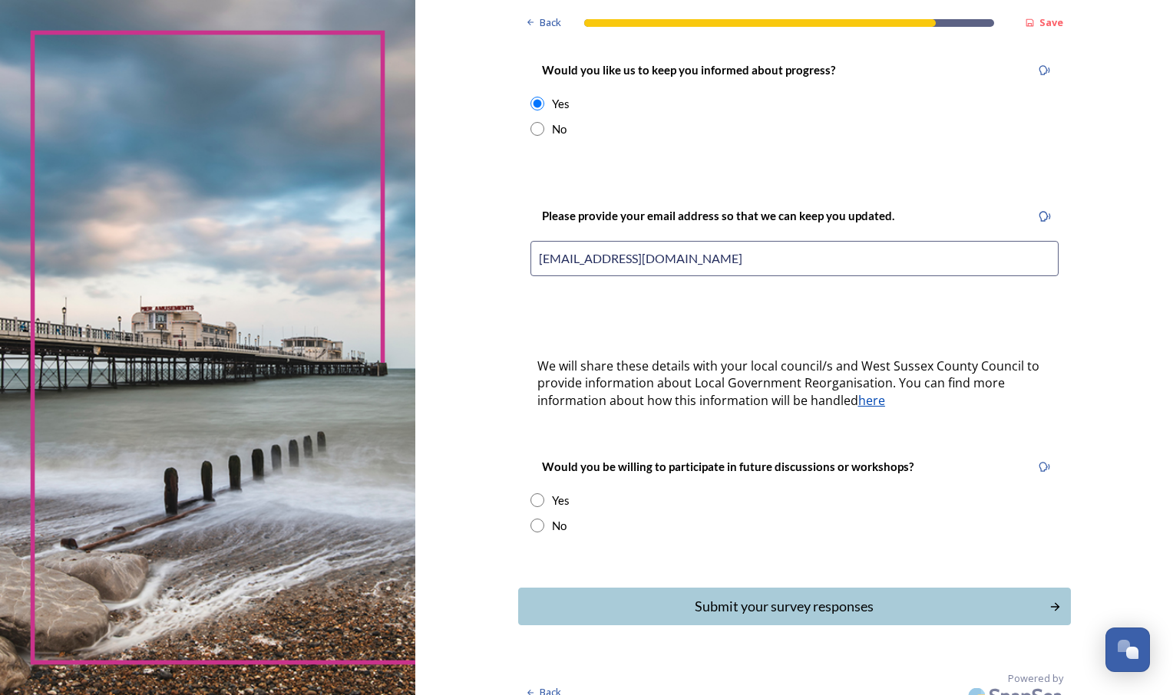
click at [540, 492] on div "Yes" at bounding box center [794, 501] width 528 height 18
radio input "true"
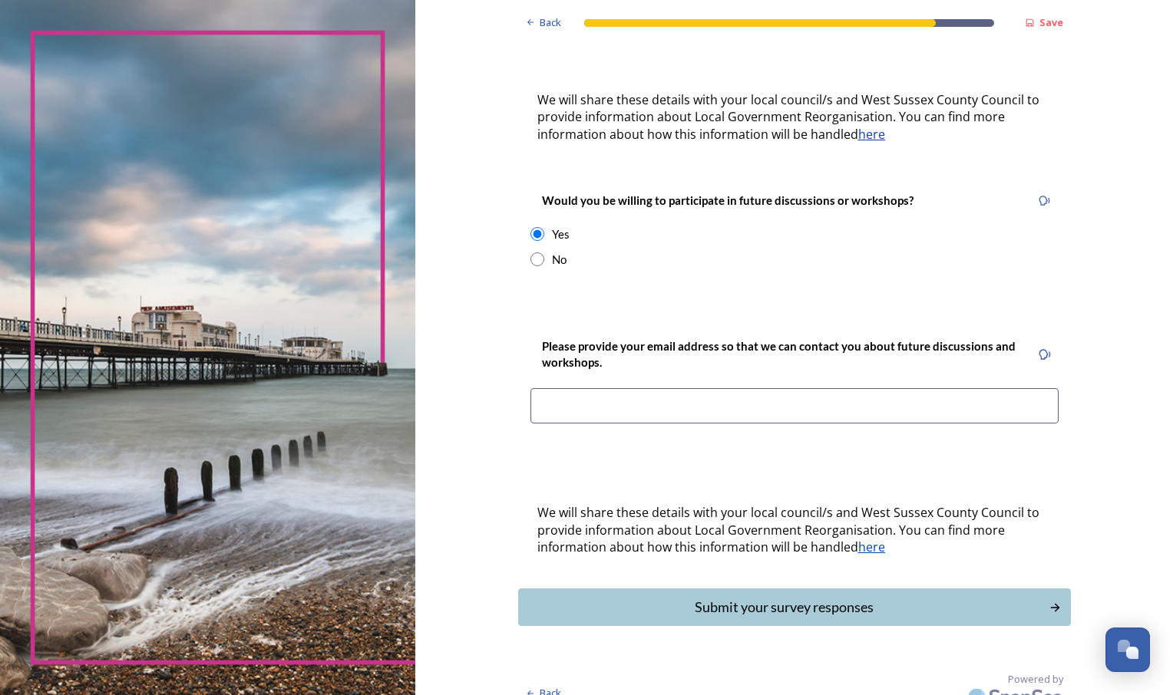
scroll to position [501, 0]
click at [693, 389] on input at bounding box center [794, 405] width 528 height 35
type input "[EMAIL_ADDRESS][DOMAIN_NAME]"
click at [755, 596] on div "Submit your survey responses" at bounding box center [784, 606] width 520 height 21
